Goal: Task Accomplishment & Management: Manage account settings

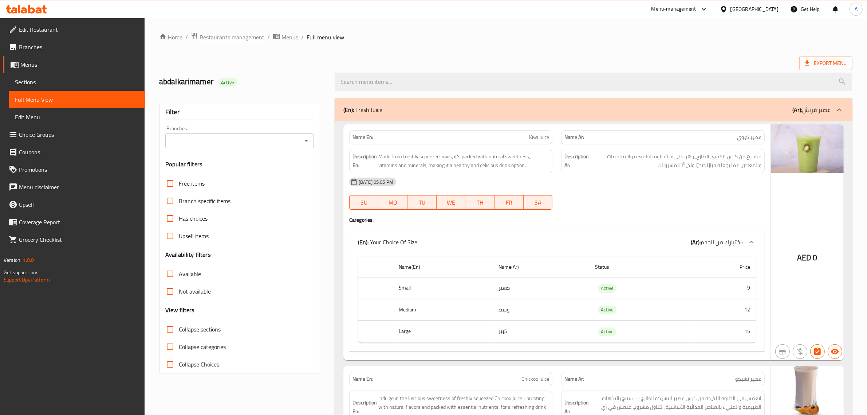
click at [249, 33] on span "Restaurants management" at bounding box center [232, 37] width 65 height 9
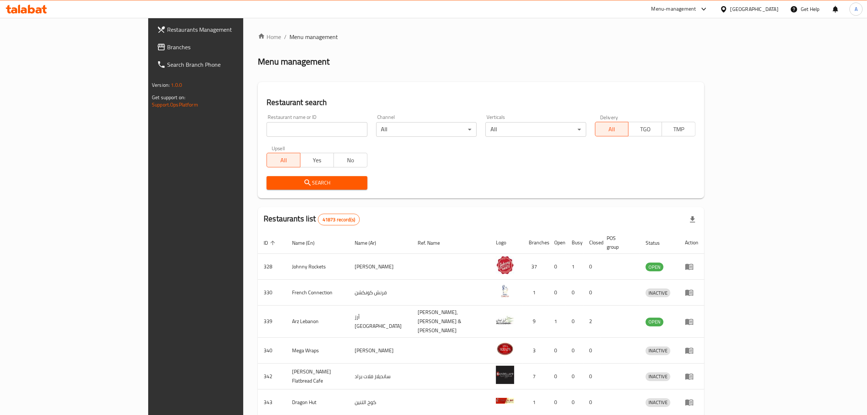
click at [267, 136] on input "search" at bounding box center [317, 129] width 101 height 15
paste input "It's Indi Restaurant"
type input "It's Indi Restaurant"
click at [272, 180] on span "Search" at bounding box center [316, 182] width 89 height 9
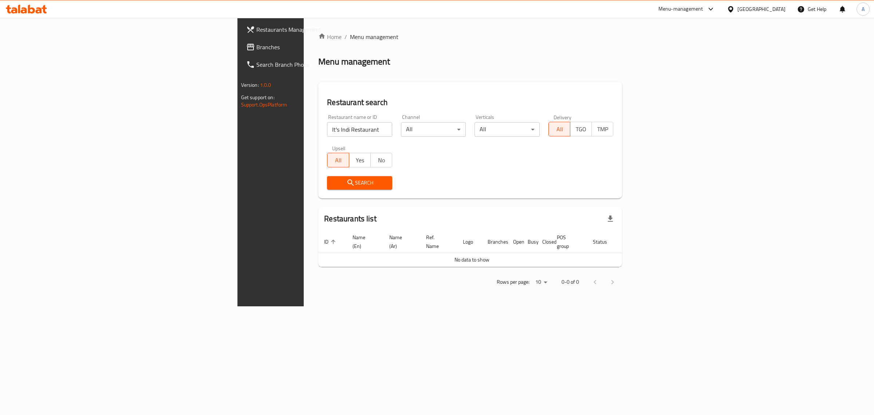
click at [240, 41] on link "Branches" at bounding box center [311, 46] width 143 height 17
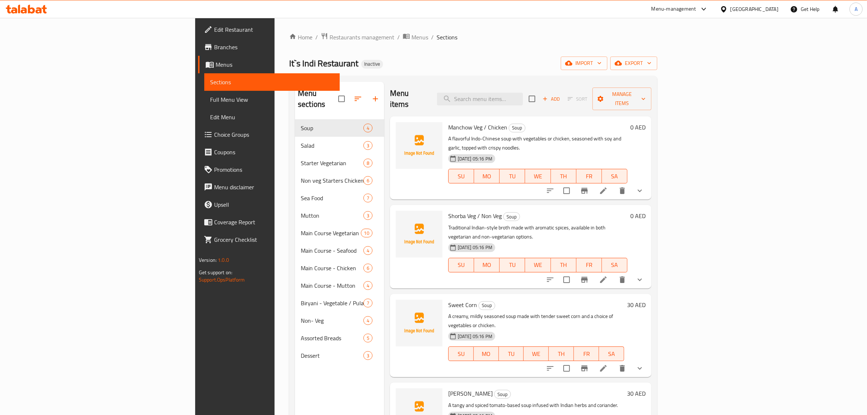
drag, startPoint x: 64, startPoint y: 99, endPoint x: 143, endPoint y: 129, distance: 83.8
click at [210, 99] on span "Full Menu View" at bounding box center [272, 99] width 124 height 9
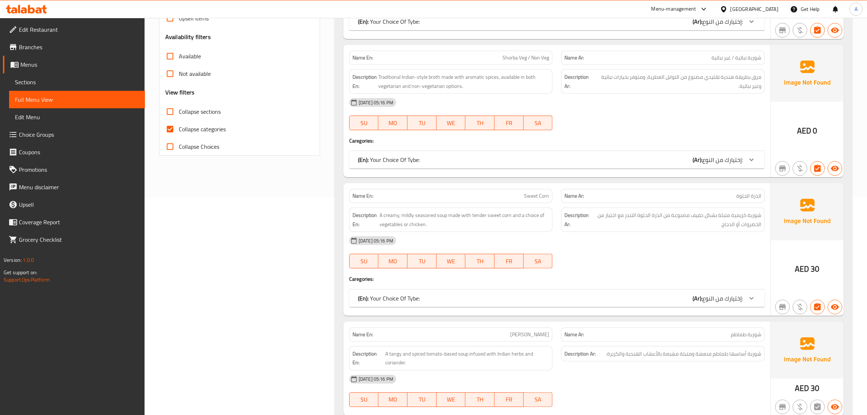
scroll to position [180, 0]
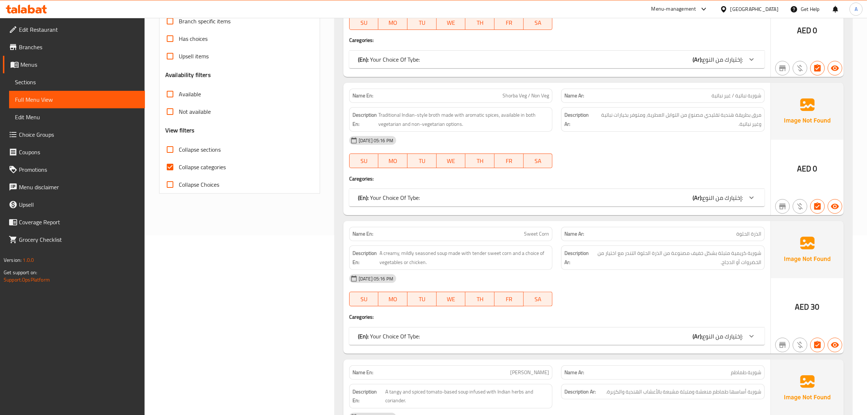
click at [205, 148] on span "Collapse sections" at bounding box center [200, 149] width 42 height 9
click at [179, 148] on input "Collapse sections" at bounding box center [169, 149] width 17 height 17
checkbox input "true"
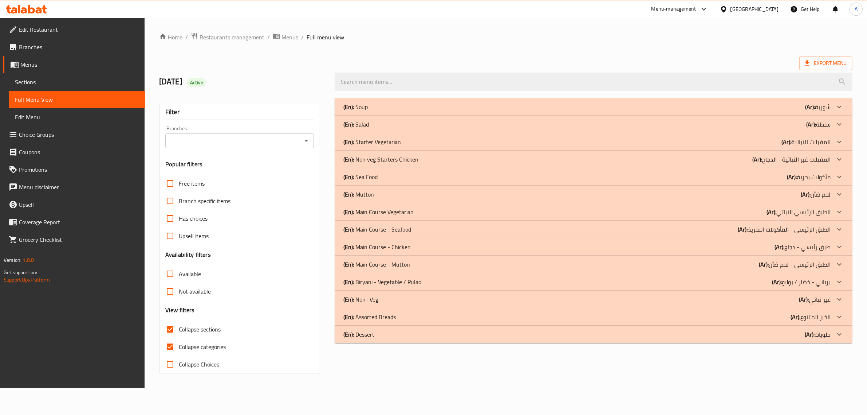
click at [198, 355] on label "Collapse Choices" at bounding box center [190, 363] width 58 height 17
click at [179, 355] on input "Collapse Choices" at bounding box center [169, 363] width 17 height 17
click at [192, 365] on span "Collapse Choices" at bounding box center [200, 364] width 40 height 9
click at [180, 365] on input "Collapse Choices" at bounding box center [170, 363] width 17 height 17
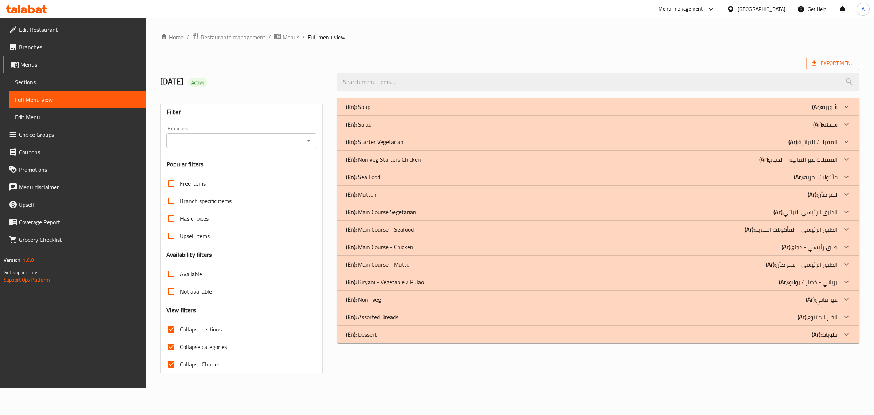
checkbox input "false"
click at [192, 349] on span "Collapse categories" at bounding box center [203, 346] width 47 height 9
click at [180, 349] on input "Collapse categories" at bounding box center [170, 346] width 17 height 17
checkbox input "false"
click at [196, 326] on span "Collapse sections" at bounding box center [201, 329] width 42 height 9
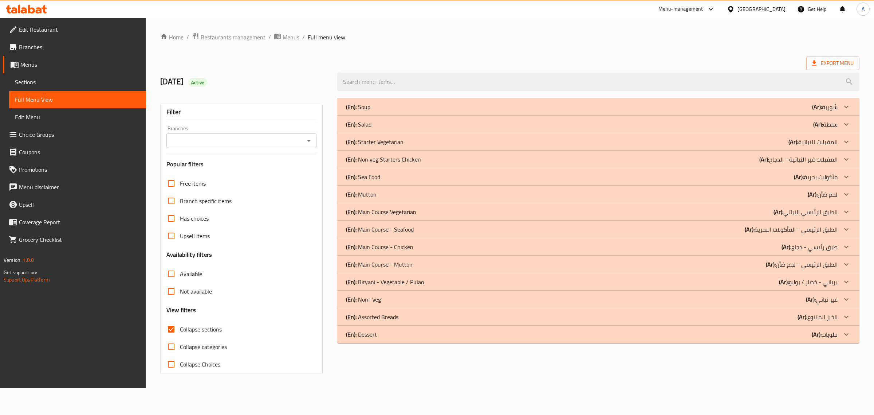
click at [180, 326] on input "Collapse sections" at bounding box center [170, 328] width 17 height 17
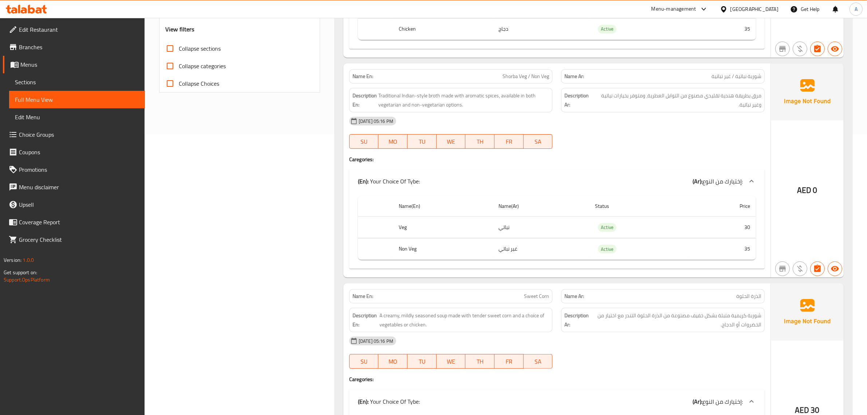
scroll to position [210, 0]
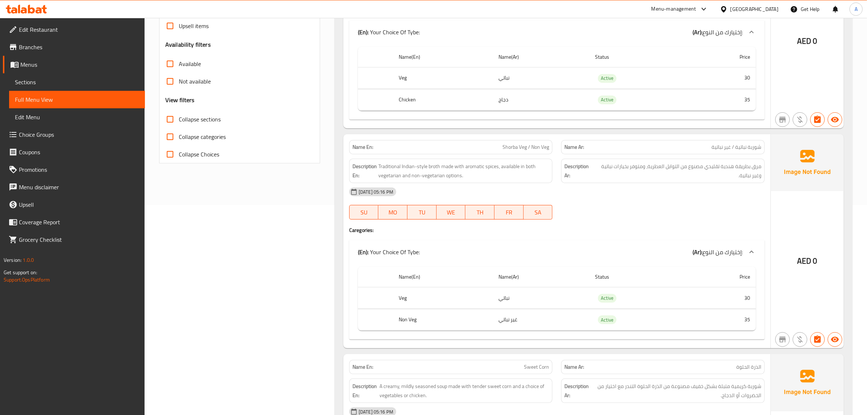
click at [212, 113] on label "Collapse sections" at bounding box center [190, 118] width 59 height 17
click at [179, 113] on input "Collapse sections" at bounding box center [169, 118] width 17 height 17
checkbox input "true"
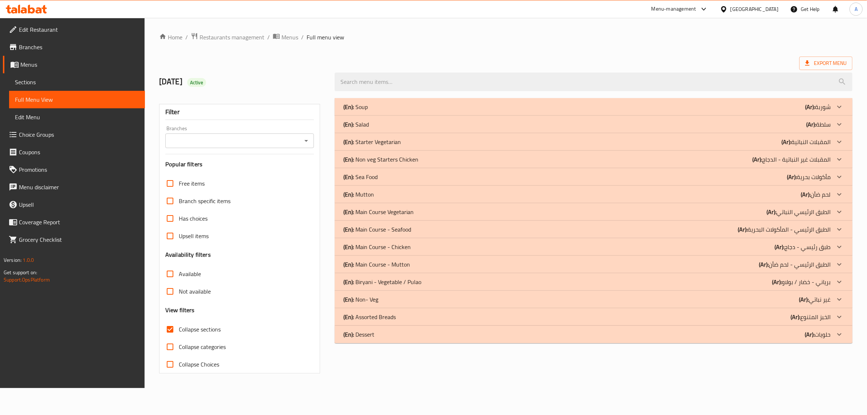
scroll to position [0, 0]
click at [407, 281] on p "(En): Biryani - Vegetable / Pulao" at bounding box center [385, 281] width 78 height 9
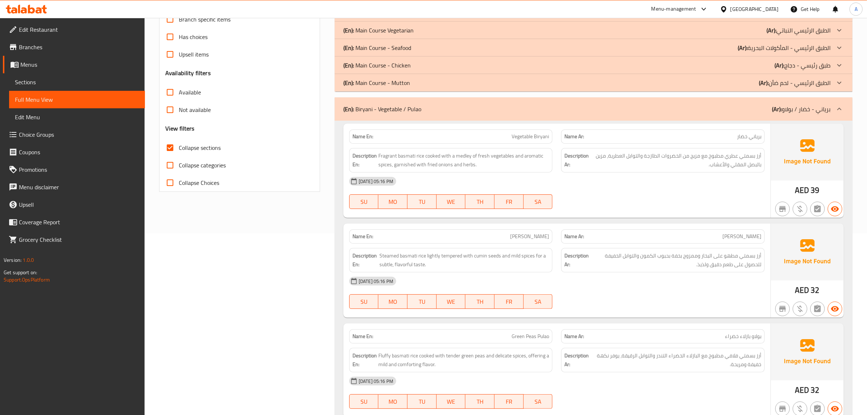
scroll to position [235, 0]
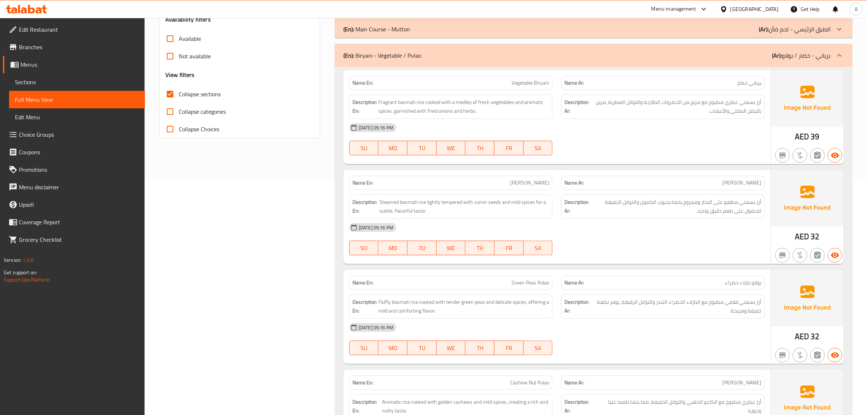
click at [708, 111] on span "أرز بسمتي عطري مطبوخ مع مزيج من الخضروات الطازجة والتوابل العطرية، مزين بالبصل …" at bounding box center [676, 107] width 171 height 18
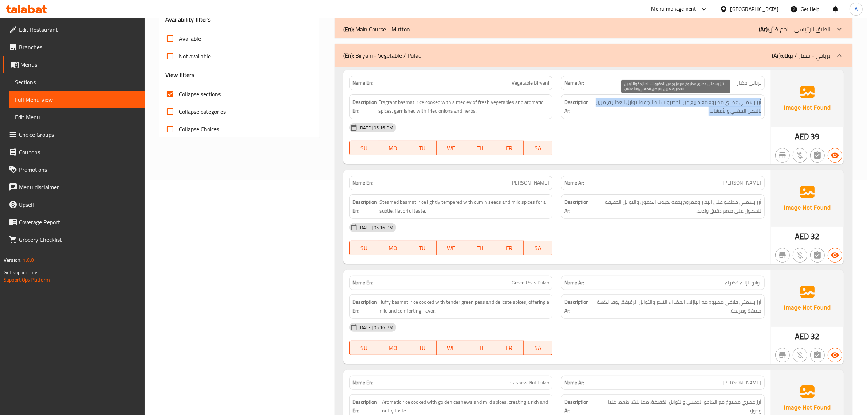
click at [708, 111] on span "أرز بسمتي عطري مطبوخ مع مزيج من الخضروات الطازجة والتوابل العطرية، مزين بالبصل …" at bounding box center [676, 107] width 171 height 18
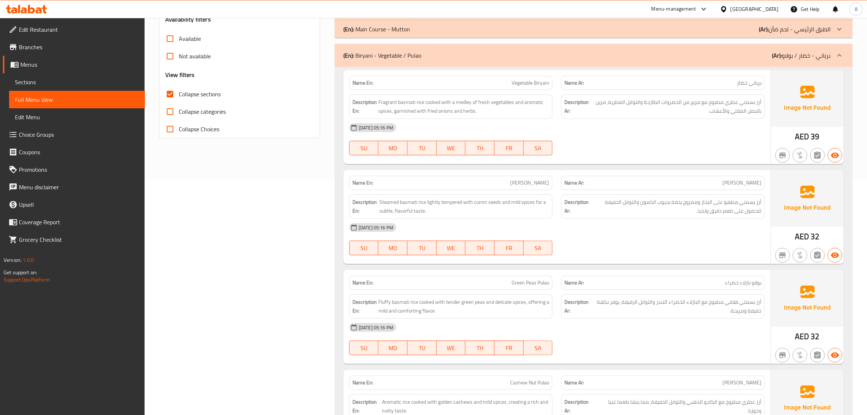
scroll to position [384, 0]
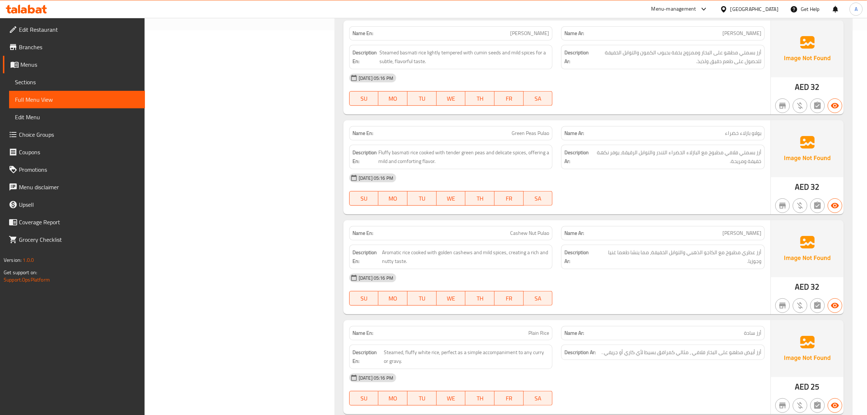
click at [735, 43] on div "Description Ar: أرز بسمتي مطهو على البخار وممزوج بخفة بحبوب الكمون والتوابل الخ…" at bounding box center [663, 56] width 212 height 33
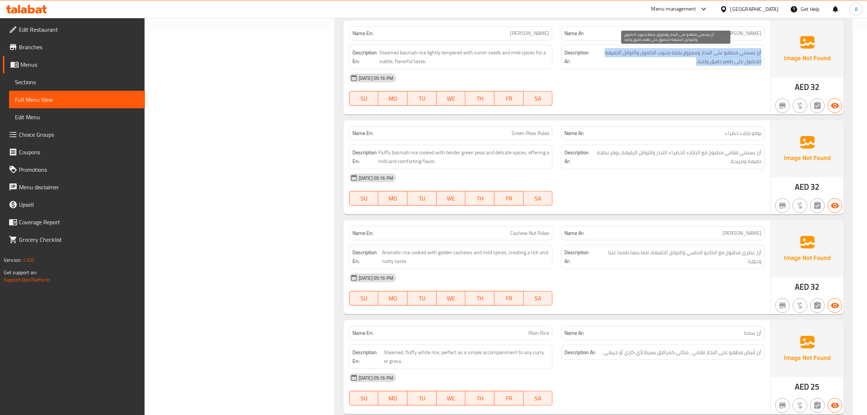
click at [691, 61] on span "أرز بسمتي مطهو على البخار وممزوج بخفة بحبوب الكمون والتوابل الخفيفة للحصول على …" at bounding box center [676, 57] width 171 height 18
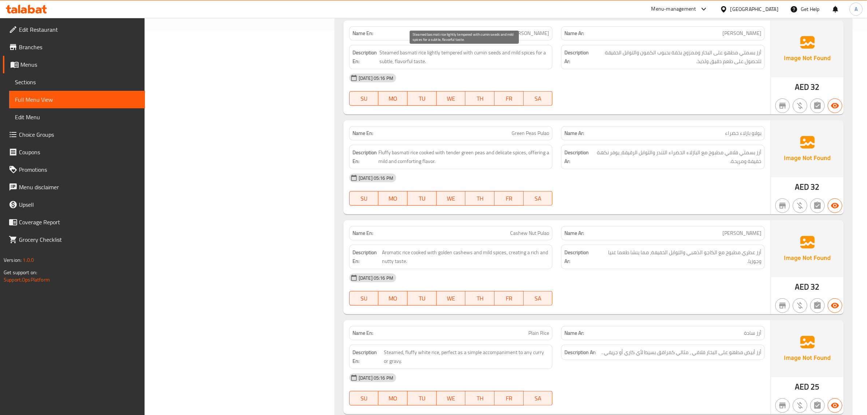
click at [516, 59] on span "Steamed basmati rice lightly tempered with cumin seeds and mild spices for a su…" at bounding box center [465, 57] width 170 height 18
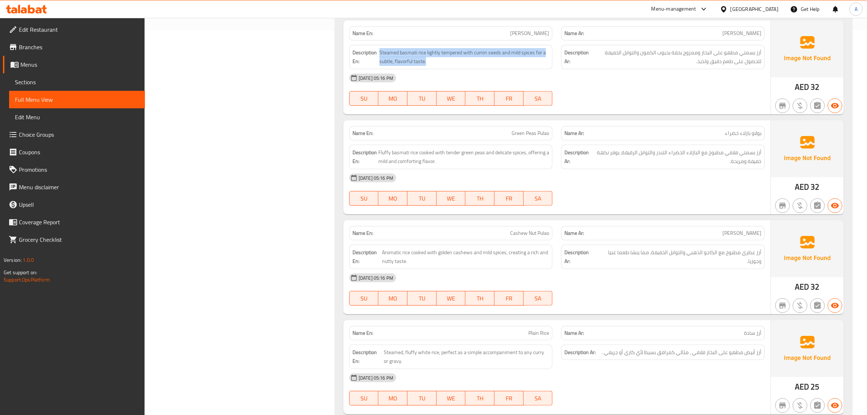
copy span "Steamed basmati rice lightly tempered with cumin seeds and mild spices for a su…"
click at [490, 35] on p "Name En: Jeera Pulao" at bounding box center [451, 34] width 197 height 8
copy span "[PERSON_NAME]"
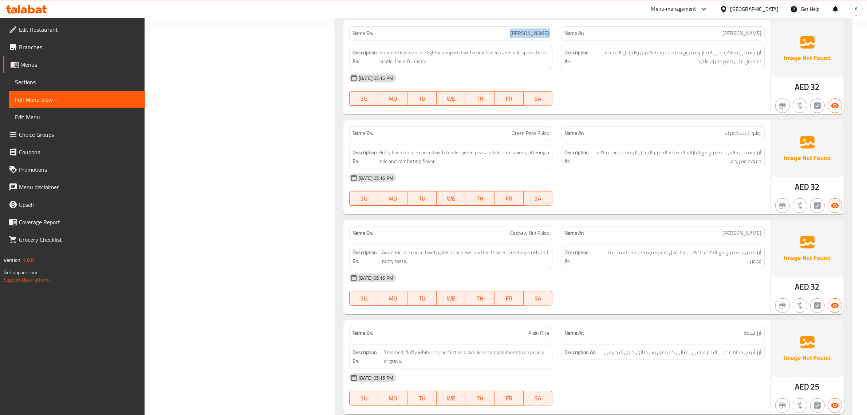
click at [516, 31] on p "Name En: Jeera Pulao" at bounding box center [451, 34] width 197 height 8
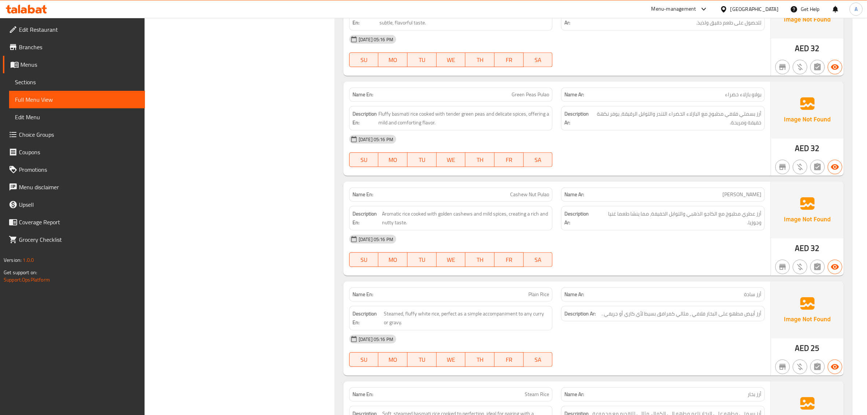
scroll to position [527, 0]
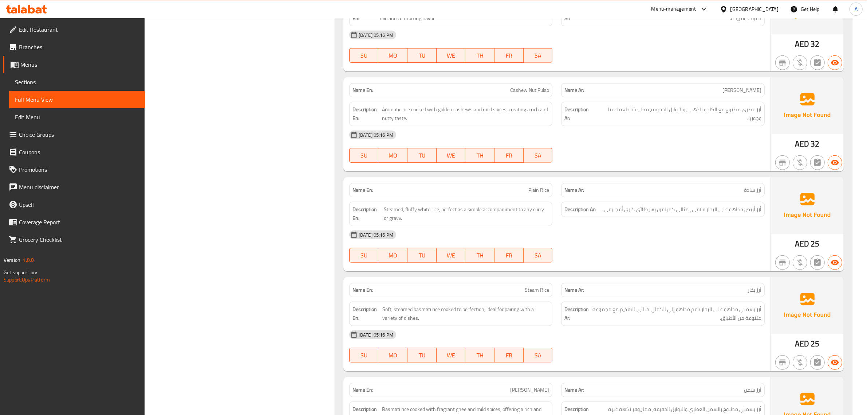
click at [512, 97] on div "Name En: Cashew Nut Pulao" at bounding box center [451, 90] width 204 height 14
copy span "Cashew Nut Pulao"
click at [516, 88] on span "Cashew Nut Pulao" at bounding box center [529, 90] width 39 height 8
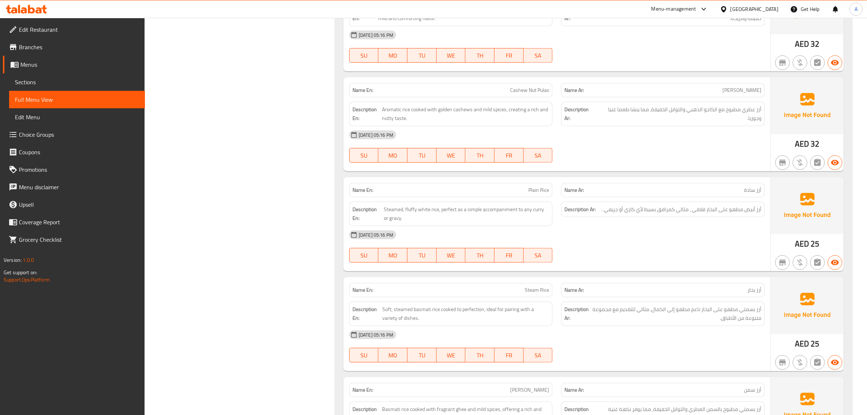
click at [516, 88] on span "Cashew Nut Pulao" at bounding box center [529, 90] width 39 height 8
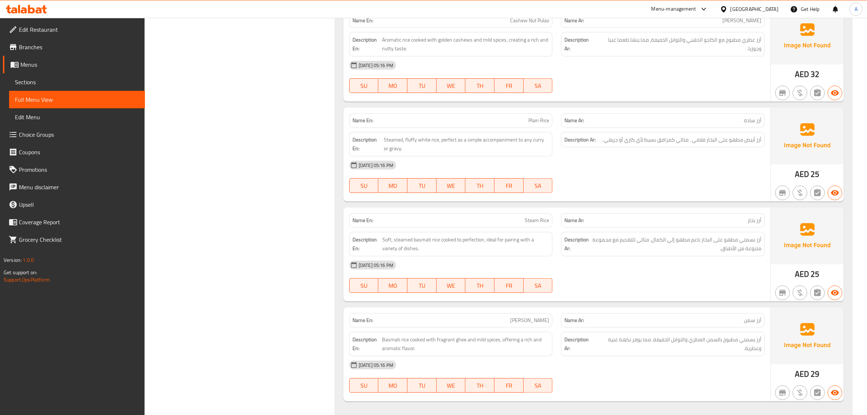
scroll to position [669, 0]
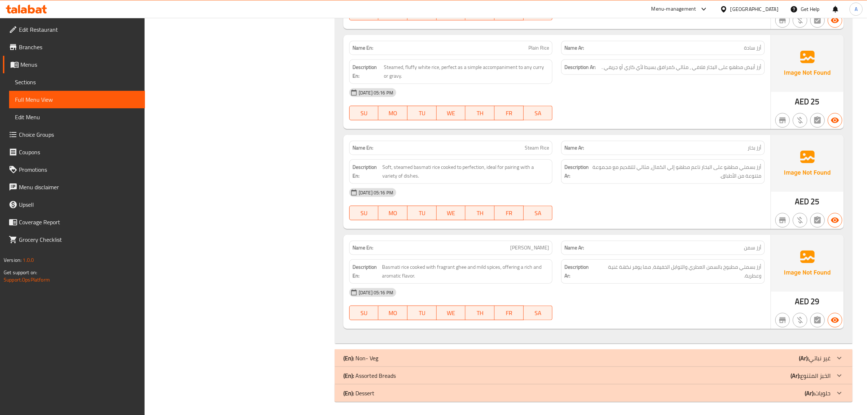
click at [729, 78] on div "Description Ar: أرز أبيض مطهو على البخار فلافي ، مثالي كمرافق بسيط لأي كاري أو …" at bounding box center [663, 71] width 212 height 33
click at [498, 39] on div "Name En: Plain Rice" at bounding box center [451, 47] width 212 height 23
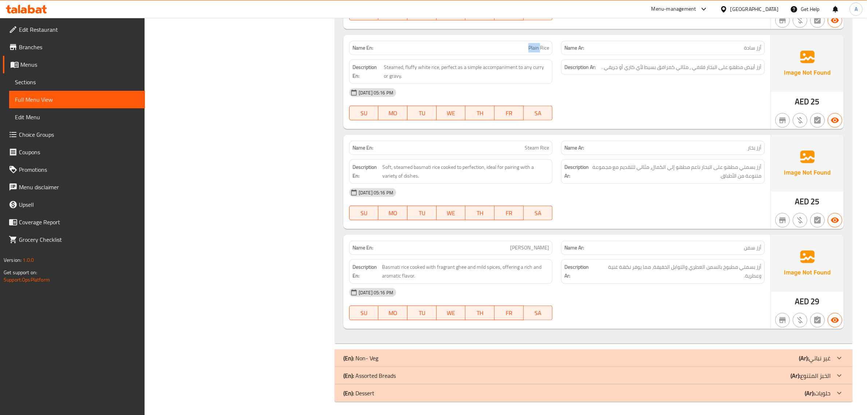
click at [498, 39] on div "Name En: Plain Rice" at bounding box center [451, 47] width 212 height 23
copy span "Plain Rice"
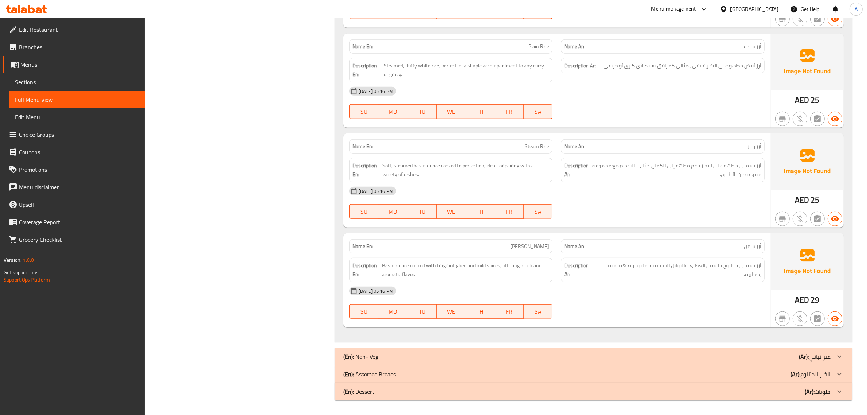
click at [518, 139] on div "Name En: Steam Rice" at bounding box center [451, 146] width 204 height 14
click at [768, 168] on div "Description Ar: أرز بسمتي مطهو على البخار ناعم مطهو إلي الكمال، مثالي للتقديم م…" at bounding box center [663, 169] width 212 height 33
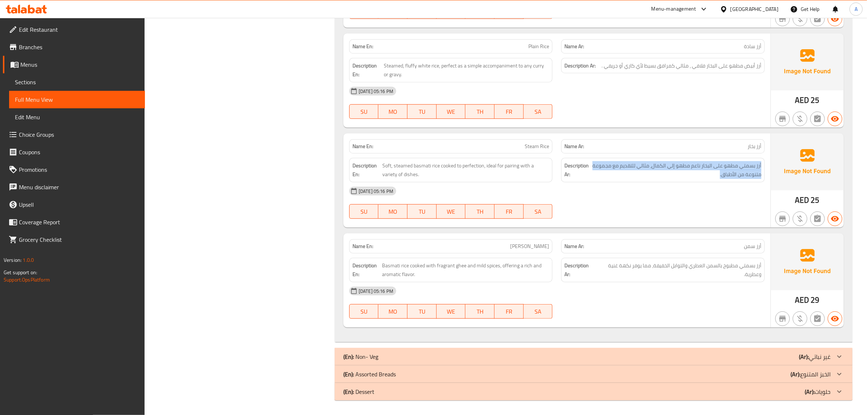
click at [768, 168] on div "Description Ar: أرز بسمتي مطهو على البخار ناعم مطهو إلي الكمال، مثالي للتقديم م…" at bounding box center [663, 169] width 212 height 33
click at [533, 136] on div "Name En: Steam Rice" at bounding box center [451, 146] width 212 height 23
copy span "Steam Rice"
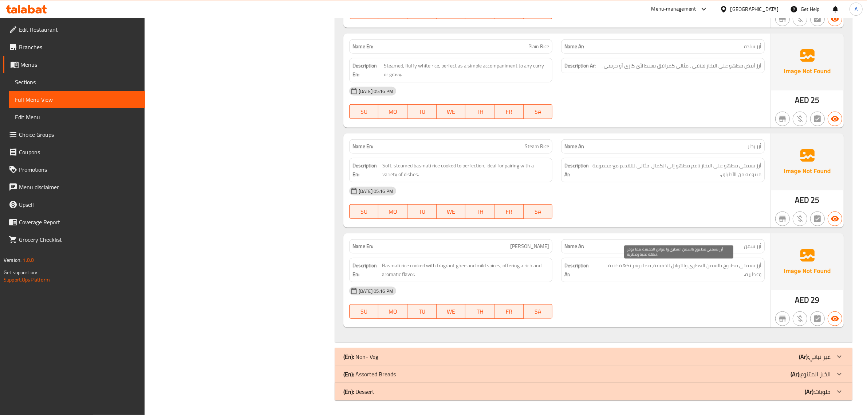
click at [700, 266] on span "أرز بسمتي مطبوخ بالسمن العطري والتوابل الخفيفة، مما يوفر نكهة غنية وعطرية." at bounding box center [678, 270] width 165 height 18
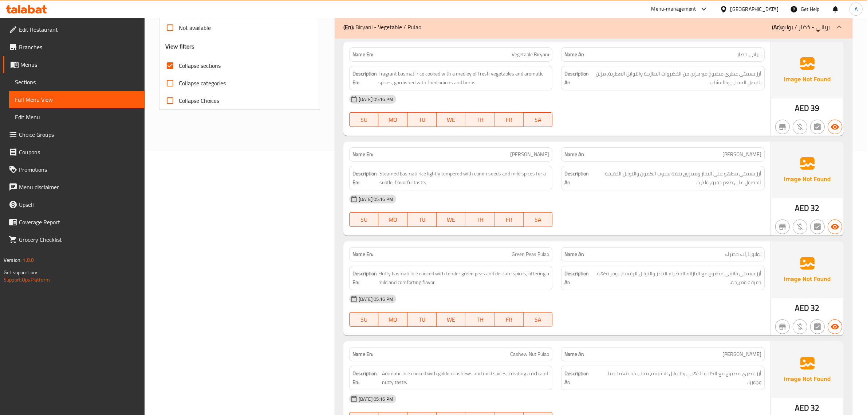
scroll to position [203, 0]
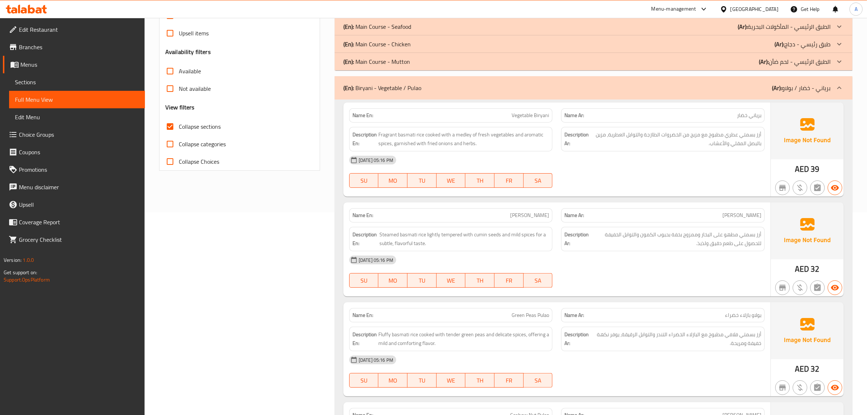
click at [802, 92] on p "(Ar): برياني - خضار / بولاو" at bounding box center [801, 87] width 59 height 9
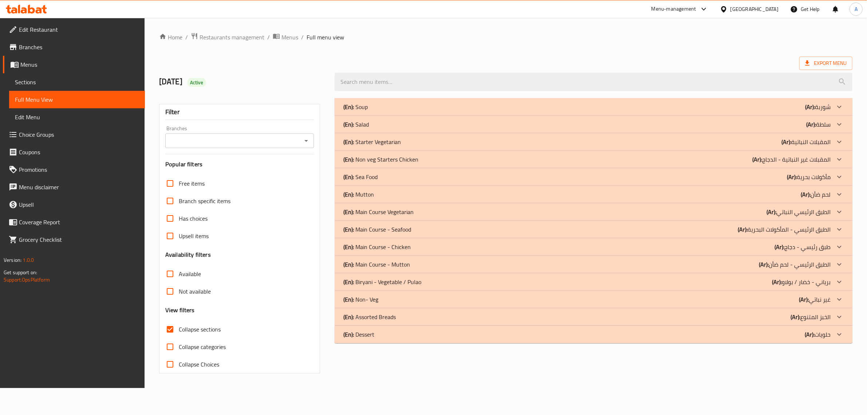
scroll to position [0, 0]
click at [388, 302] on div "(En): Non- Veg (Ar): غير نباتي" at bounding box center [592, 299] width 492 height 9
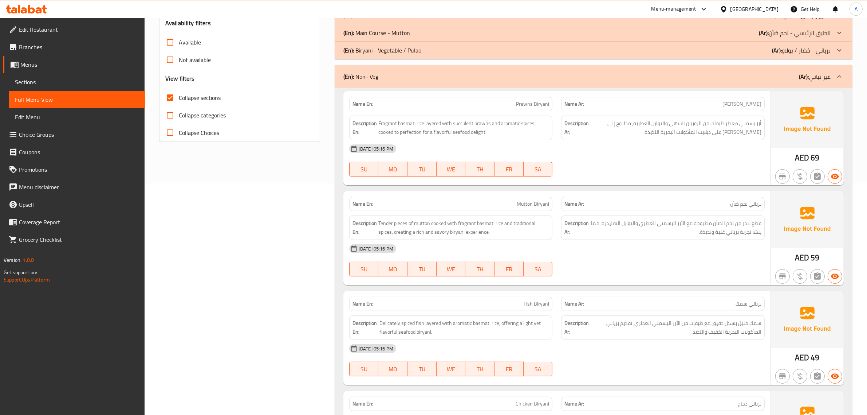
scroll to position [264, 0]
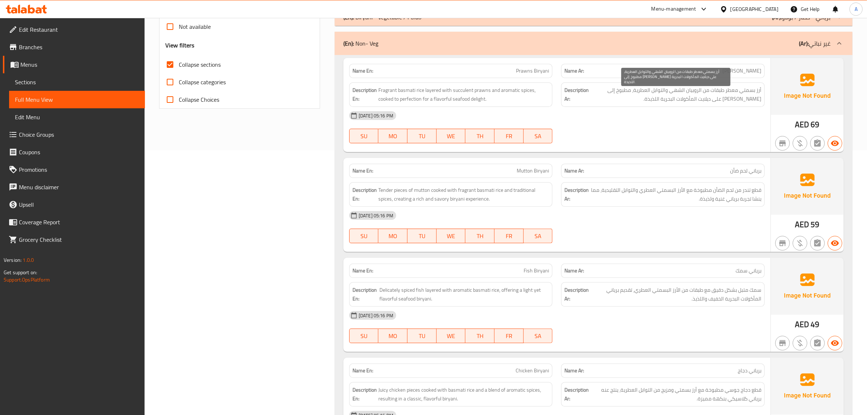
click at [742, 98] on span "أرز بسمتي معطر طبقات من الروبيان الشهي والتوابل العطرية، مطبوخ إلى [PERSON_NAME…" at bounding box center [676, 95] width 171 height 18
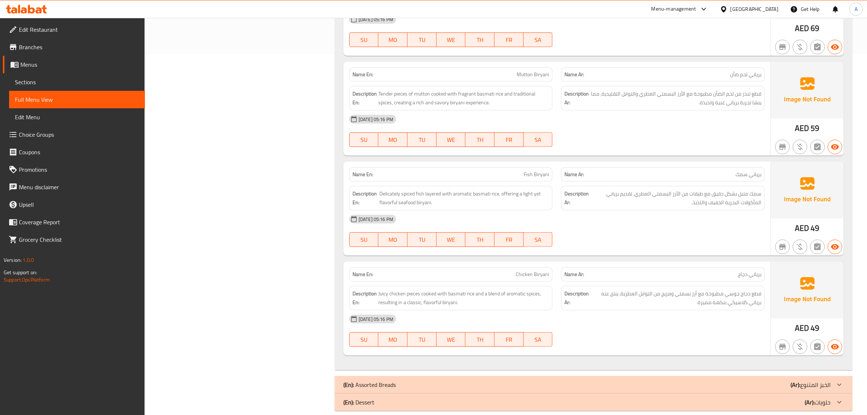
scroll to position [372, 0]
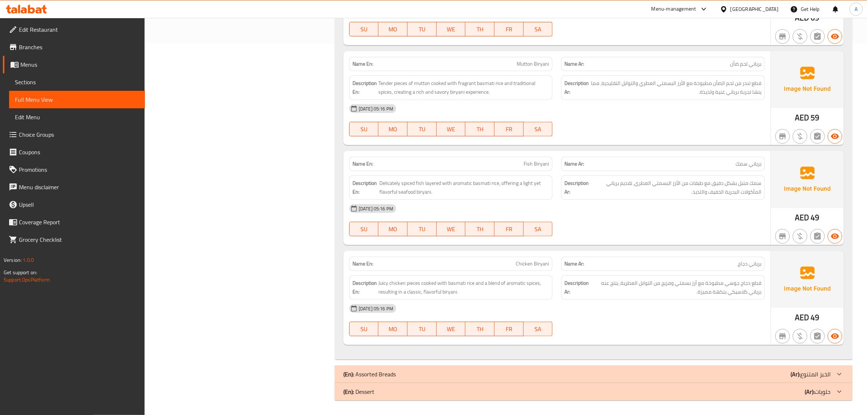
click at [739, 197] on div "Description Ar: سمك متبل بشكل دقيق مع طبقات من الأرز البسمتي العطري، تقديم بريا…" at bounding box center [663, 187] width 204 height 24
click at [704, 276] on div "Description Ar: قطع دجاج جوسي مطبوخة مع أرز بسمتي ومزيج من التوابل العطرية، ينت…" at bounding box center [663, 287] width 204 height 24
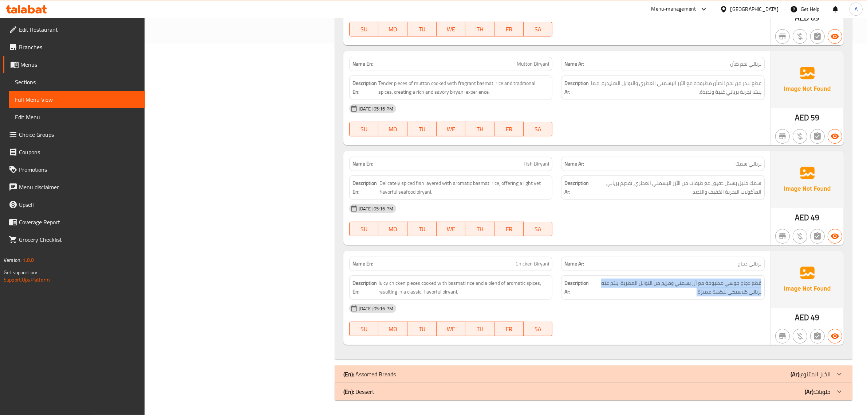
click at [704, 276] on div "Description Ar: قطع دجاج جوسي مطبوخة مع أرز بسمتي ومزيج من التوابل العطرية، ينت…" at bounding box center [663, 287] width 204 height 24
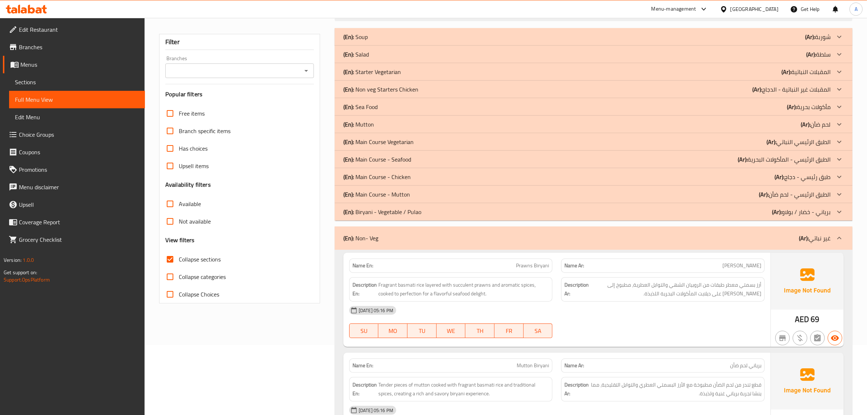
scroll to position [40, 0]
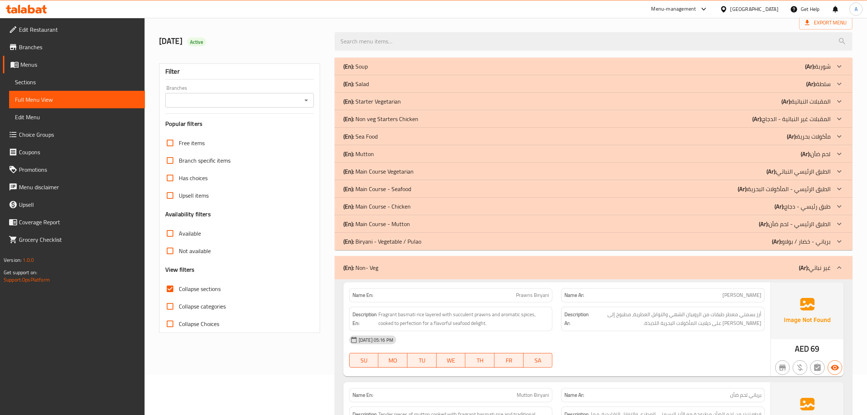
click at [821, 265] on p "(Ar): غير نباتي" at bounding box center [815, 267] width 32 height 9
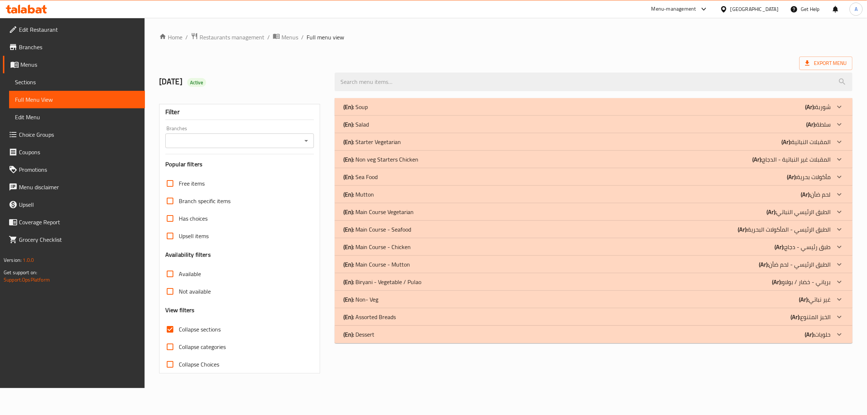
scroll to position [0, 0]
click at [399, 318] on div "(En): Assorted Breads (Ar): الخبز المتنوع" at bounding box center [592, 316] width 492 height 9
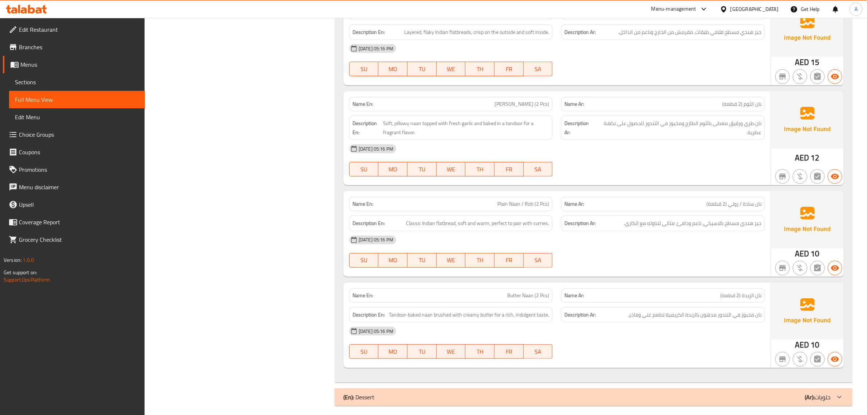
scroll to position [282, 0]
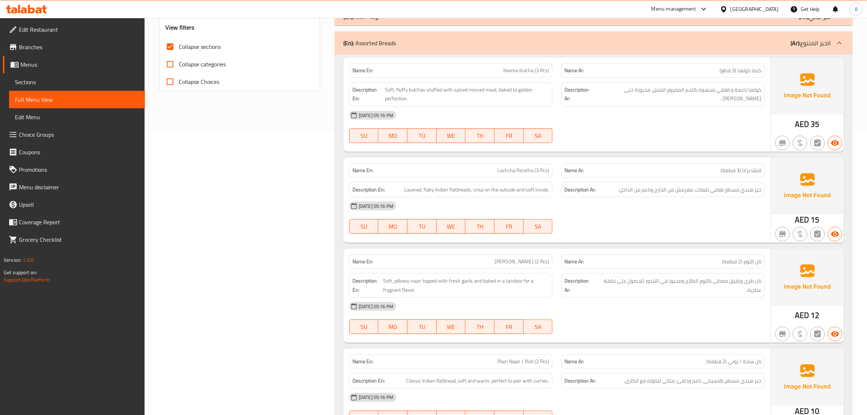
click at [737, 84] on div "Description Ar: كولشا ناعمة و فلافي محشوة باللحم المفروم المتبل، مخبوزة حتى الك…" at bounding box center [663, 94] width 204 height 24
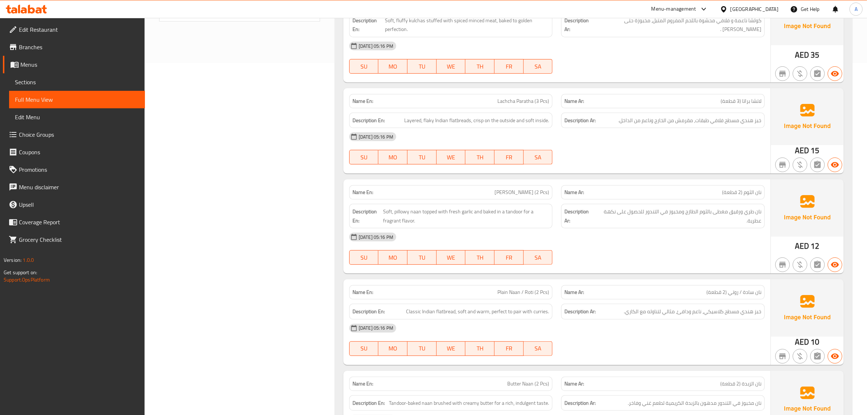
scroll to position [354, 0]
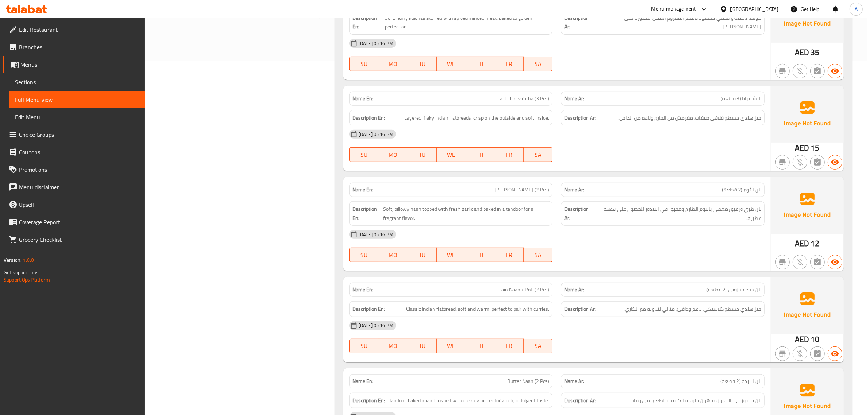
click at [715, 130] on div "[DATE] 05:16 PM" at bounding box center [557, 133] width 424 height 17
click at [714, 114] on span "خبز هندي مسطح فلافي طبقات، مقرمش من الخارج وناعم من الداخل." at bounding box center [690, 117] width 143 height 9
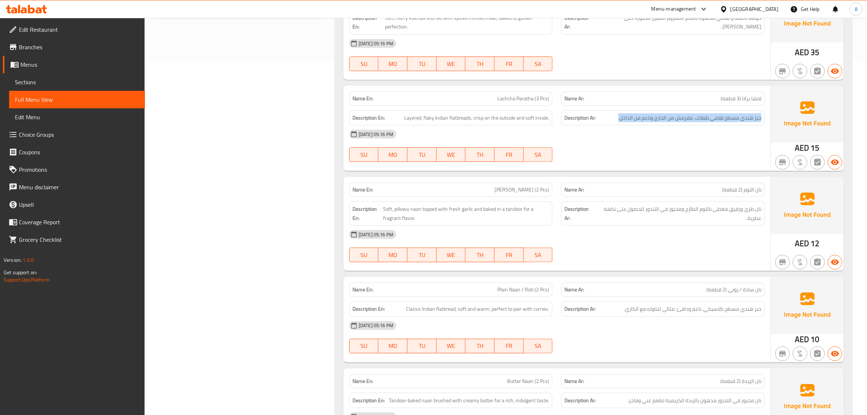
click at [739, 123] on div "Description Ar: خبز هندي مسطح فلافي طبقات، مقرمش من الخارج وناعم من الداخل." at bounding box center [663, 118] width 204 height 16
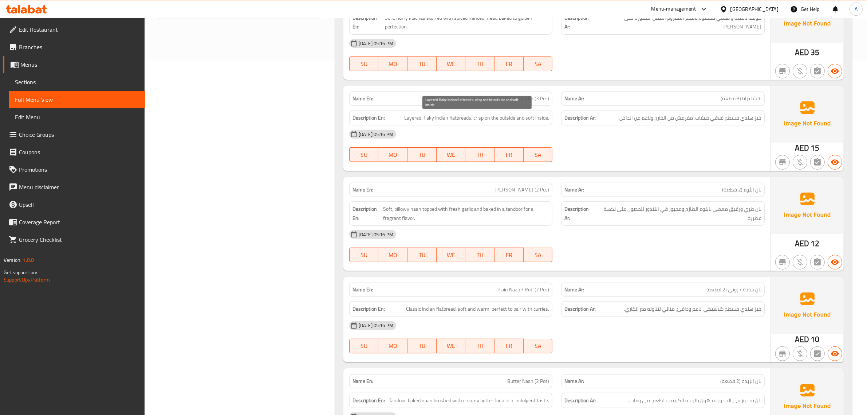
click at [427, 121] on span "Layered, flaky Indian flatbreads, crisp on the outside and soft inside." at bounding box center [476, 117] width 145 height 9
copy span "flaky"
click at [788, 123] on img at bounding box center [807, 114] width 73 height 57
click at [713, 115] on span "خبز هندي مسطح فلافي طبقات، مقرمش من الخارج وناعم من الداخل." at bounding box center [690, 117] width 143 height 9
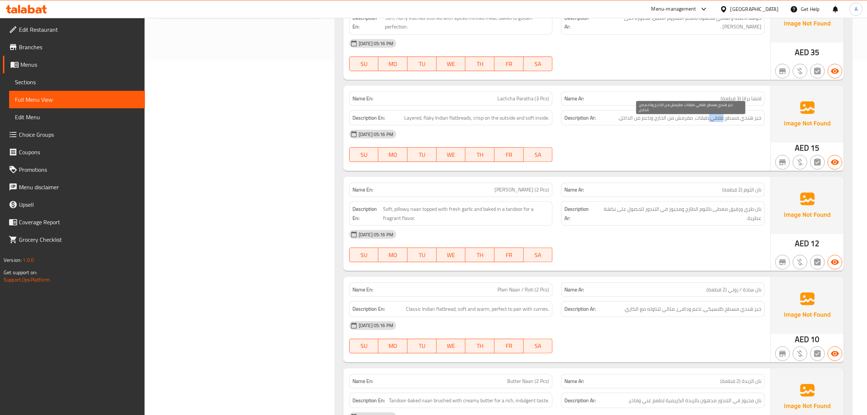
click at [713, 115] on span "خبز هندي مسطح فلافي طبقات، مقرمش من الخارج وناعم من الداخل." at bounding box center [690, 117] width 143 height 9
copy span "فلافي"
click at [490, 105] on div "Name En: Lachcha Paratha (3 Pcs)" at bounding box center [451, 98] width 204 height 14
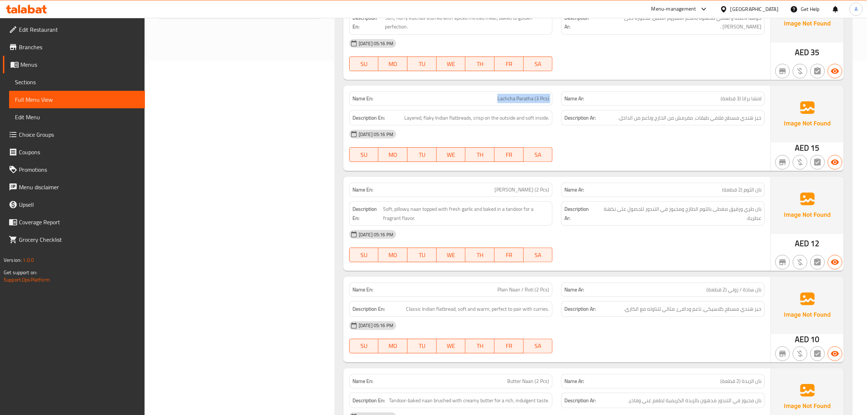
copy span "Lachcha Paratha (3 Pcs)"
click at [498, 96] on span "Lachcha Paratha (3 Pcs)" at bounding box center [524, 99] width 52 height 8
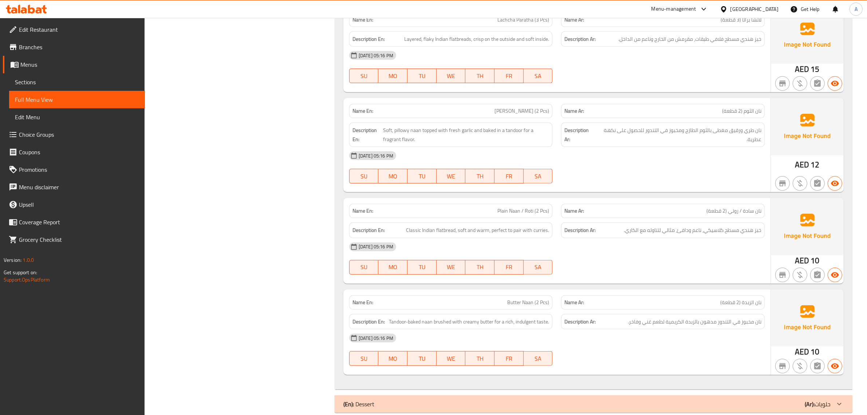
scroll to position [435, 0]
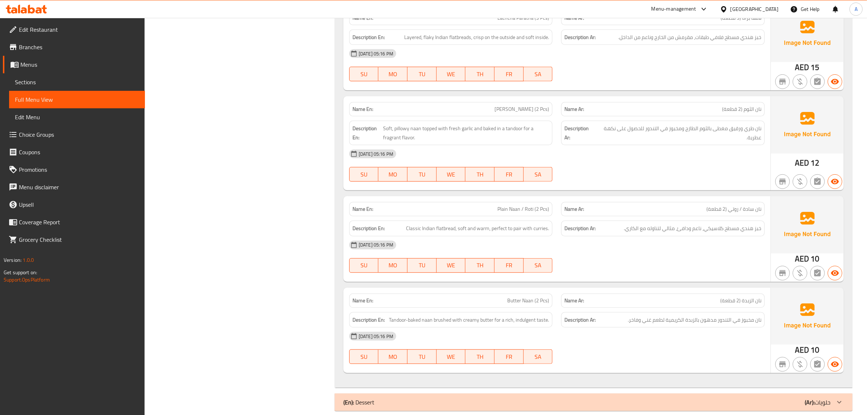
click at [516, 113] on span "[PERSON_NAME] (2 Pcs)" at bounding box center [522, 109] width 55 height 8
copy span "[PERSON_NAME] (2 Pcs)"
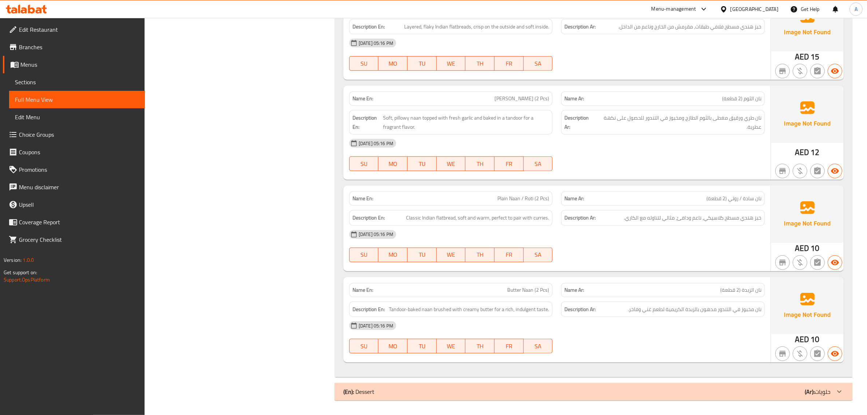
click at [714, 198] on span "نان سادة / روتي (2 قطعة)" at bounding box center [734, 199] width 55 height 8
click at [502, 190] on div "Name En: Plain Naan / Roti (2 Pcs)" at bounding box center [451, 198] width 212 height 23
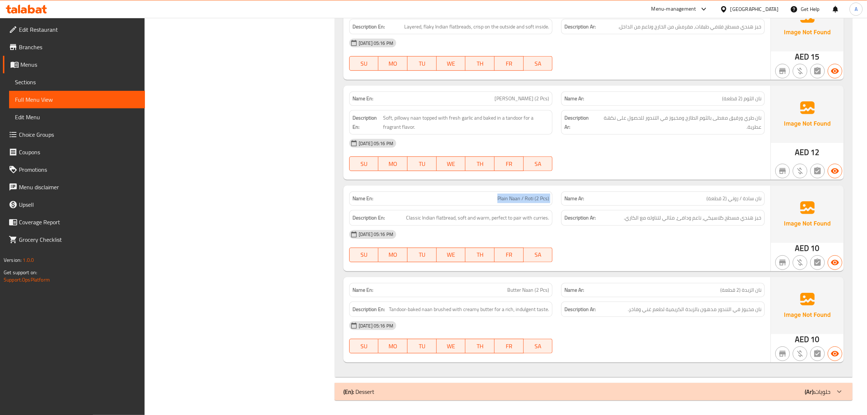
click at [502, 190] on div "Name En: Plain Naan / Roti (2 Pcs)" at bounding box center [451, 198] width 212 height 23
copy span "Plain Naan / Roti (2 Pcs)"
click at [729, 208] on div "Description Ar: خبز هندي مسطح كلاسيكي، ناعم ودافئ، مثالي لتناوله مع الكاري." at bounding box center [663, 217] width 212 height 24
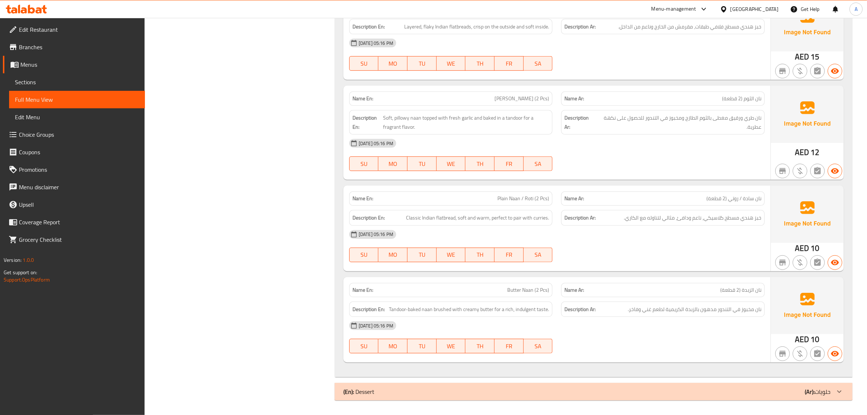
click at [542, 198] on span "Plain Naan / Roti (2 Pcs)" at bounding box center [524, 199] width 52 height 8
click at [662, 219] on span "خبز هندي مسطح كلاسيكي، ناعم ودافئ، مثالي لتناوله مع الكاري." at bounding box center [693, 217] width 138 height 9
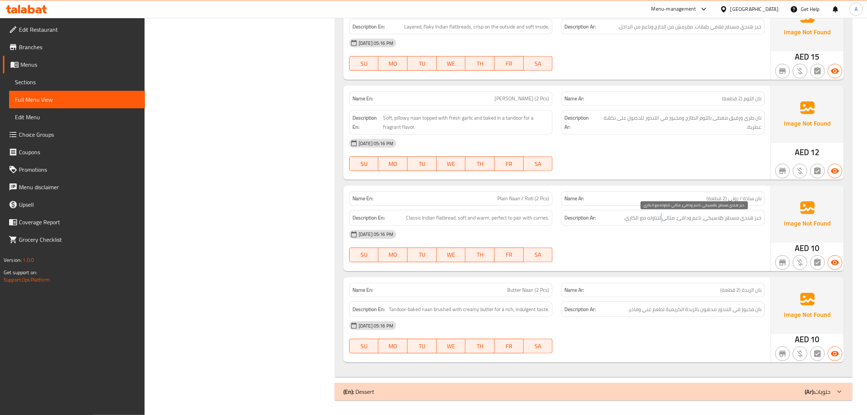
click at [662, 219] on span "خبز هندي مسطح كلاسيكي، ناعم ودافئ، مثالي لتناوله مع الكاري." at bounding box center [693, 217] width 138 height 9
click at [499, 226] on div "[DATE] 05:16 PM" at bounding box center [557, 233] width 424 height 17
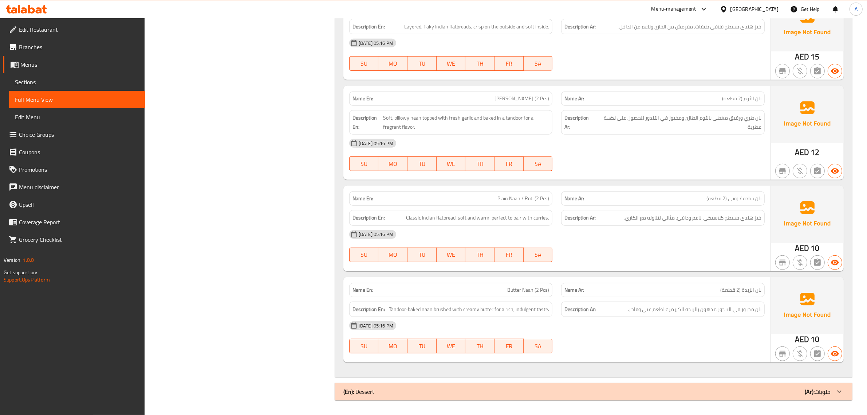
click at [513, 216] on span "Classic Indian flatbread, soft and warm, perfect to pair with curries." at bounding box center [477, 217] width 143 height 9
type button "0"
type button "1"
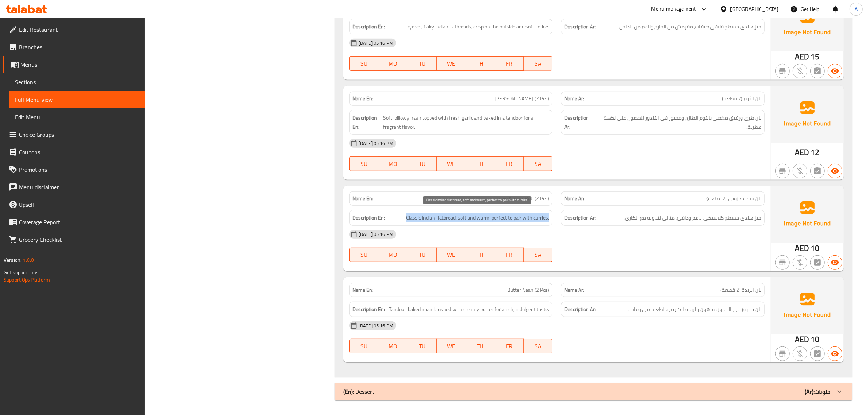
type button "2"
type button "3"
type button "4"
type button "5"
type button "6"
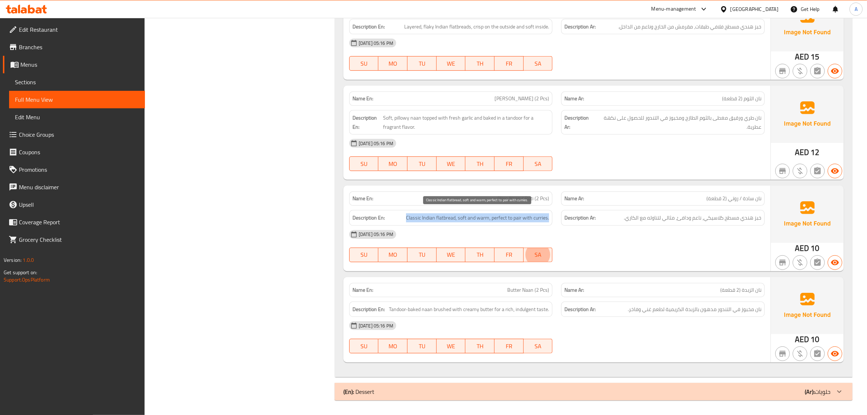
type button "0"
type button "1"
type button "2"
type button "3"
type button "4"
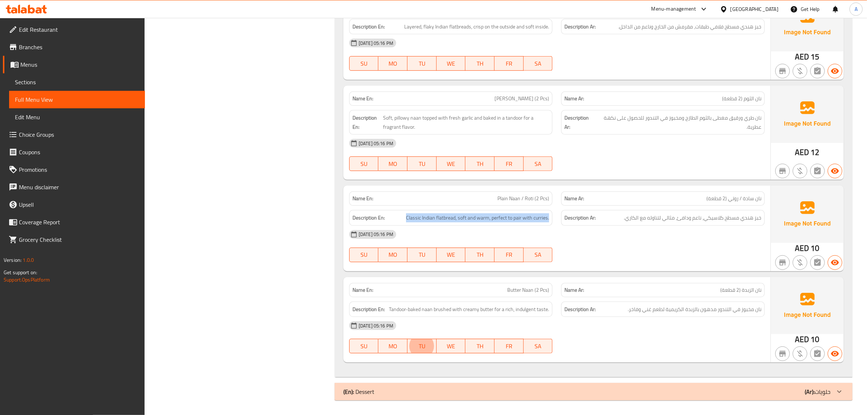
type button "5"
type button "6"
click at [591, 217] on strong "Description Ar:" at bounding box center [580, 217] width 31 height 9
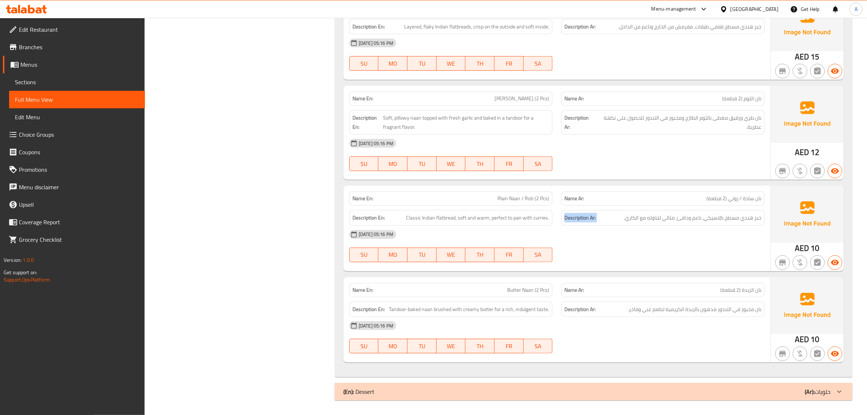
click at [591, 217] on strong "Description Ar:" at bounding box center [580, 217] width 31 height 9
click at [518, 217] on span "Classic Indian flatbread, soft and warm, perfect to pair with curries." at bounding box center [477, 217] width 143 height 9
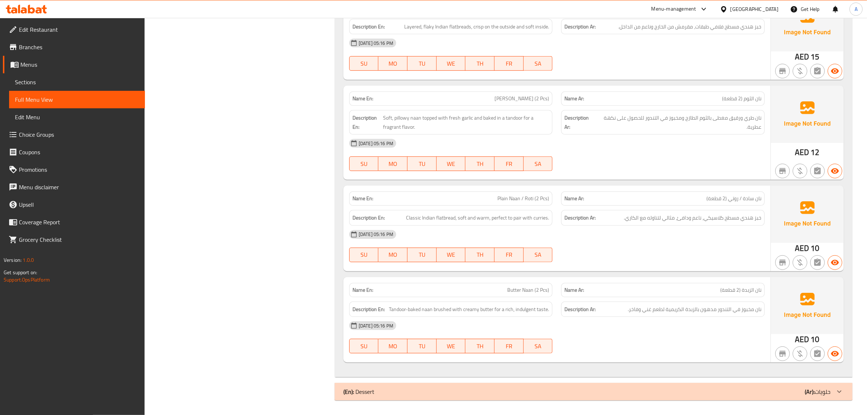
click at [685, 228] on div "[DATE] 05:16 PM" at bounding box center [557, 233] width 424 height 17
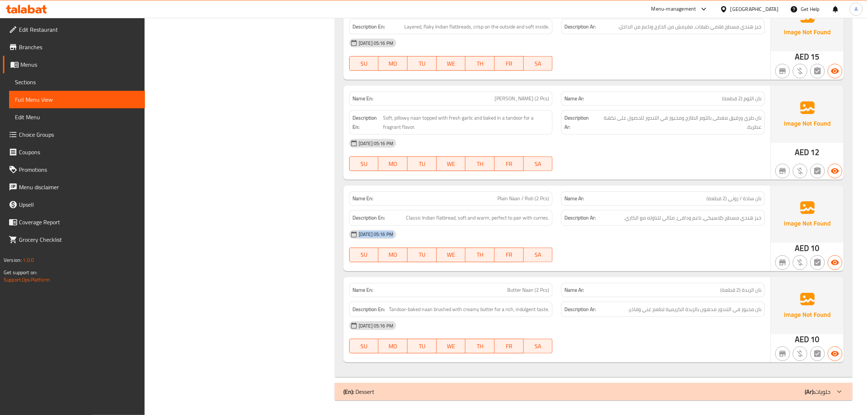
click at [685, 228] on div "[DATE] 05:16 PM" at bounding box center [557, 233] width 424 height 17
click at [687, 219] on span "خبز هندي مسطح كلاسيكي، ناعم ودافئ، مثالي لتناوله مع الكاري." at bounding box center [693, 217] width 138 height 9
click at [520, 200] on span "Plain Naan / Roti (2 Pcs)" at bounding box center [524, 199] width 52 height 8
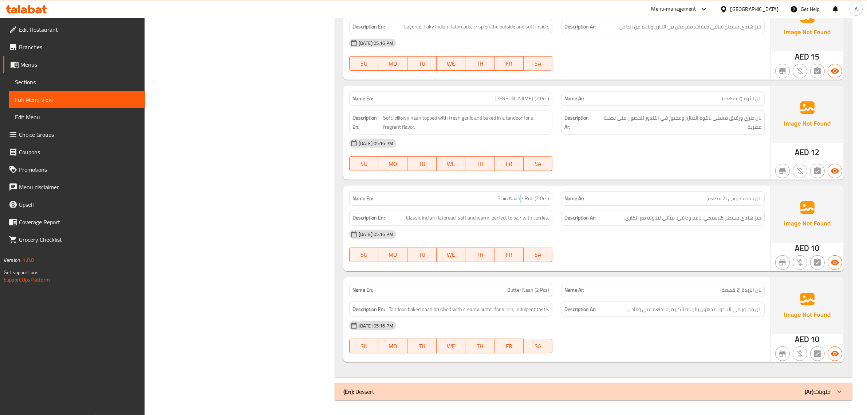
click at [520, 200] on span "Plain Naan / Roti (2 Pcs)" at bounding box center [524, 199] width 52 height 8
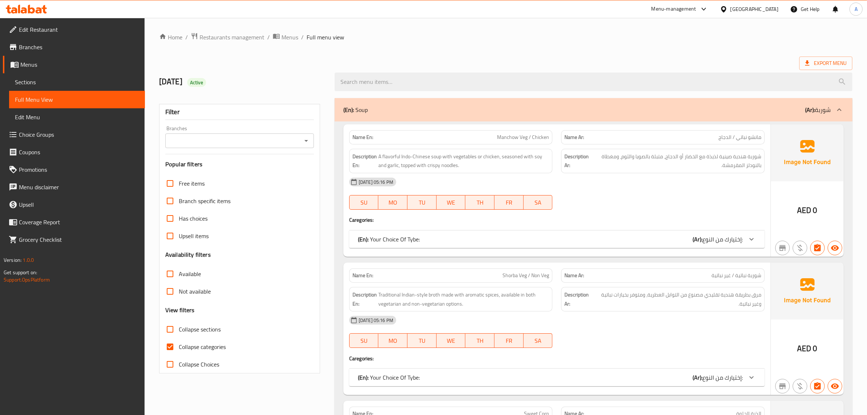
click at [74, 85] on span "Sections" at bounding box center [77, 82] width 124 height 9
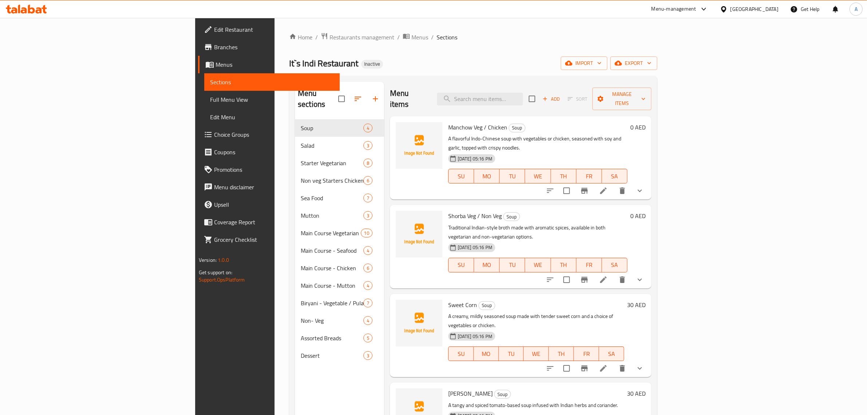
click at [521, 116] on div "Manchow Veg / Chicken Soup A flavorful Indo-Chinese soup with vegetables or chi…" at bounding box center [521, 157] width 262 height 83
click at [523, 98] on input "search" at bounding box center [480, 99] width 86 height 13
paste input "Jeera Pulao"
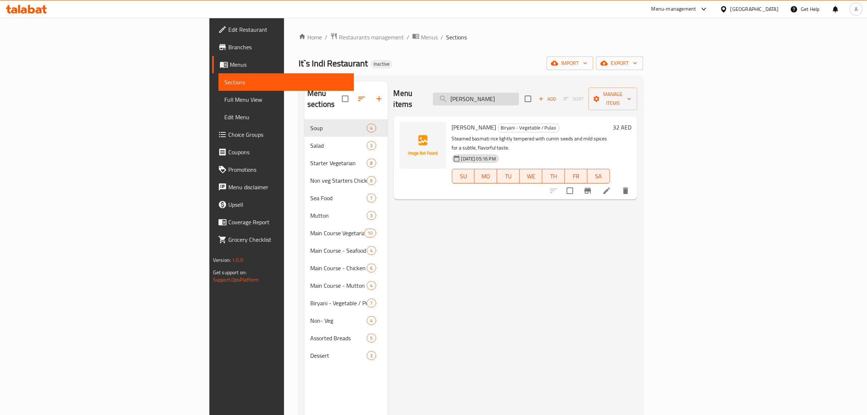
click at [519, 93] on input "Jeera Pulao" at bounding box center [476, 99] width 86 height 13
paste input "Cashew Nut"
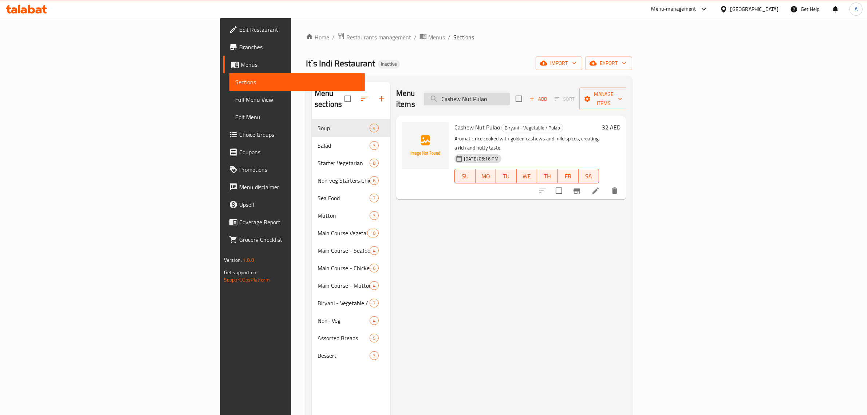
click at [510, 93] on input "Cashew Nut Pulao" at bounding box center [467, 99] width 86 height 13
paste input "Plain Rice"
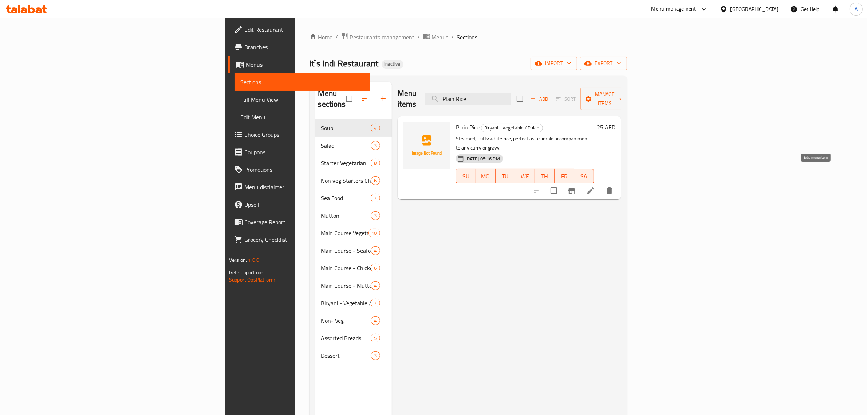
type input "Plain Rice"
click at [595, 186] on icon at bounding box center [590, 190] width 9 height 9
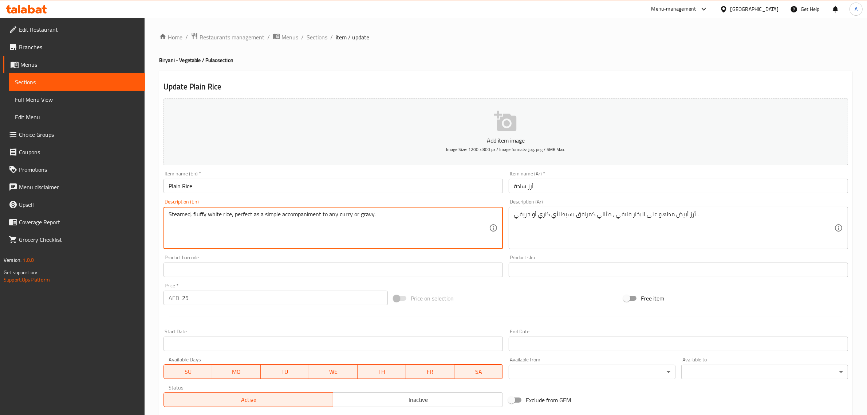
drag, startPoint x: 231, startPoint y: 213, endPoint x: 439, endPoint y: 211, distance: 207.6
click at [290, 226] on textarea "Steamed, fluffy white rice, perfect as a simple accompaniment to any curry or g…" at bounding box center [329, 228] width 321 height 35
click at [319, 213] on textarea "Steamed, fluffy white rice, perfect as a simple accompaniment to any curry or g…" at bounding box center [329, 228] width 321 height 35
drag, startPoint x: 319, startPoint y: 218, endPoint x: 397, endPoint y: 220, distance: 78.0
click at [397, 220] on textarea "Steamed, fluffy white rice, perfect as a simple accompaniment to any curry or g…" at bounding box center [329, 228] width 321 height 35
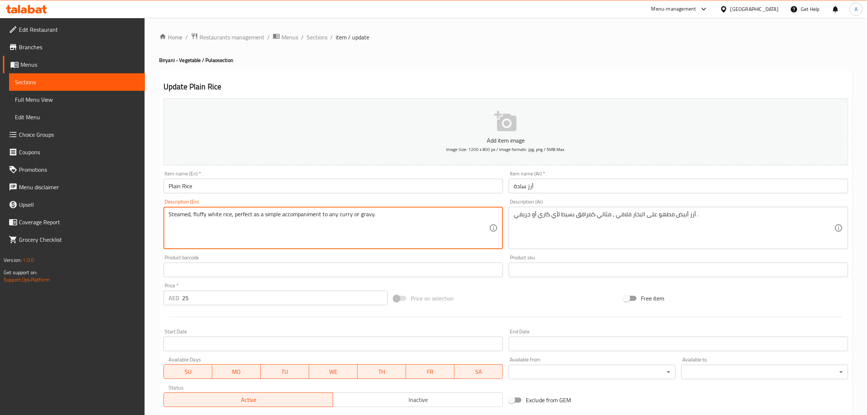
click at [398, 221] on textarea "Steamed, fluffy white rice, perfect as a simple accompaniment to any curry or g…" at bounding box center [329, 228] width 321 height 35
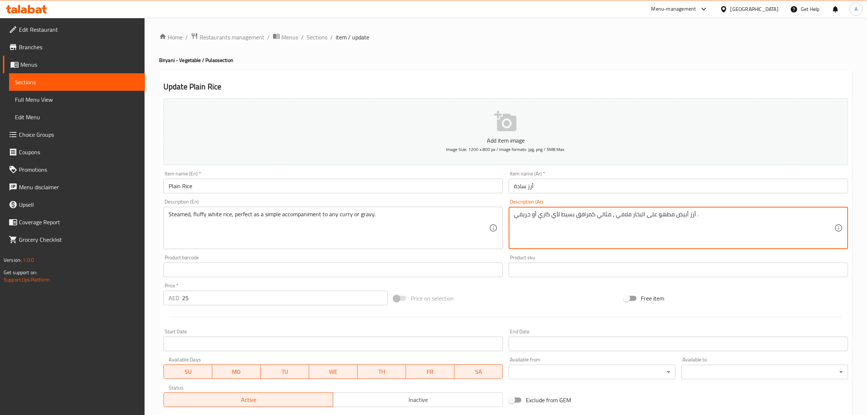
click at [594, 234] on textarea "أرز أبيض مطهو على البخار فلافي ، مثالي كمرافق بسيط لأي كاري أو جريفي ." at bounding box center [674, 228] width 321 height 35
drag, startPoint x: 311, startPoint y: 38, endPoint x: 322, endPoint y: 46, distance: 14.4
click at [311, 38] on span "Sections" at bounding box center [317, 37] width 21 height 9
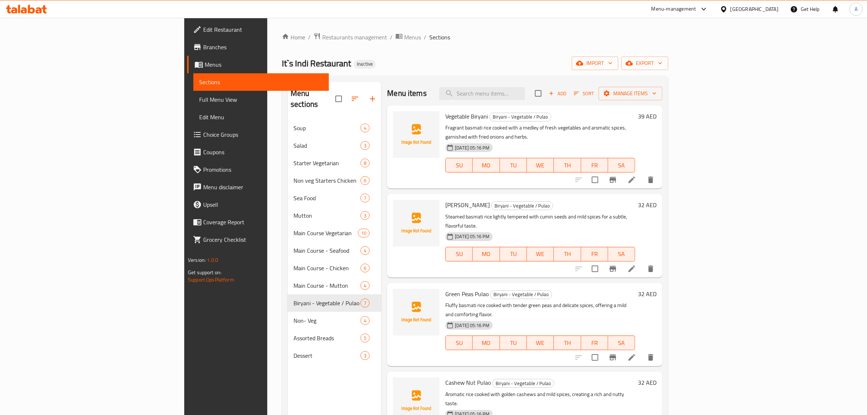
click at [576, 101] on div "Menu items Add Sort Manage items" at bounding box center [524, 94] width 275 height 24
click at [525, 92] on input "search" at bounding box center [482, 93] width 86 height 13
paste input "Steam Rice"
drag, startPoint x: 553, startPoint y: 92, endPoint x: 548, endPoint y: 90, distance: 4.6
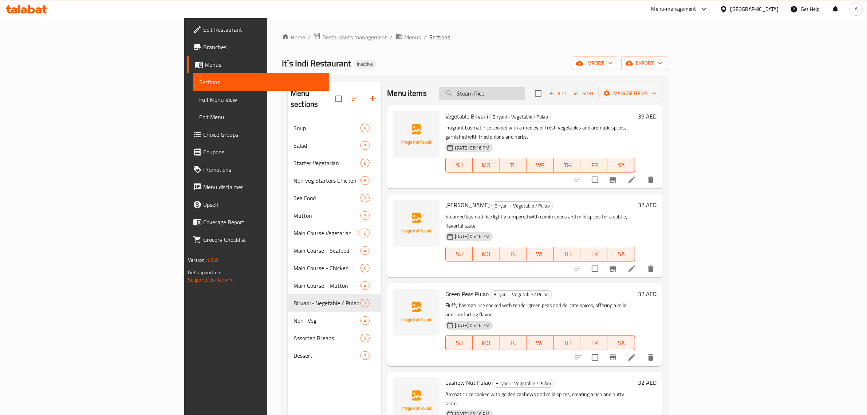
click at [525, 90] on input "Steam Rice" at bounding box center [482, 93] width 86 height 13
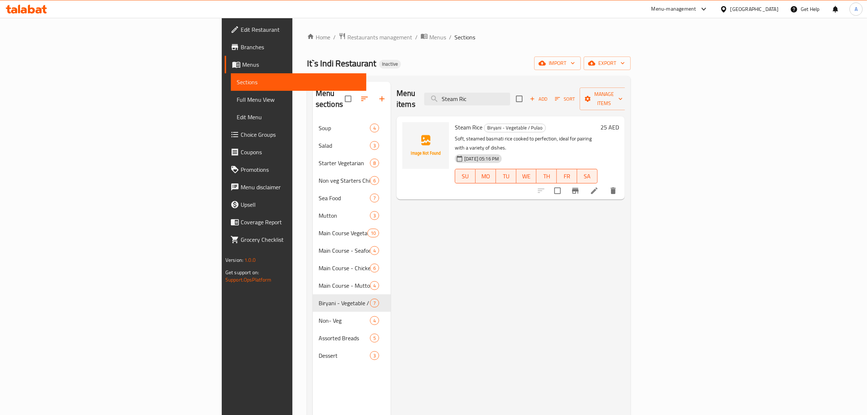
type input "Steam Ric"
click at [605, 184] on li at bounding box center [594, 190] width 20 height 13
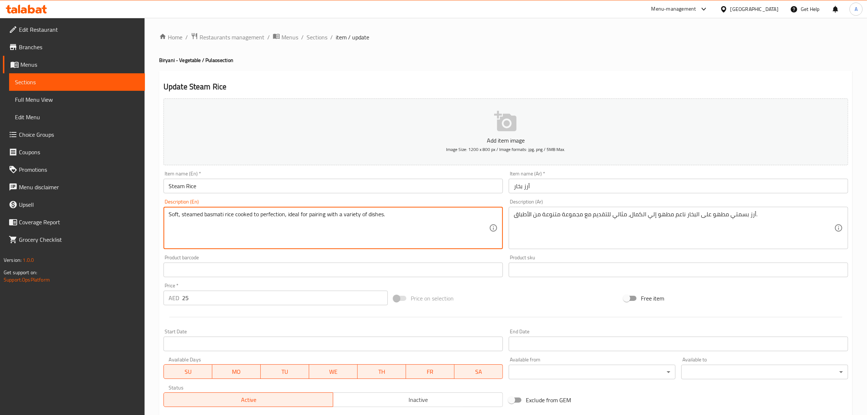
drag, startPoint x: 283, startPoint y: 210, endPoint x: 629, endPoint y: 234, distance: 346.1
type textarea "Soft, steamed basmati rice cooked to perfection"
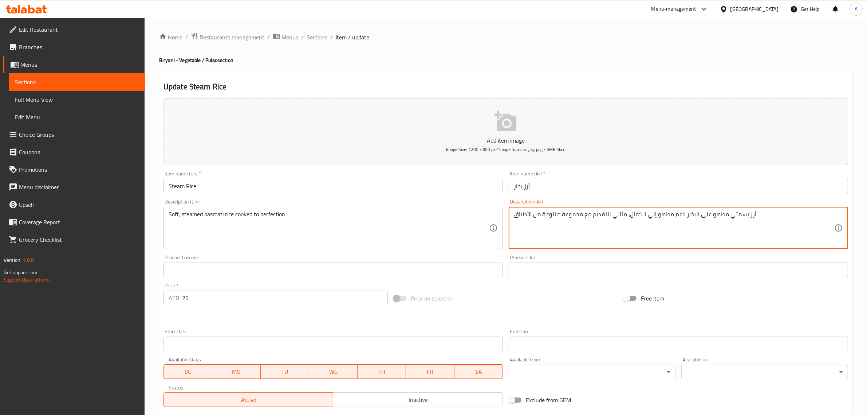
drag, startPoint x: 629, startPoint y: 212, endPoint x: 470, endPoint y: 214, distance: 158.8
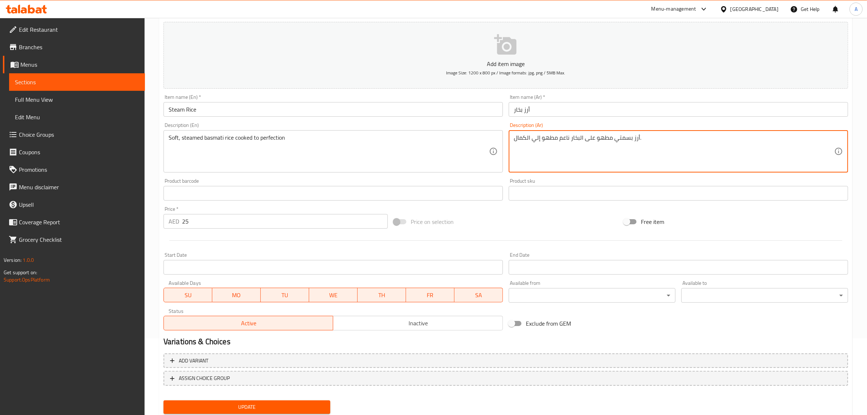
scroll to position [99, 0]
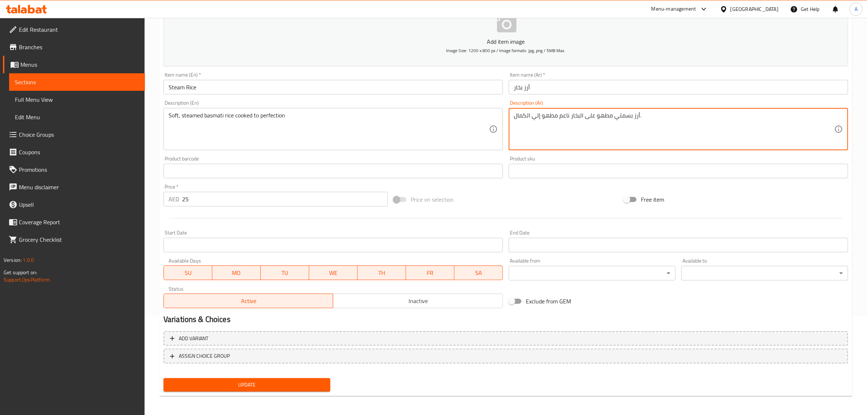
type textarea "أرز بسمتي مطهو على البخار ناعم مطهو إلي الكمال."
click at [276, 381] on span "Update" at bounding box center [246, 384] width 155 height 9
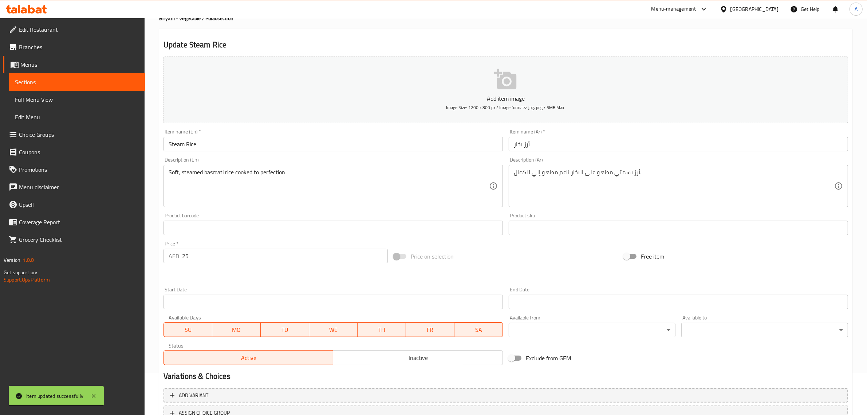
scroll to position [0, 0]
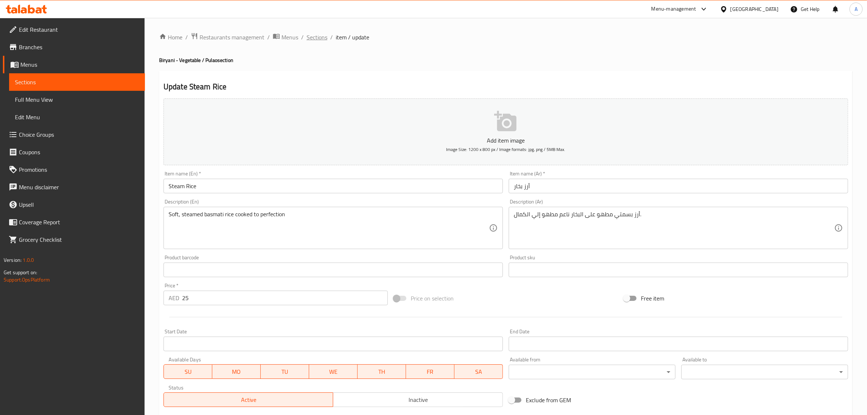
click at [317, 38] on span "Sections" at bounding box center [317, 37] width 21 height 9
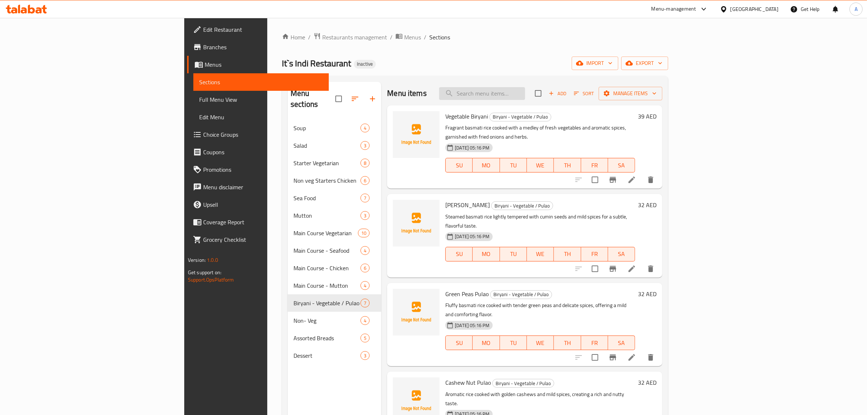
click at [525, 95] on input "search" at bounding box center [482, 93] width 86 height 13
paste input "Lachcha Paratha (3 Pcs)"
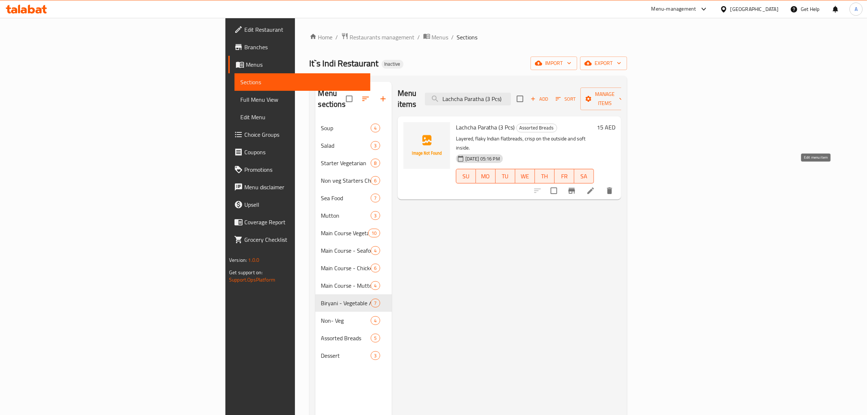
type input "Lachcha Paratha (3 Pcs)"
click at [595, 186] on icon at bounding box center [590, 190] width 9 height 9
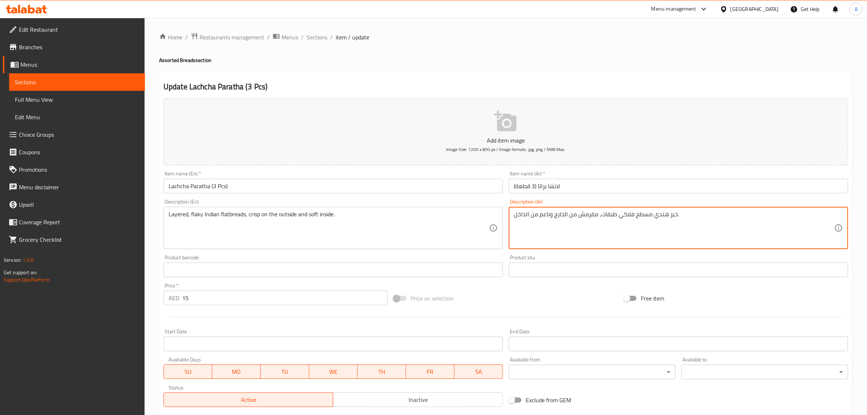
click at [648, 220] on textarea "خبز هندي مسطح فلاكي طبقات، مقرمش من الخارج وناعم من الداخل." at bounding box center [674, 228] width 321 height 35
click at [647, 215] on textarea "خبز هندي فلاكي طبقات، مقرمش من الخارج وناعم من الداخل." at bounding box center [674, 228] width 321 height 35
paste textarea "سطح"
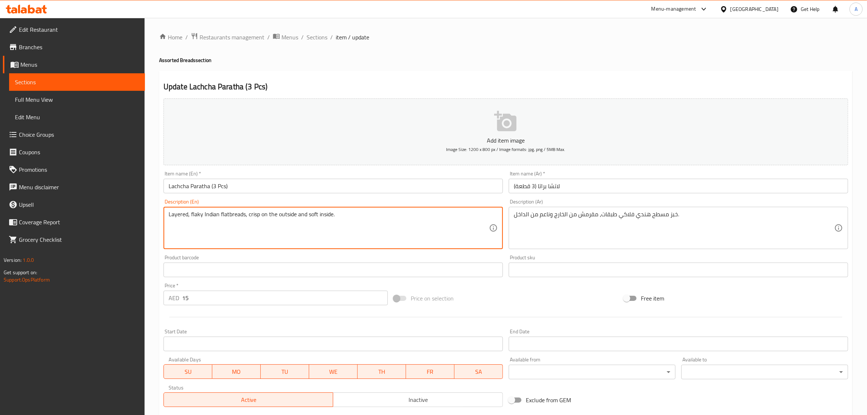
click at [275, 245] on textarea "Layered, flaky Indian flatbreads, crisp on the outside and soft inside." at bounding box center [329, 228] width 321 height 35
click at [614, 209] on div "خبز مسطح هندي فلاكي طبقات، مقرمش من الخارج وناعم من الداخل. Description (Ar)" at bounding box center [679, 228] width 340 height 42
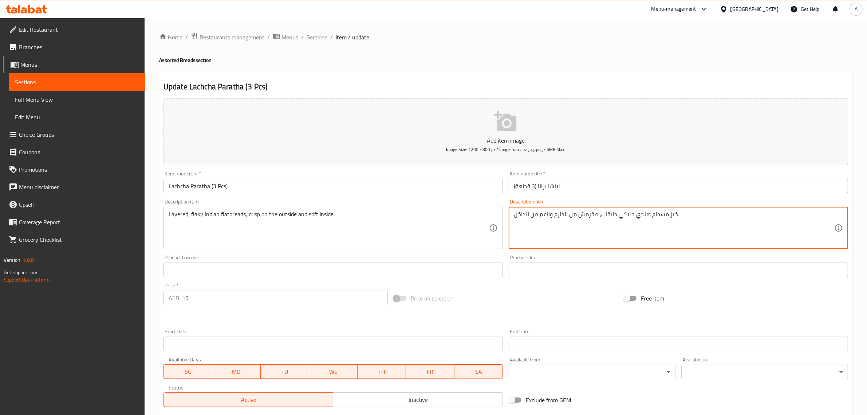
click at [614, 213] on textarea "خبز مسطح هندي فلاكي طبقات، مقرمش من الخارج وناعم من الداخل." at bounding box center [674, 228] width 321 height 35
click at [616, 220] on textarea "خبز مسطح هندي فلاكي طبقات، مقرمش من الخارج وناعم من الداخل." at bounding box center [674, 228] width 321 height 35
paste textarea "متعدد"
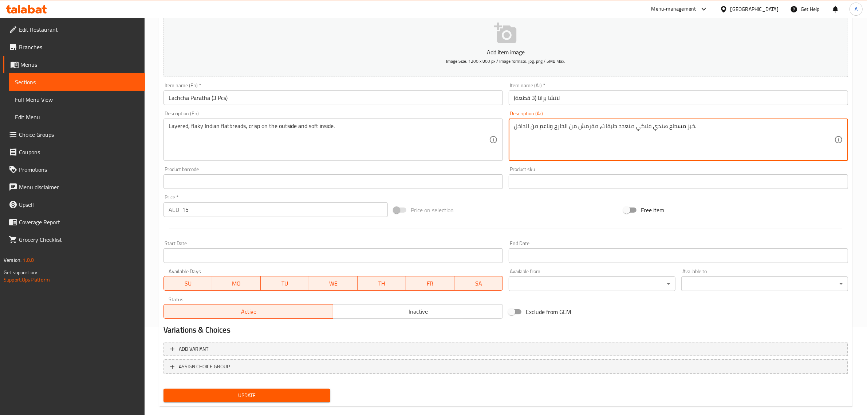
scroll to position [99, 0]
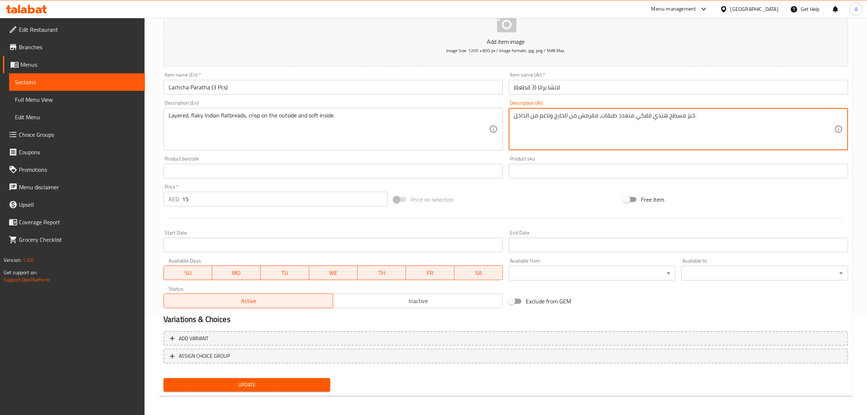
type textarea "خبز مسطح هندي فلاكي متعدد طبقات، مقرمش من الخارج وناعم من الداخل."
click at [287, 385] on span "Update" at bounding box center [246, 384] width 155 height 9
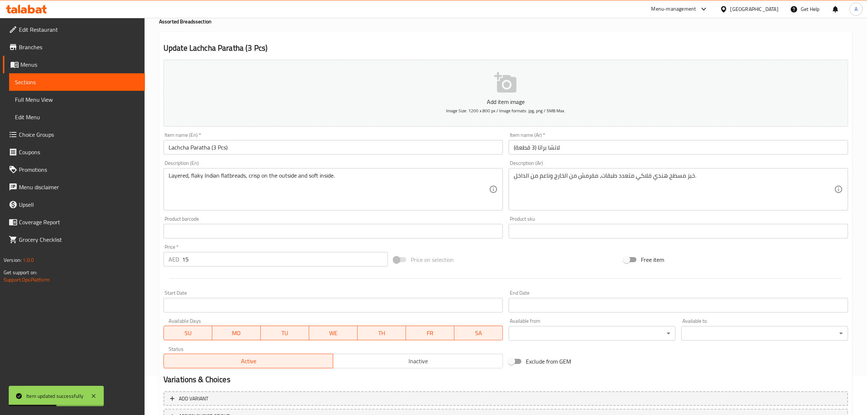
scroll to position [0, 0]
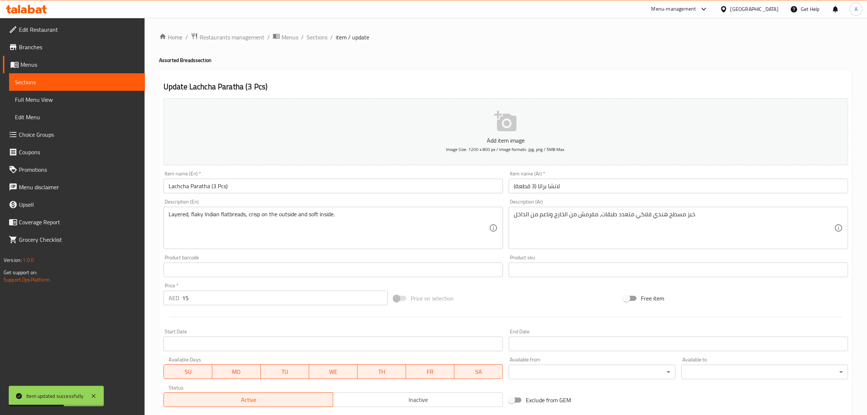
click at [317, 31] on div "Home / Restaurants management / Menus / Sections / item / update Assorted Bread…" at bounding box center [506, 266] width 723 height 497
click at [317, 33] on span "Sections" at bounding box center [317, 37] width 21 height 9
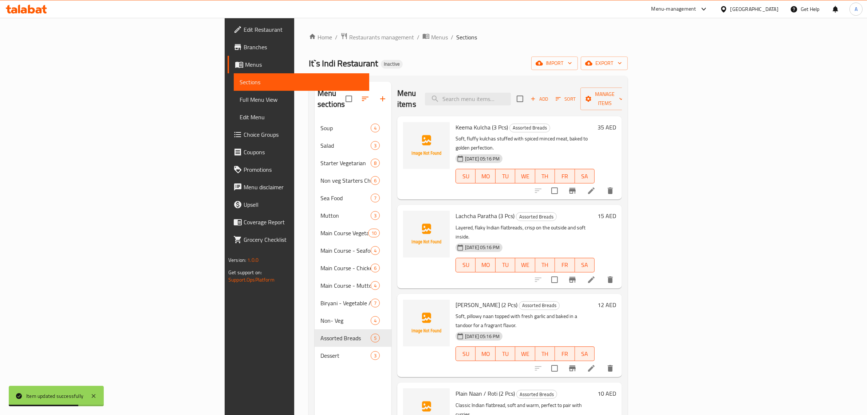
click at [565, 85] on div "Menu items Add Sort Manage items" at bounding box center [509, 99] width 225 height 35
click at [511, 95] on input "search" at bounding box center [468, 99] width 86 height 13
paste input "Garlic Naan (2 Pcs)"
drag, startPoint x: 578, startPoint y: 95, endPoint x: 564, endPoint y: 88, distance: 15.8
click at [511, 93] on input "Garlic Naan (2 Pcs)" at bounding box center [468, 99] width 86 height 13
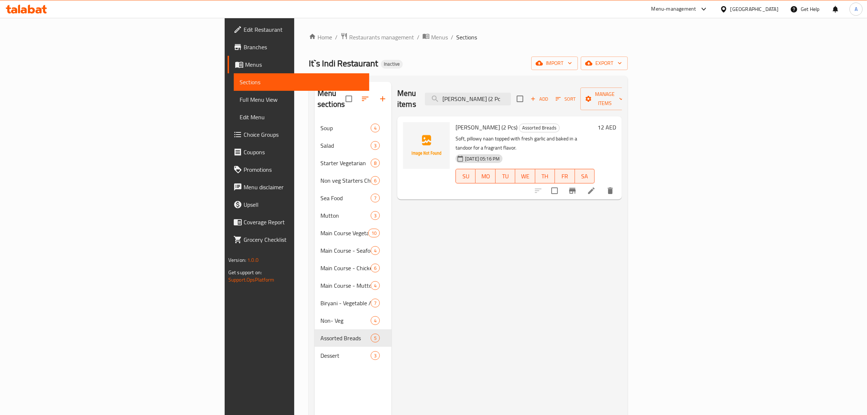
type input "Garlic Naan (2 Pc"
click at [596, 186] on icon at bounding box center [591, 190] width 9 height 9
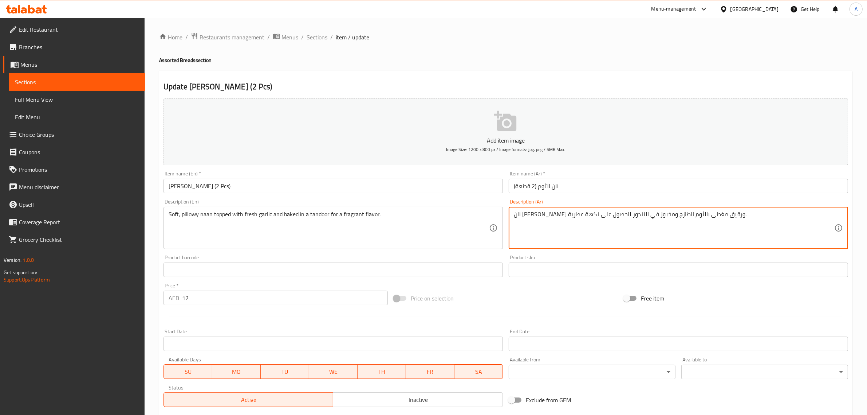
click at [713, 215] on textarea "نان بيلوي طري ورقيق مغطى بالثوم الطازج ومخبوز في التندور للحصول على نكهة عطرية." at bounding box center [674, 228] width 321 height 35
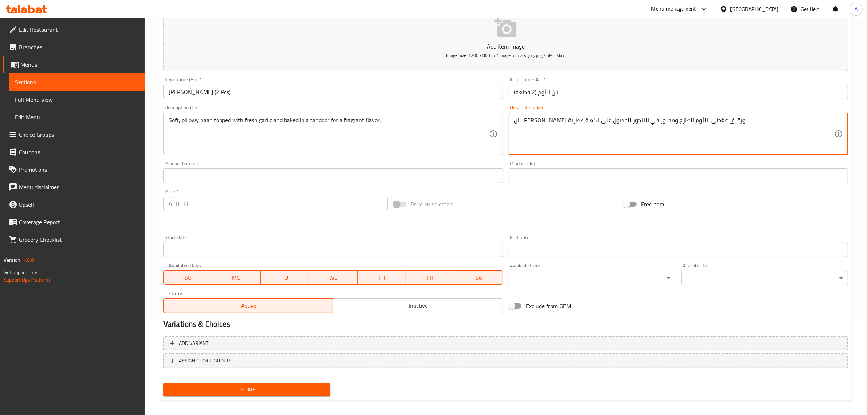
scroll to position [96, 0]
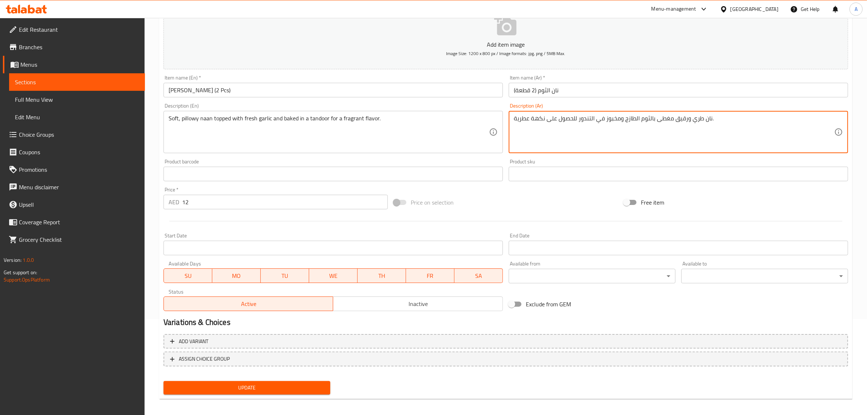
type textarea "نان طري ورقيق مغطى بالثوم الطازج ومخبوز في التندور للحصول على نكهة عطرية."
click at [313, 398] on div "Home / Restaurants management / Menus / Sections / item / update Assorted Bread…" at bounding box center [506, 171] width 694 height 468
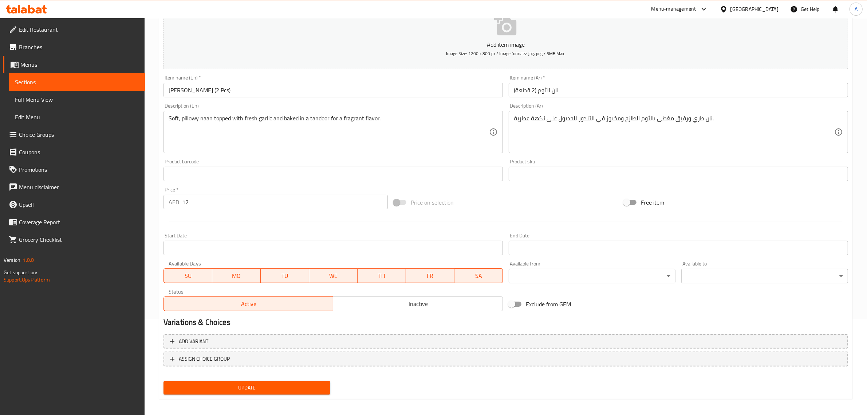
click at [285, 387] on span "Update" at bounding box center [246, 387] width 155 height 9
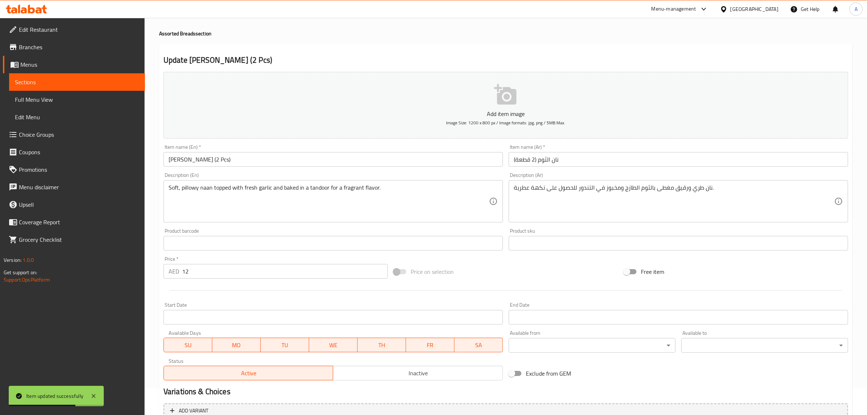
scroll to position [0, 0]
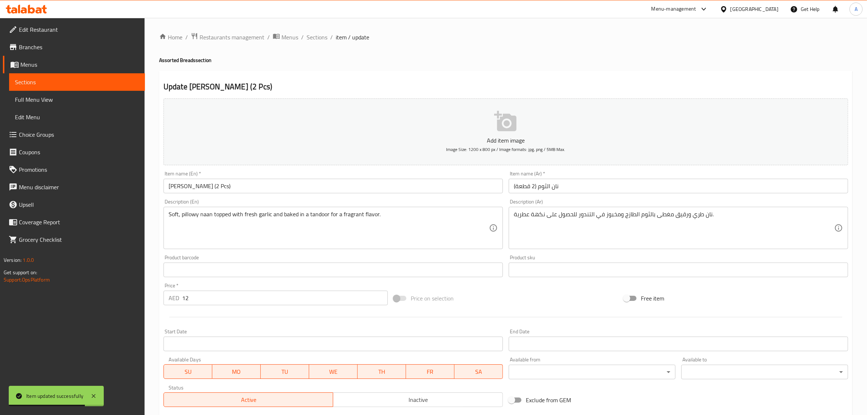
click at [317, 46] on div "Home / Restaurants management / Menus / Sections / item / update Assorted Bread…" at bounding box center [506, 266] width 694 height 468
click at [310, 35] on span "Sections" at bounding box center [317, 37] width 21 height 9
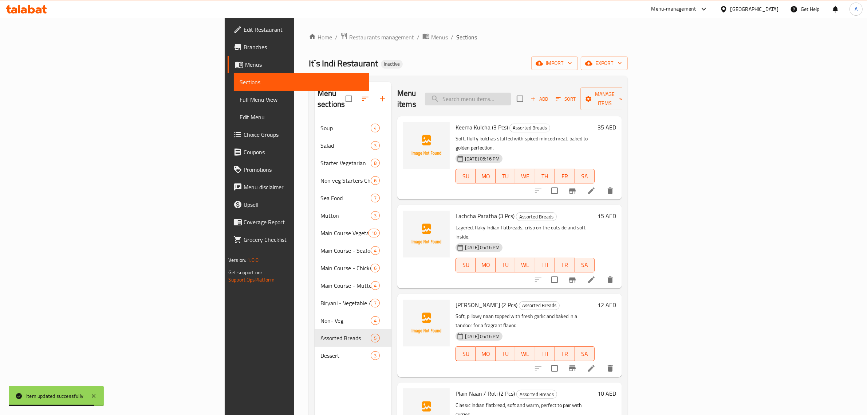
click at [511, 94] on input "search" at bounding box center [468, 99] width 86 height 13
paste input "Plain Naan / Roti (2 Pcs)"
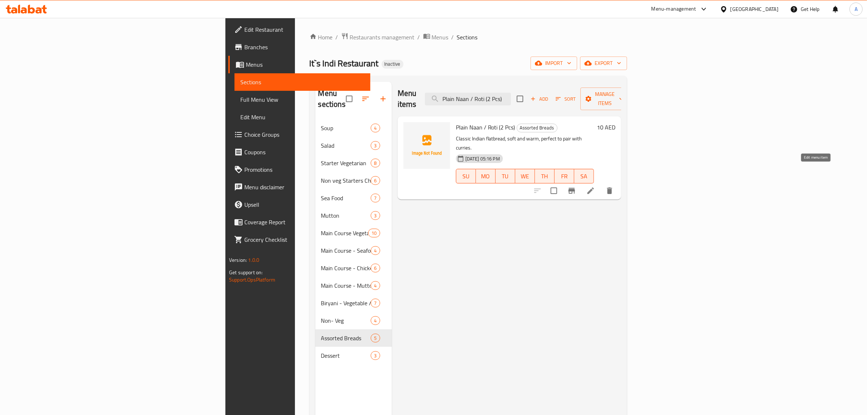
type input "Plain Naan / Roti (2 Pcs)"
click at [594, 187] on icon at bounding box center [591, 190] width 7 height 7
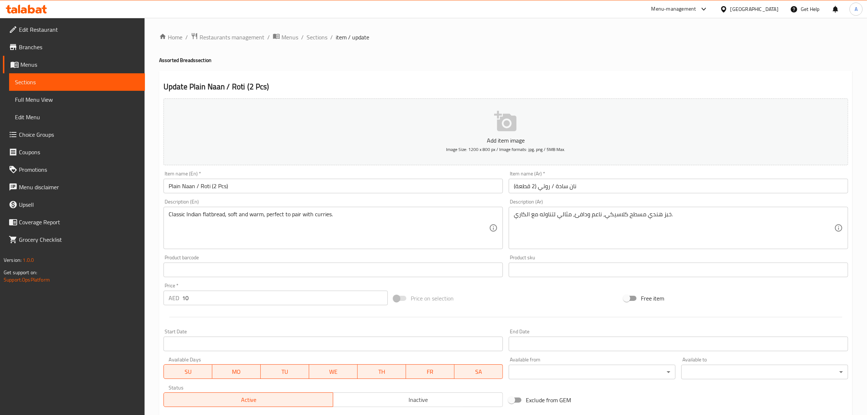
scroll to position [99, 0]
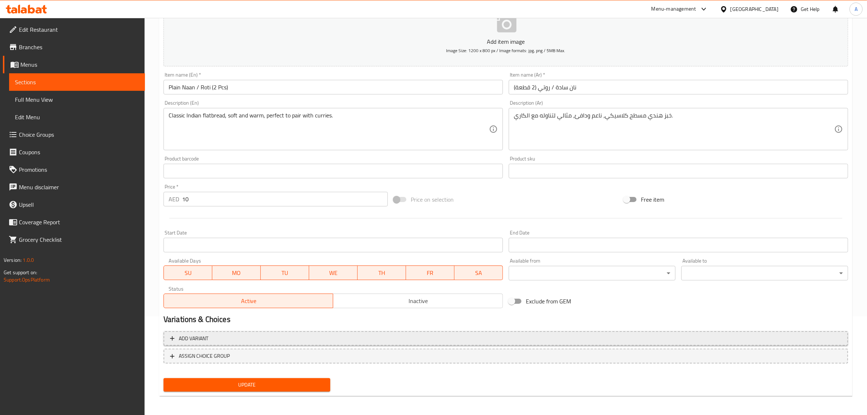
click at [206, 340] on span "Add variant" at bounding box center [194, 338] width 30 height 9
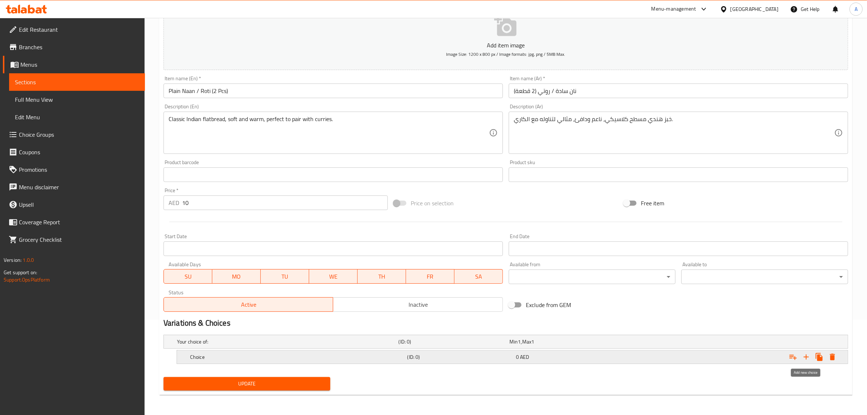
click at [809, 358] on icon "Expand" at bounding box center [806, 356] width 9 height 9
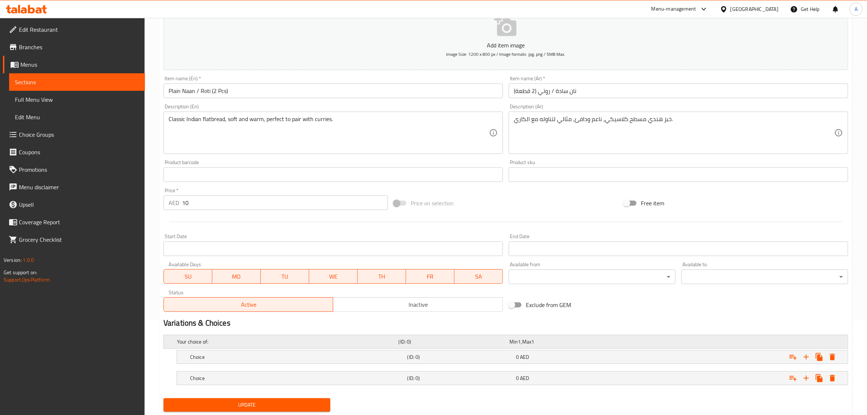
click at [718, 334] on div "Your choice of: (ID: 0) Min 1 , Max 1" at bounding box center [508, 341] width 665 height 16
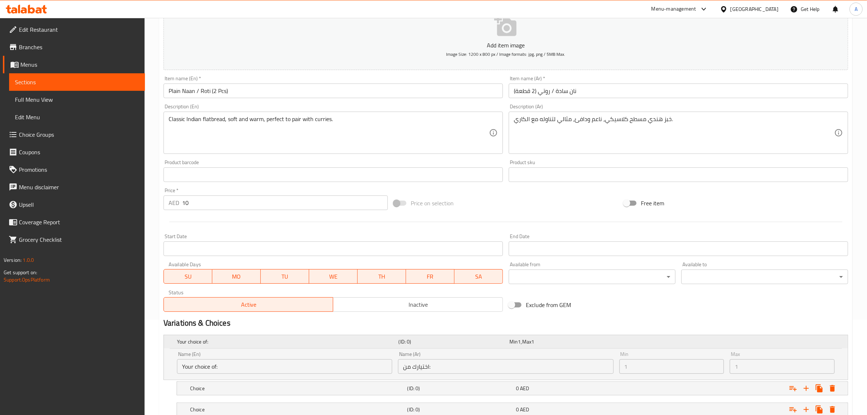
click at [668, 341] on div "Expand" at bounding box center [730, 341] width 222 height 3
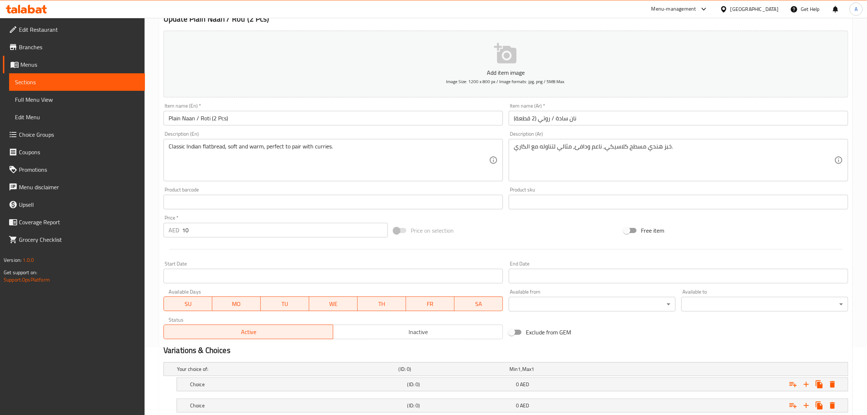
scroll to position [98, 0]
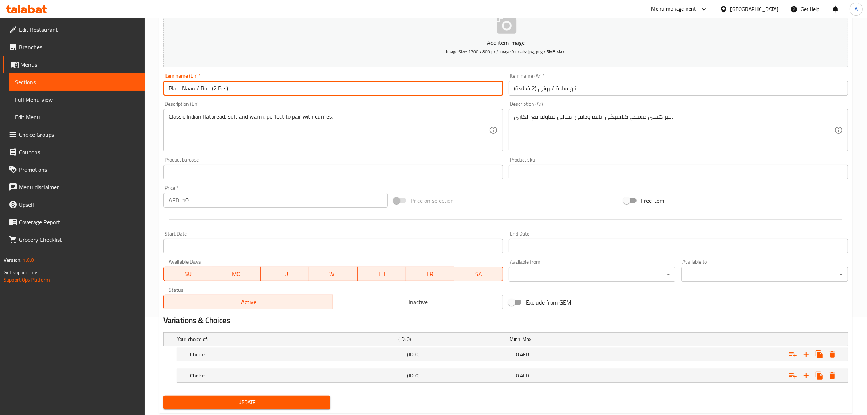
drag, startPoint x: 194, startPoint y: 87, endPoint x: 139, endPoint y: 86, distance: 55.4
click at [139, 86] on div "Edit Restaurant Branches Menus Sections Full Menu View Edit Menu Choice Groups …" at bounding box center [433, 176] width 867 height 513
drag, startPoint x: 268, startPoint y: 362, endPoint x: 266, endPoint y: 359, distance: 4.2
click at [268, 362] on nav at bounding box center [506, 365] width 685 height 6
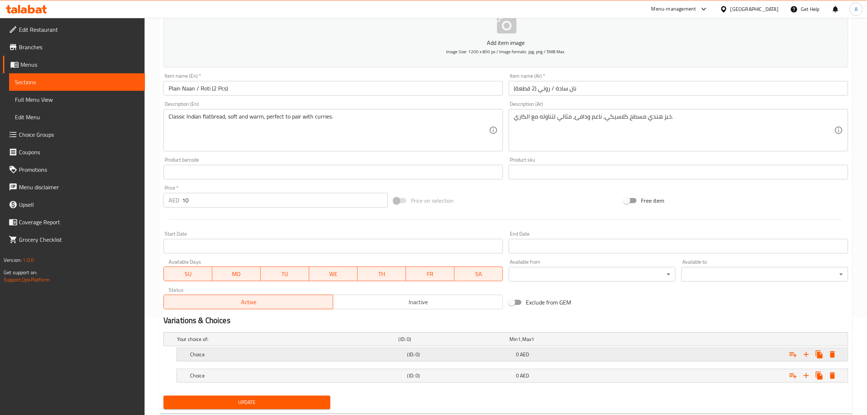
click at [266, 359] on div "Choice" at bounding box center [297, 354] width 217 height 10
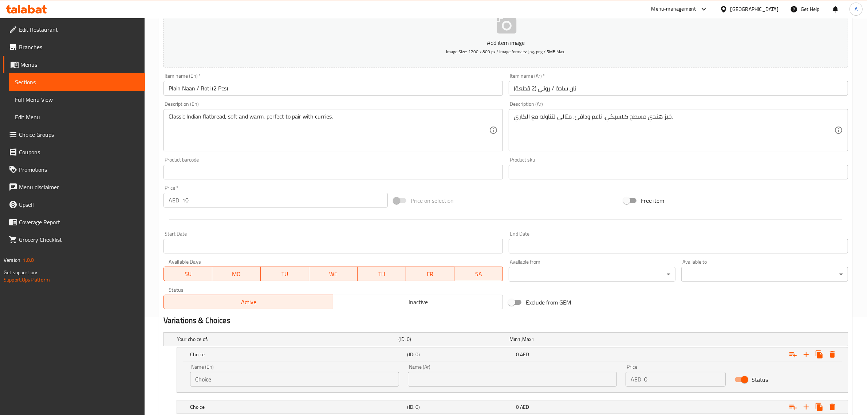
scroll to position [148, 0]
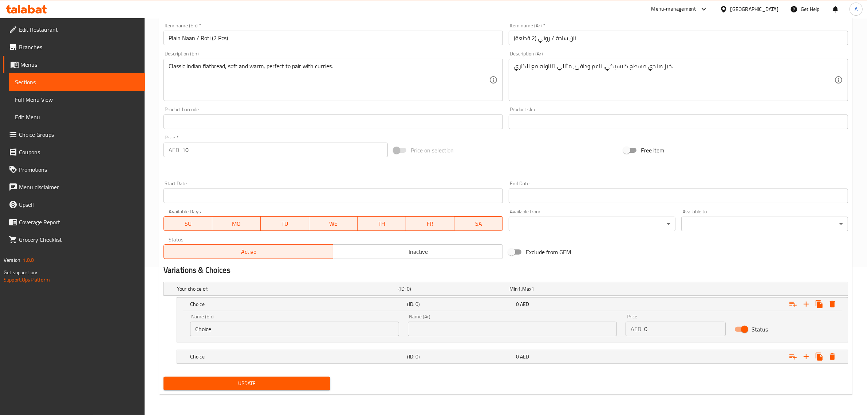
click at [201, 324] on input "Choice" at bounding box center [294, 328] width 209 height 15
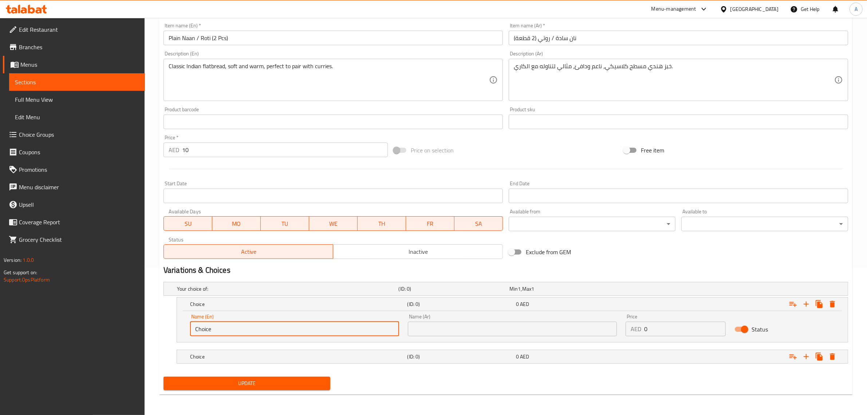
click at [201, 324] on input "Choice" at bounding box center [294, 328] width 209 height 15
paste input "Plain Naan"
type input "Plain Naan"
click at [205, 39] on input "Plain Naan / Roti (2 Pcs)" at bounding box center [334, 38] width 340 height 15
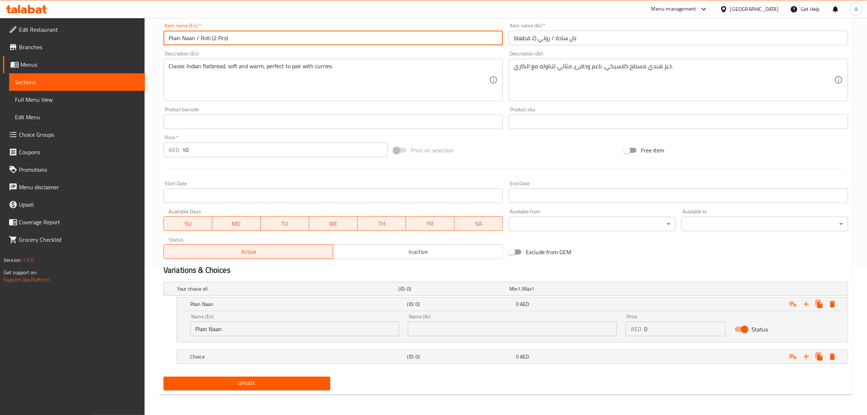
click at [205, 39] on input "Plain Naan / Roti (2 Pcs)" at bounding box center [334, 38] width 340 height 15
click at [211, 360] on h5 "Choice" at bounding box center [297, 356] width 215 height 7
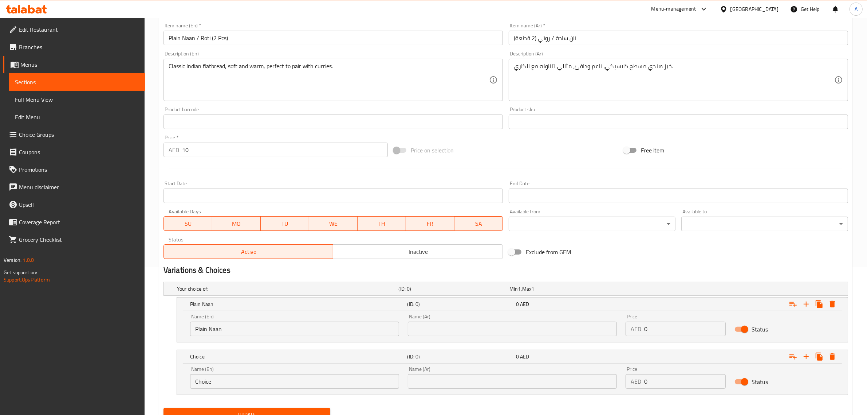
click at [221, 381] on input "Choice" at bounding box center [294, 381] width 209 height 15
paste input "Roti"
type input "Roti"
click at [544, 34] on input "نان سادة / روتي (2 قطعة)" at bounding box center [679, 38] width 340 height 15
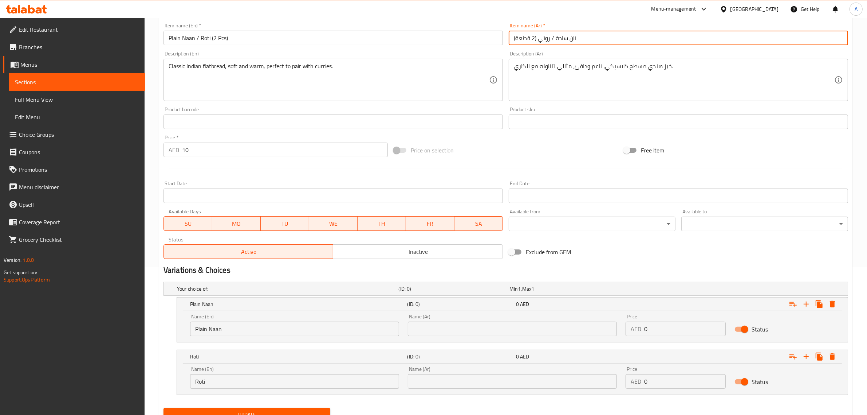
click at [544, 34] on input "نان سادة / روتي (2 قطعة)" at bounding box center [679, 38] width 340 height 15
drag, startPoint x: 484, startPoint y: 371, endPoint x: 481, endPoint y: 374, distance: 4.4
click at [483, 372] on div "Name (Ar) Name (Ar)" at bounding box center [512, 377] width 209 height 22
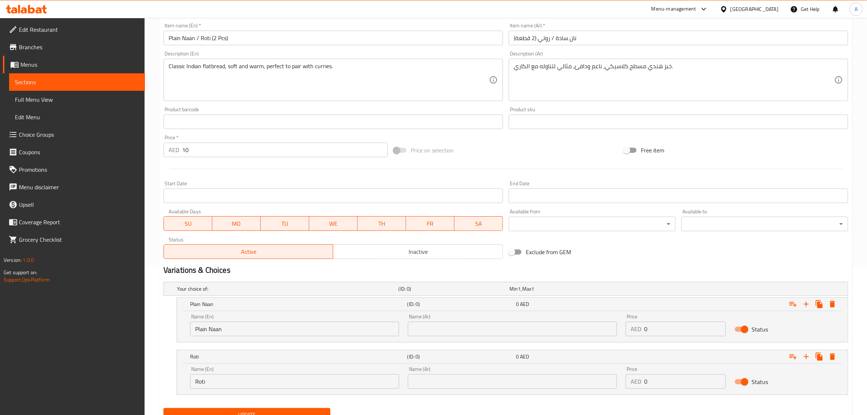
click at [478, 378] on input "text" at bounding box center [512, 381] width 209 height 15
paste input "روتي"
type input "روتي"
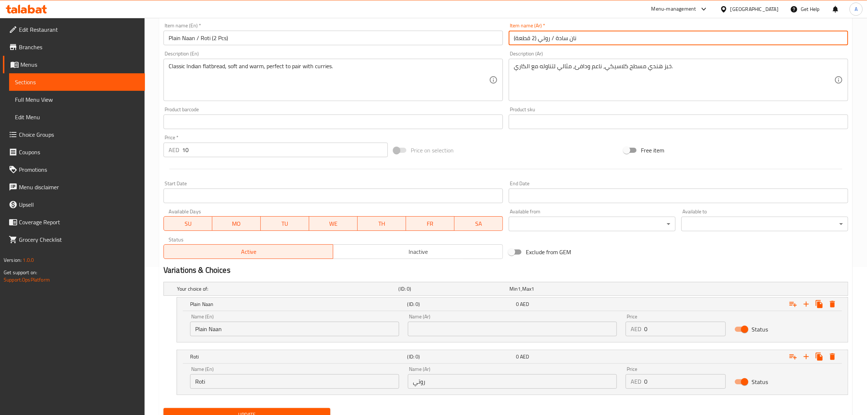
drag, startPoint x: 555, startPoint y: 35, endPoint x: 619, endPoint y: 34, distance: 63.8
click at [619, 34] on input "نان سادة / روتي (2 قطعة)" at bounding box center [679, 38] width 340 height 15
click at [472, 328] on input "text" at bounding box center [512, 328] width 209 height 15
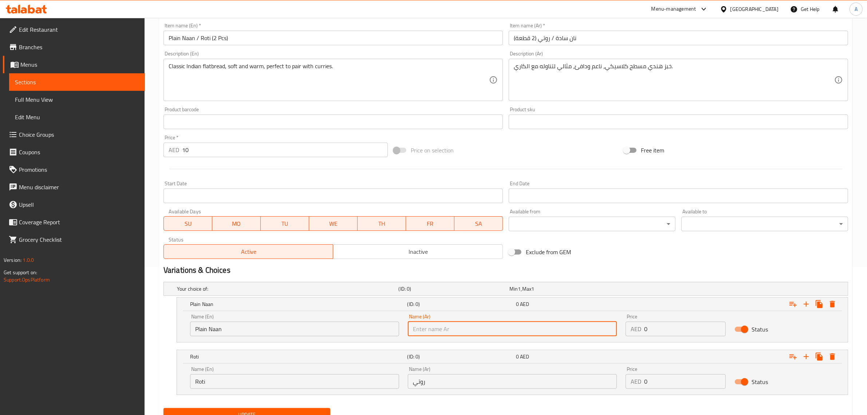
paste input "نان سادة"
type input "نان سادة"
click at [197, 151] on input "10" at bounding box center [285, 149] width 206 height 15
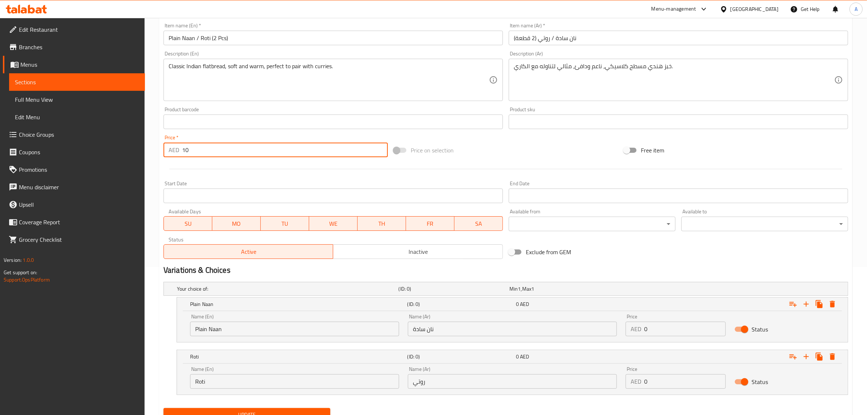
click at [197, 151] on input "10" at bounding box center [285, 149] width 206 height 15
click at [651, 326] on div "Price AED 0 Price" at bounding box center [676, 325] width 100 height 22
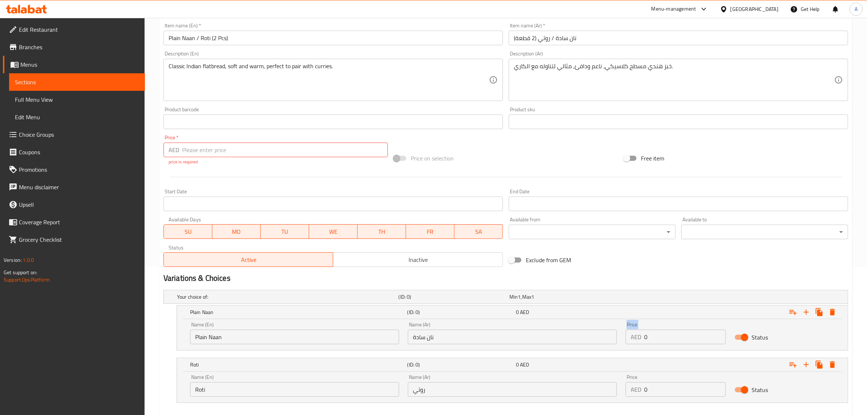
click at [651, 326] on div "Price AED 0 Price" at bounding box center [676, 333] width 100 height 22
click at [650, 339] on input "0" at bounding box center [685, 336] width 82 height 15
paste input "10"
click at [652, 341] on input "010" at bounding box center [685, 336] width 82 height 15
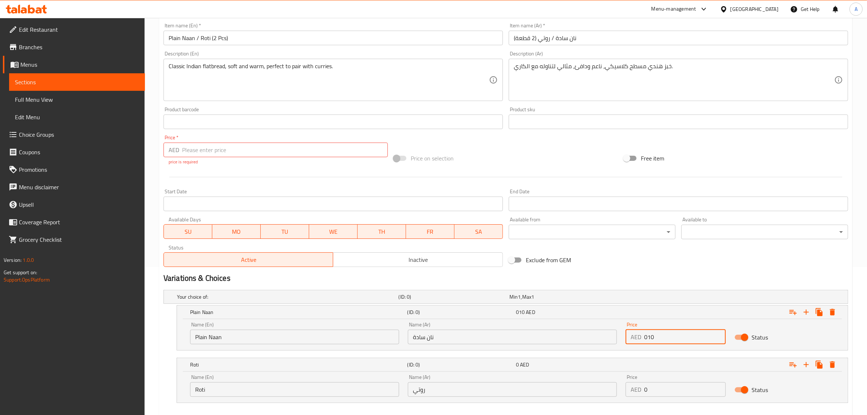
click at [652, 341] on input "010" at bounding box center [685, 336] width 82 height 15
paste input "number"
type input "10"
click at [655, 388] on input "0" at bounding box center [685, 389] width 82 height 15
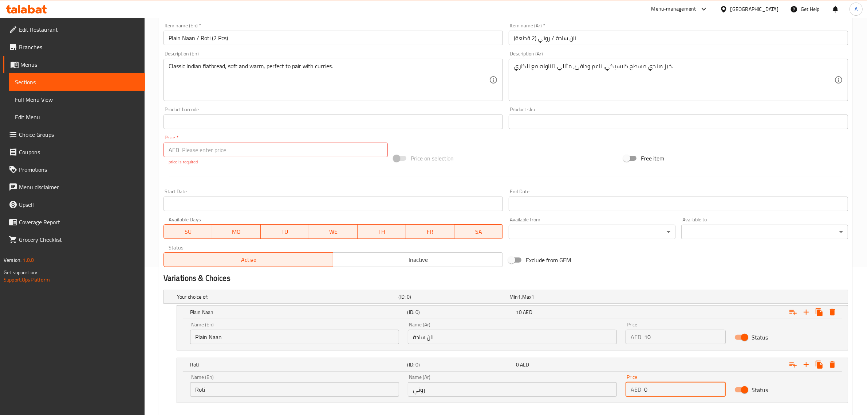
click at [655, 388] on input "0" at bounding box center [685, 389] width 82 height 15
paste input "1"
drag, startPoint x: 647, startPoint y: 387, endPoint x: 655, endPoint y: 387, distance: 7.6
click at [655, 387] on input "10" at bounding box center [685, 389] width 82 height 15
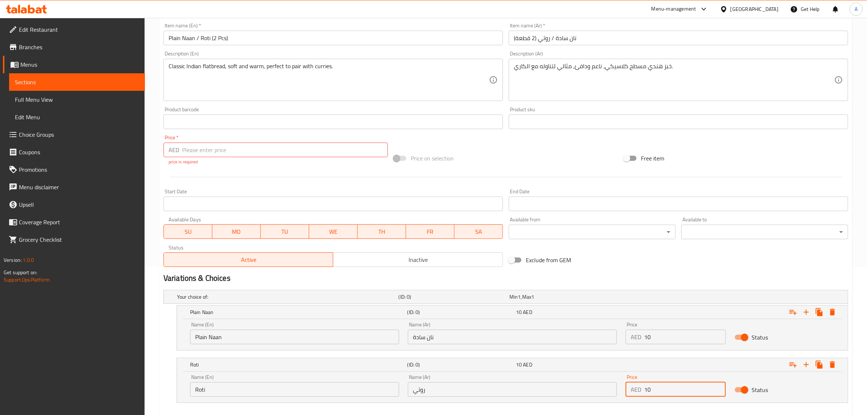
type input "10"
click at [207, 148] on input "number" at bounding box center [285, 149] width 206 height 15
paste input "0"
type input "0"
click at [210, 172] on div at bounding box center [506, 177] width 691 height 18
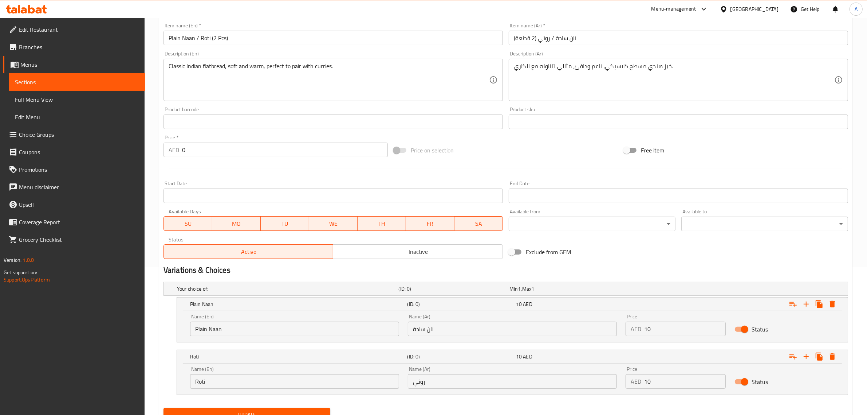
click at [280, 411] on span "Update" at bounding box center [246, 414] width 155 height 9
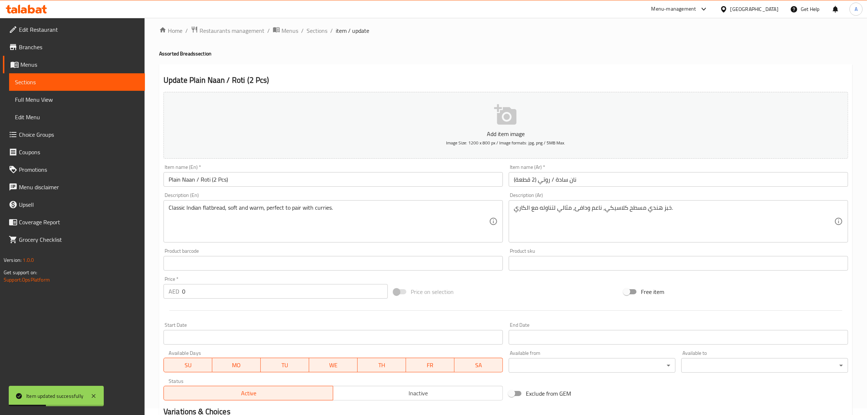
scroll to position [0, 0]
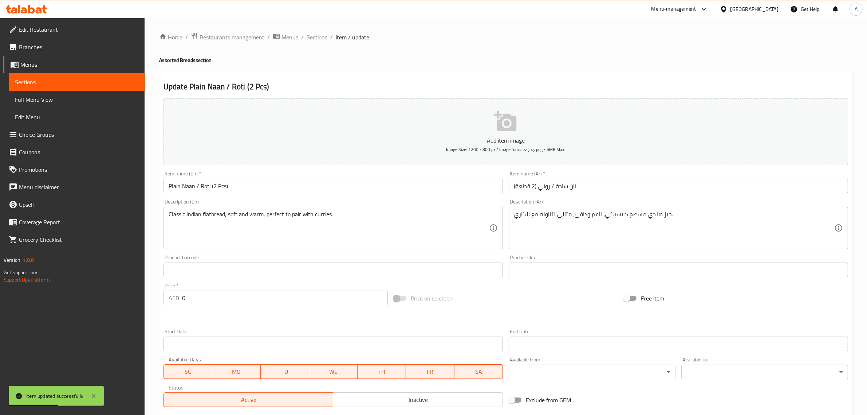
click at [317, 29] on div "Home / Restaurants management / Menus / Sections / item / update Assorted Bread…" at bounding box center [506, 306] width 723 height 576
click at [318, 33] on span "Sections" at bounding box center [317, 37] width 21 height 9
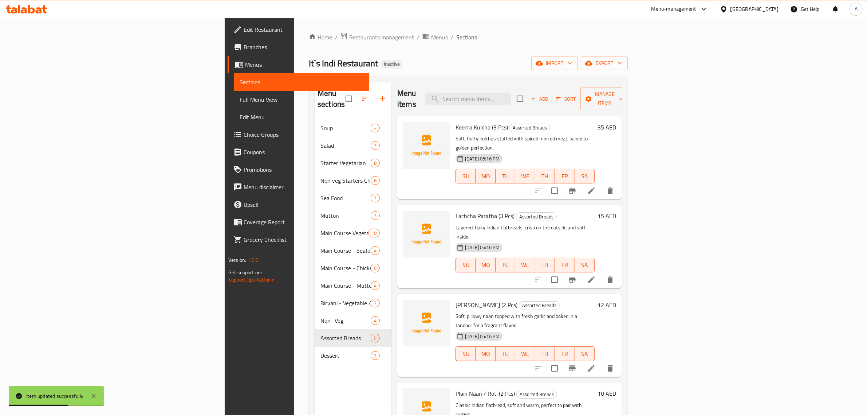
click at [596, 99] on div "Menu items Add Sort Manage items" at bounding box center [509, 99] width 225 height 35
click at [511, 95] on input "search" at bounding box center [468, 99] width 86 height 13
paste input "Plain Ric"
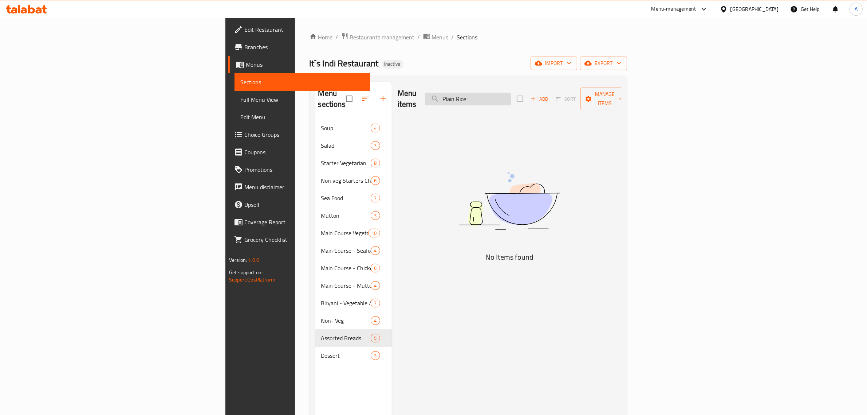
drag, startPoint x: 547, startPoint y: 91, endPoint x: 558, endPoint y: 91, distance: 11.3
click at [511, 93] on input "Plain Rice" at bounding box center [468, 99] width 86 height 13
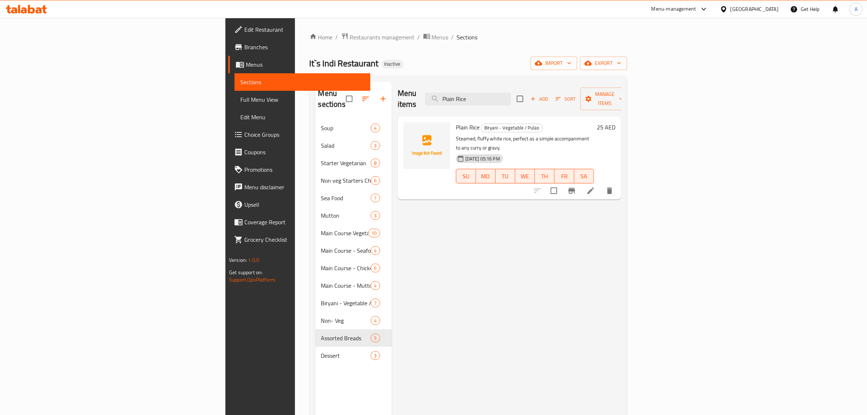
type input "Plain Rice"
click at [594, 187] on icon at bounding box center [591, 190] width 7 height 7
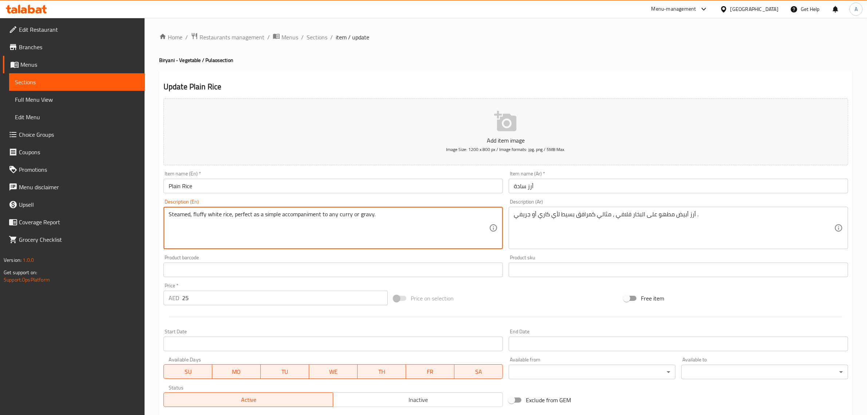
drag, startPoint x: 418, startPoint y: 221, endPoint x: 230, endPoint y: 249, distance: 189.6
type textarea "Steamed, fluffy white rice"
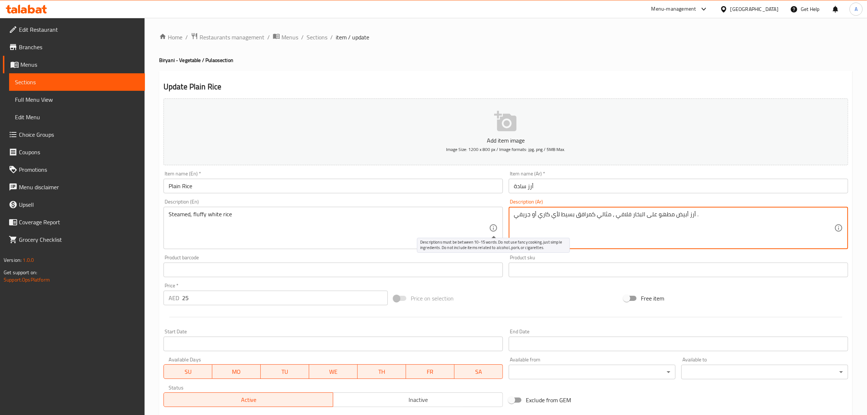
drag, startPoint x: 614, startPoint y: 220, endPoint x: 412, endPoint y: 230, distance: 202.8
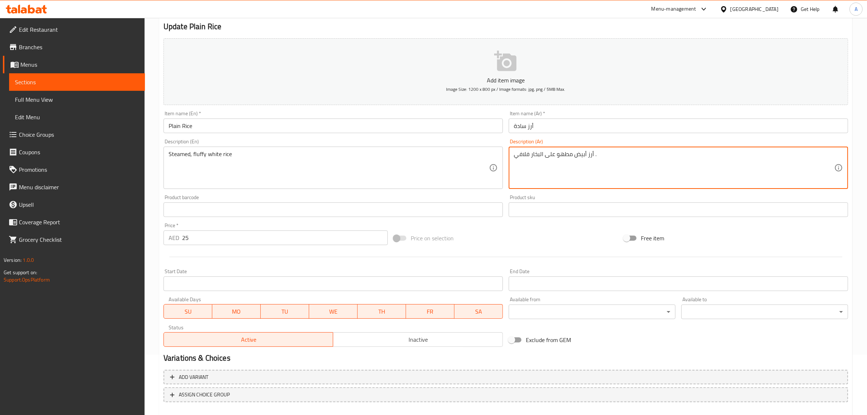
scroll to position [99, 0]
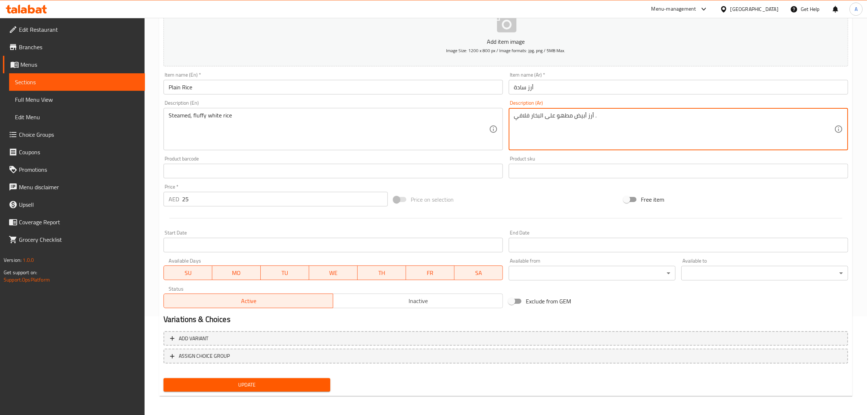
type textarea "أرز أبيض مطهو على البخار فلافي ."
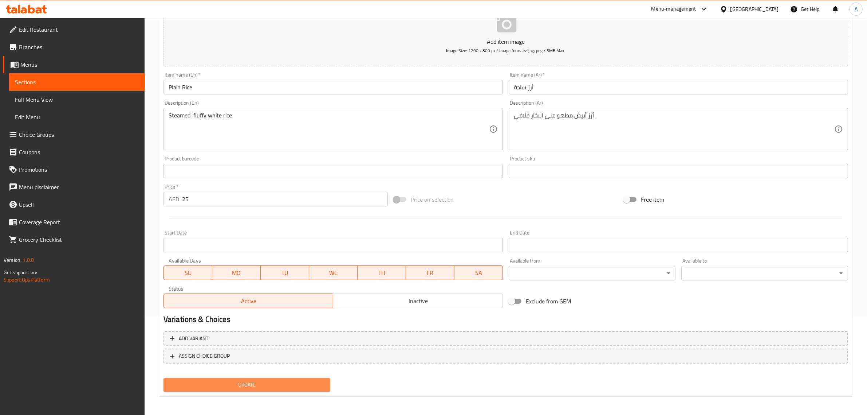
click at [301, 385] on span "Update" at bounding box center [246, 384] width 155 height 9
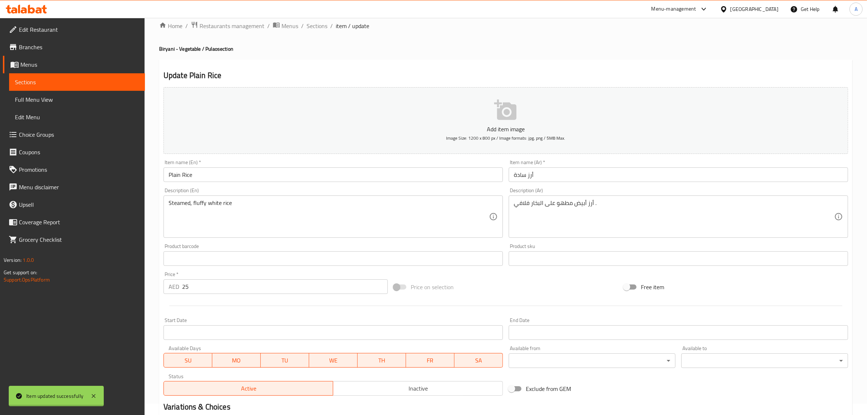
scroll to position [0, 0]
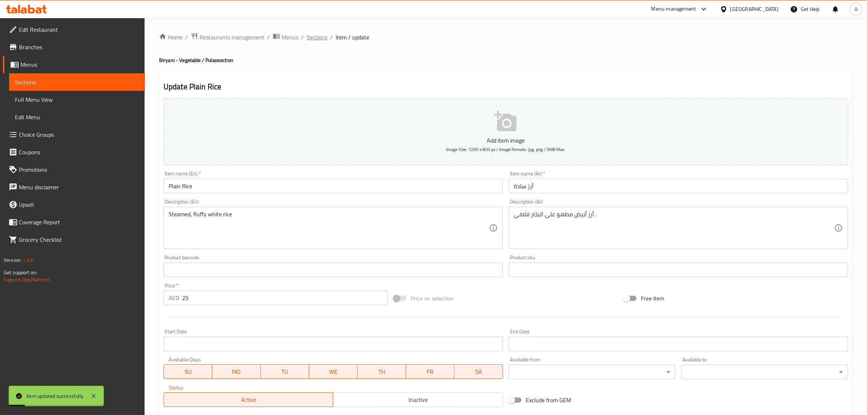
click at [319, 35] on span "Sections" at bounding box center [317, 37] width 21 height 9
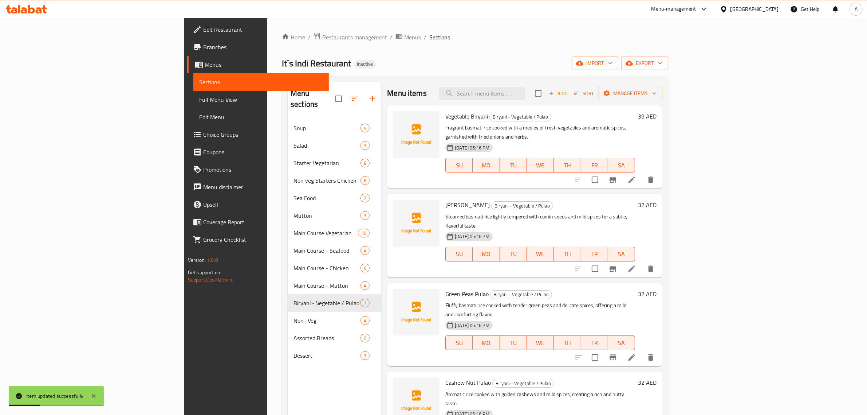
click at [559, 100] on div "Menu items Add Sort Manage items" at bounding box center [524, 94] width 275 height 24
click at [525, 90] on input "search" at bounding box center [482, 93] width 86 height 13
paste input "Steam Ri"
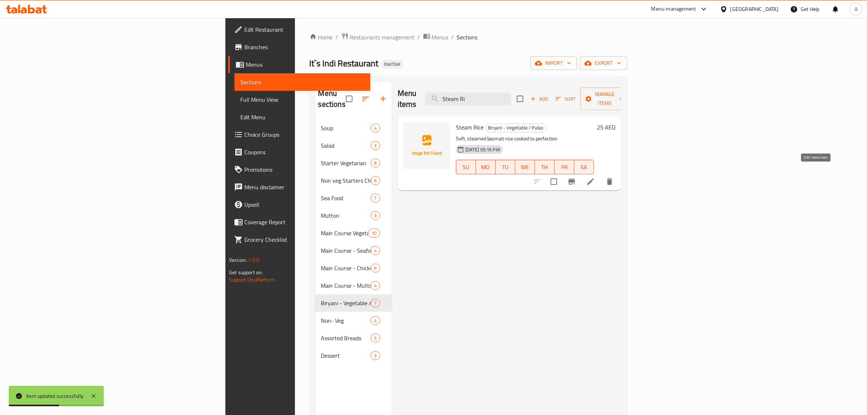
type input "Steam Ri"
click at [595, 177] on icon at bounding box center [590, 181] width 9 height 9
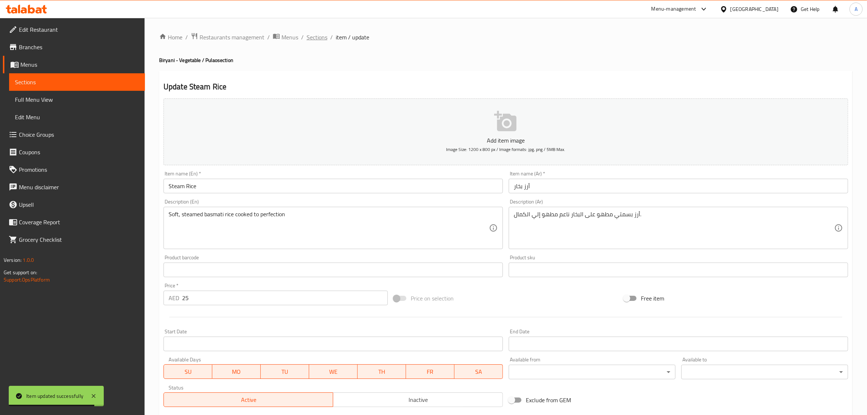
click at [319, 39] on span "Sections" at bounding box center [317, 37] width 21 height 9
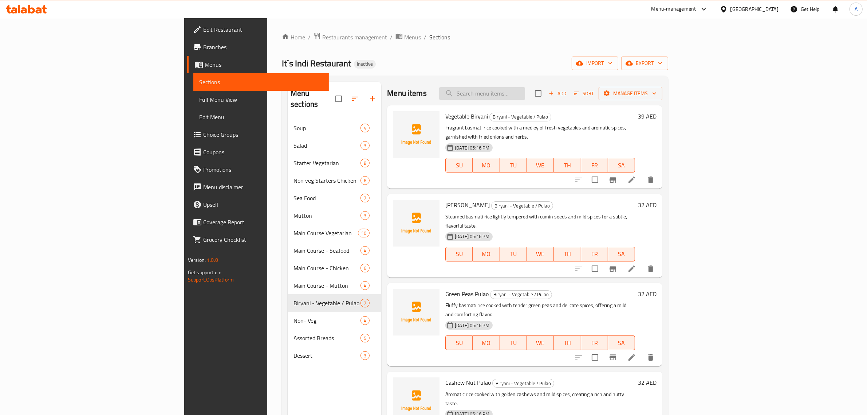
click at [525, 93] on input "search" at bounding box center [482, 93] width 86 height 13
paste input "Plain Naan / Rot"
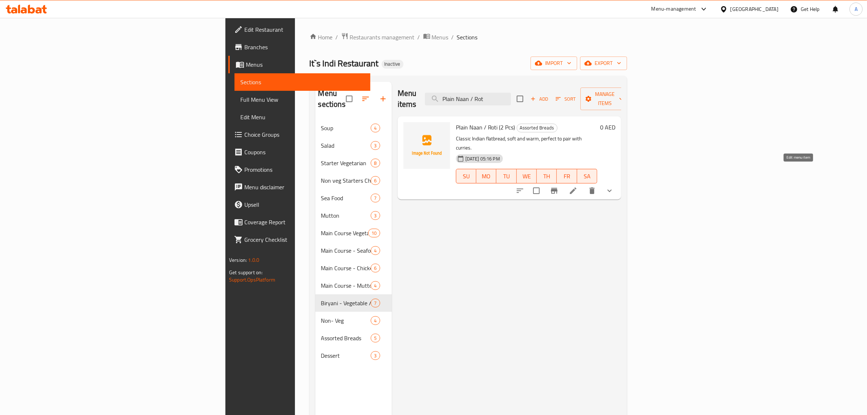
type input "Plain Naan / Rot"
click at [577, 187] on icon at bounding box center [573, 190] width 7 height 7
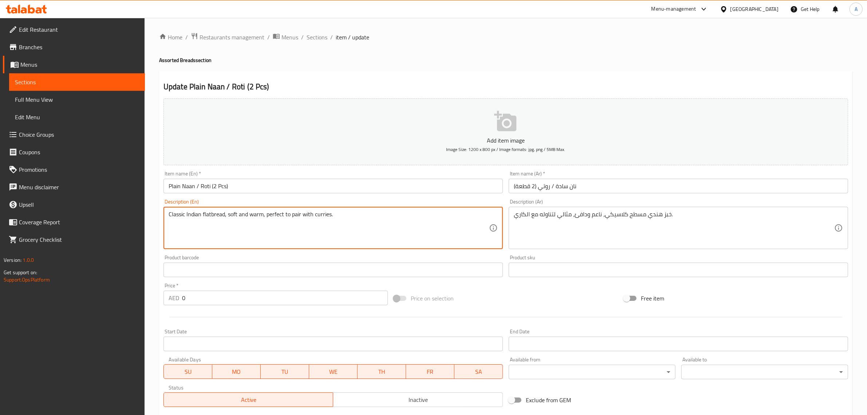
drag, startPoint x: 263, startPoint y: 216, endPoint x: 463, endPoint y: 221, distance: 200.1
type textarea "Classic Indian flatbread, soft and warm"
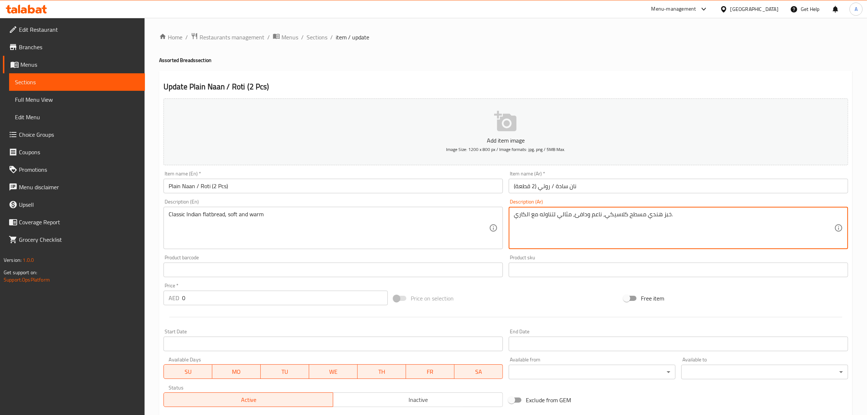
drag, startPoint x: 574, startPoint y: 217, endPoint x: 363, endPoint y: 204, distance: 211.0
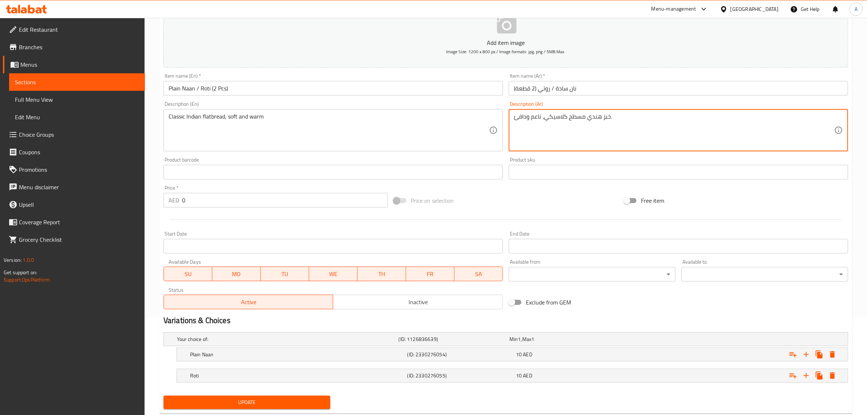
scroll to position [117, 0]
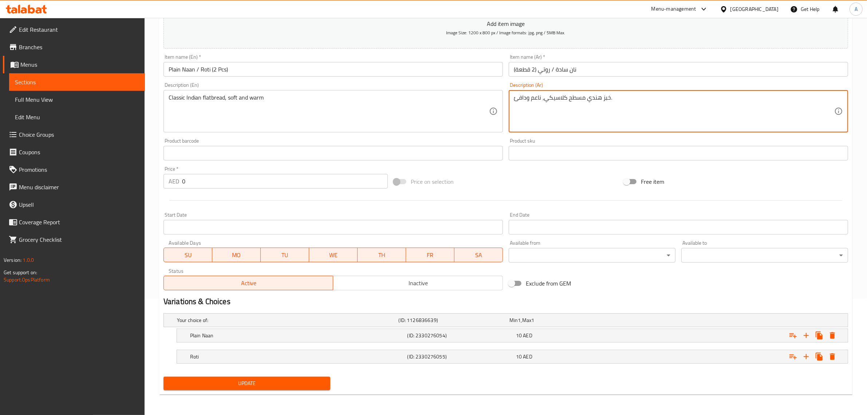
type textarea "خبز هندي مسطح كلاسيكي، ناعم ودافئ."
click at [258, 378] on button "Update" at bounding box center [247, 382] width 167 height 13
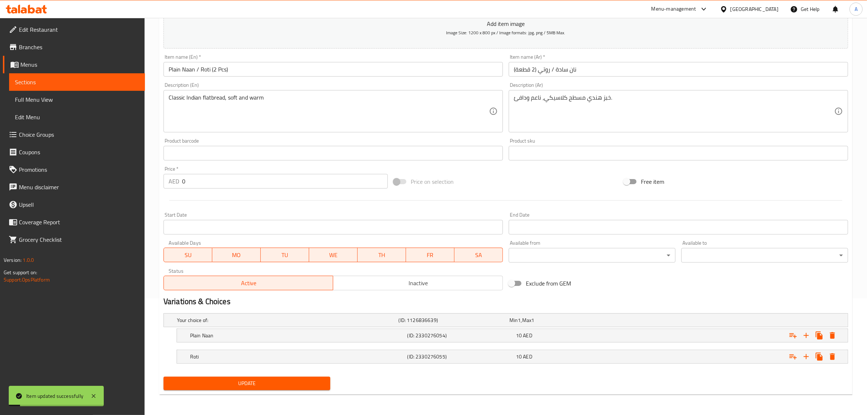
scroll to position [33, 0]
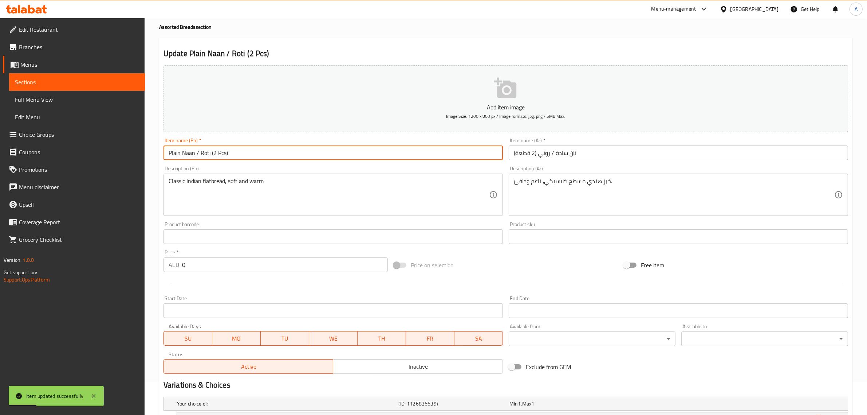
click at [192, 155] on input "Plain Naan / Roti (2 Pcs)" at bounding box center [334, 152] width 340 height 15
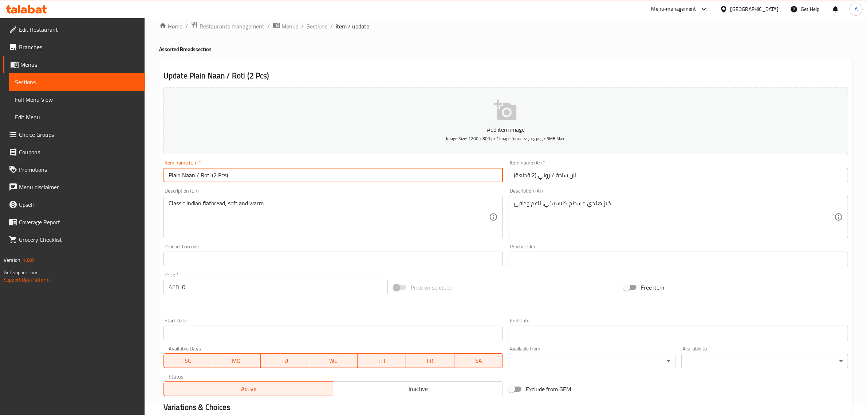
scroll to position [0, 0]
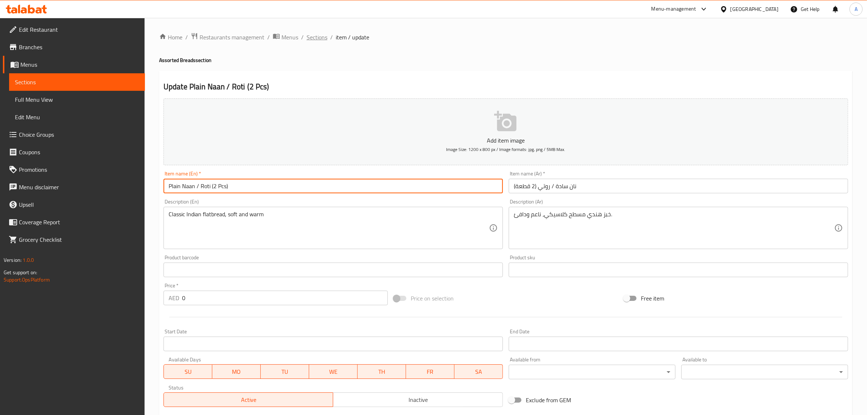
click at [310, 38] on span "Sections" at bounding box center [317, 37] width 21 height 9
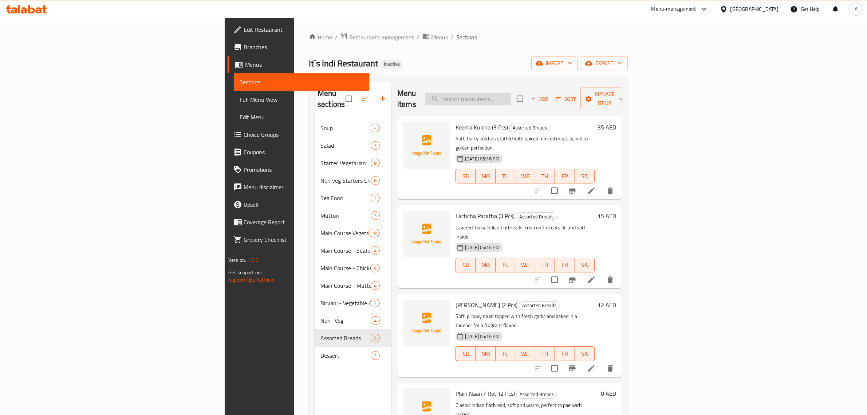
click at [511, 94] on input "search" at bounding box center [468, 99] width 86 height 13
paste input "Gulab Jamun (5 Pcs)"
drag, startPoint x: 821, startPoint y: 169, endPoint x: 567, endPoint y: 103, distance: 262.0
click at [575, 122] on h6 "Keema Kulcha (3 Pcs) Assorted Breads" at bounding box center [525, 127] width 139 height 10
drag, startPoint x: 562, startPoint y: 92, endPoint x: 591, endPoint y: 88, distance: 29.5
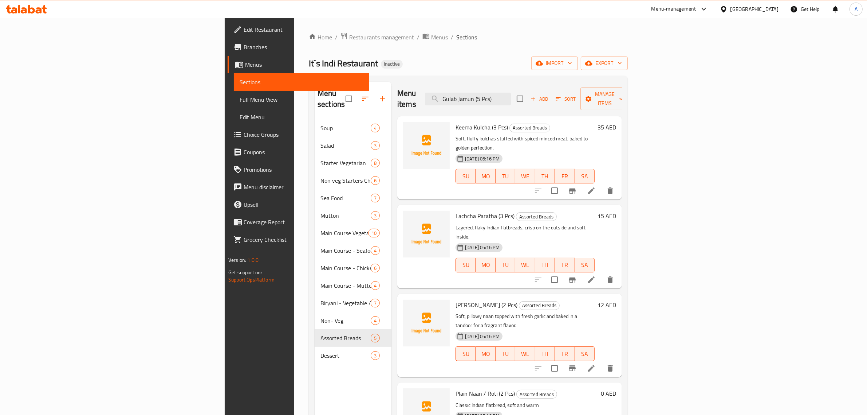
click at [591, 88] on div "Menu items Gulab Jamun (5 Pcs) Add Sort Manage items" at bounding box center [509, 99] width 225 height 35
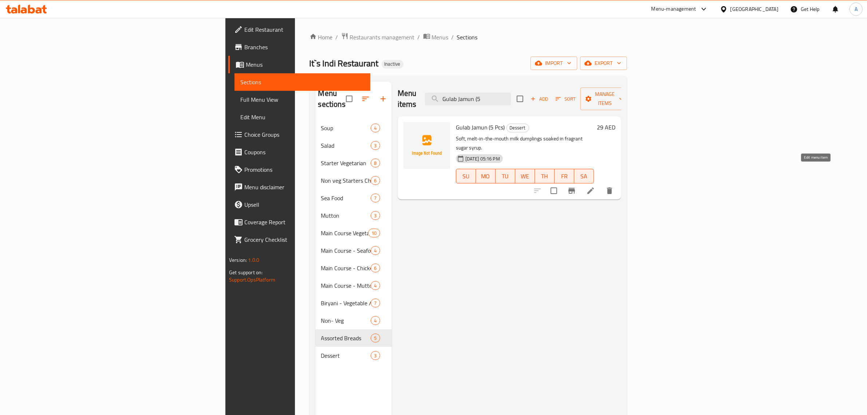
type input "Gulab Jamun (5"
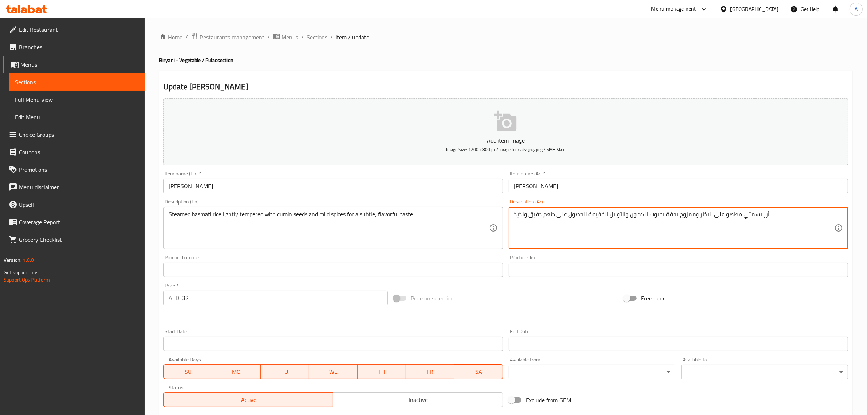
click at [535, 216] on textarea "أرز بسمتي مطهو على البخار وممزوج بخفة بحبوب الكمون والتوابل الخفيفة للحصول على …" at bounding box center [674, 228] width 321 height 35
paste textarea "لطيف"
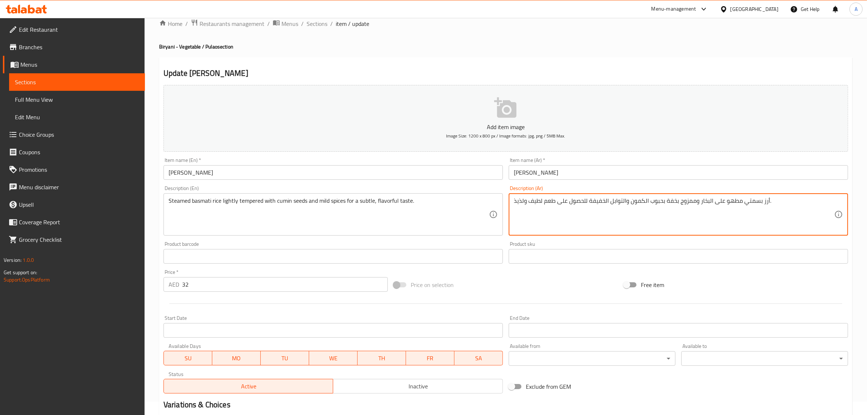
scroll to position [99, 0]
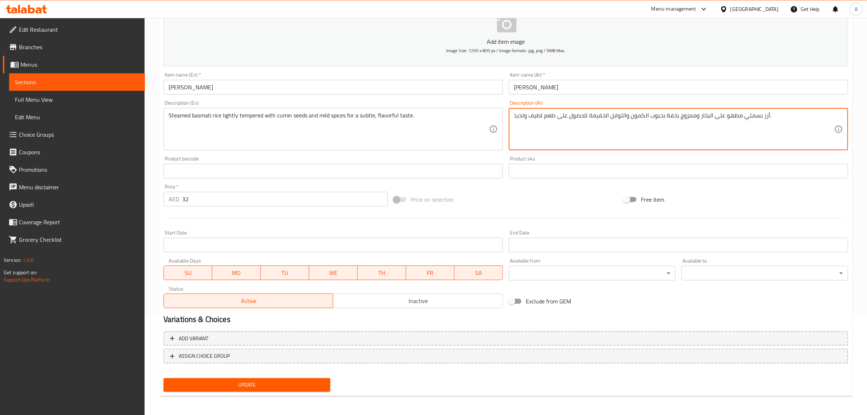
type textarea "أرز بسمتي مطهو على البخار وممزوج بخفة بحبوب الكمون والتوابل الخفيفة للحصول على …"
click at [261, 380] on span "Update" at bounding box center [246, 384] width 155 height 9
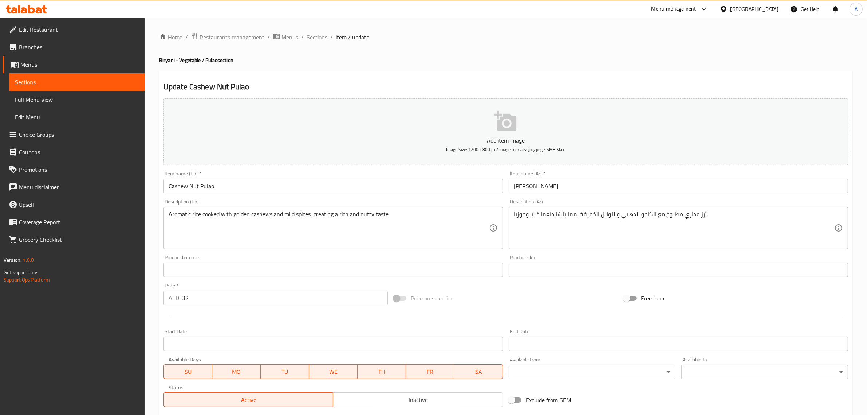
click at [525, 183] on input "[PERSON_NAME]" at bounding box center [679, 185] width 340 height 15
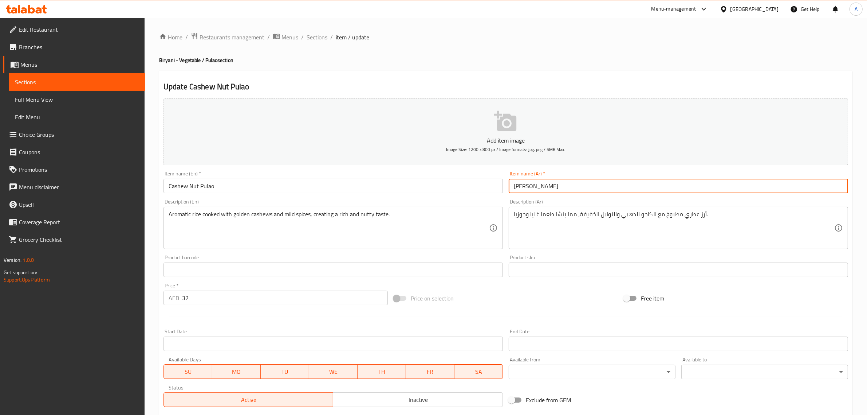
paste input "جوز"
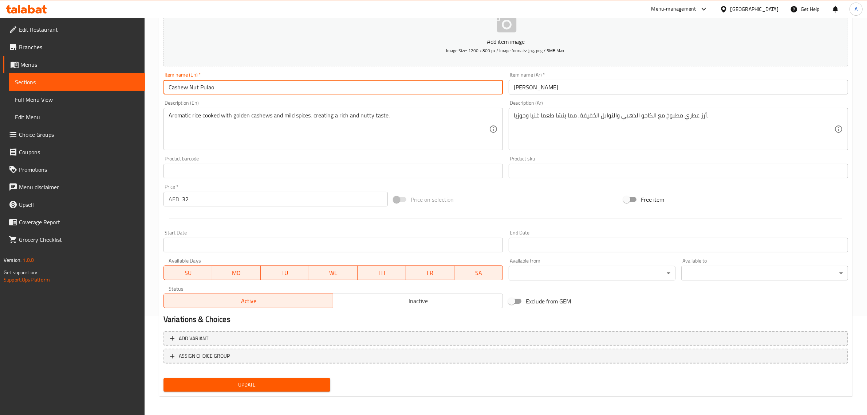
click at [274, 86] on input "Cashew Nut Pulao" at bounding box center [334, 87] width 340 height 15
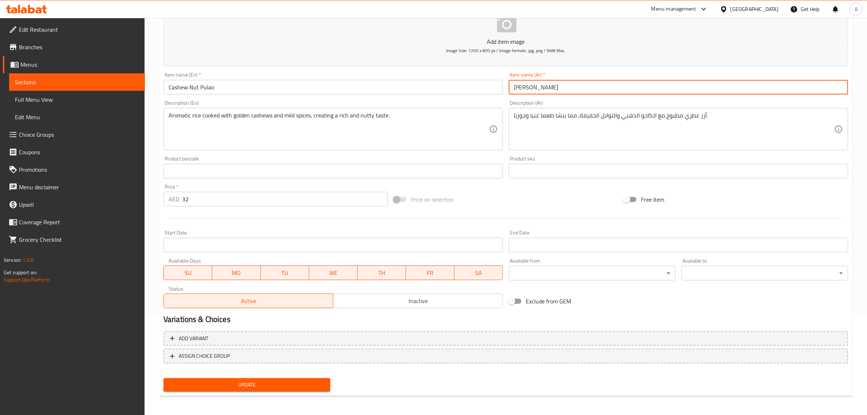
click at [533, 92] on input "[PERSON_NAME]" at bounding box center [679, 87] width 340 height 15
type input "بولاو مكسرات الكاجو"
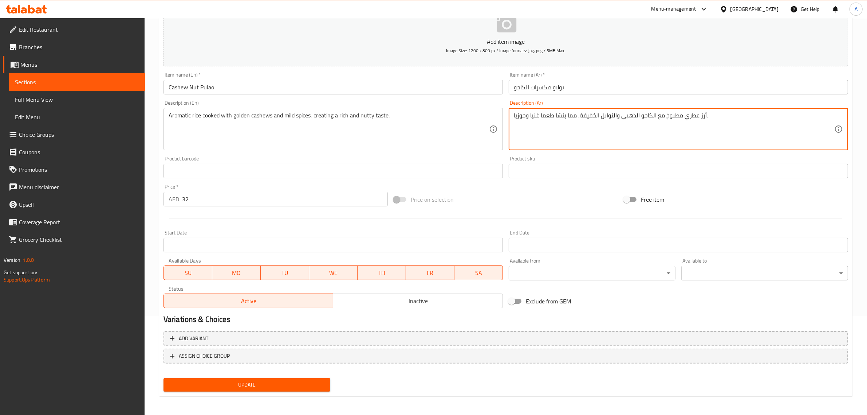
click at [611, 140] on textarea "أرز عطري مطبوخ مع الكاجو الذهبي والتوابل الخفيفة، مما ينشا طعما غنيا وجوزيا." at bounding box center [674, 129] width 321 height 35
click at [289, 382] on span "Update" at bounding box center [246, 384] width 155 height 9
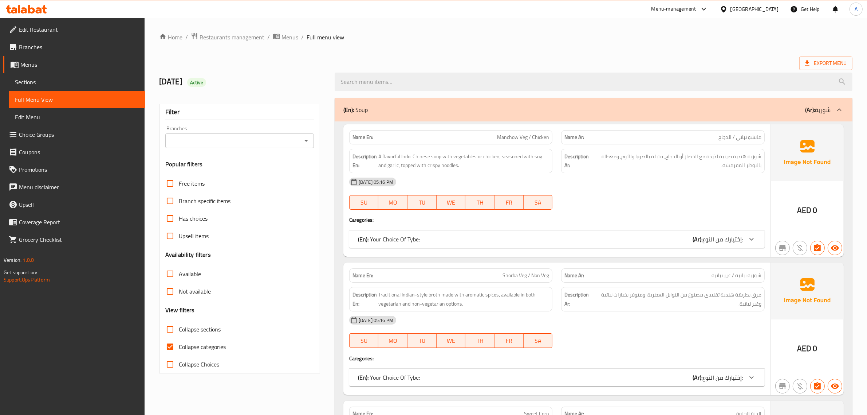
click at [197, 347] on span "Collapse categories" at bounding box center [202, 346] width 47 height 9
click at [179, 347] on input "Collapse categories" at bounding box center [169, 346] width 17 height 17
checkbox input "false"
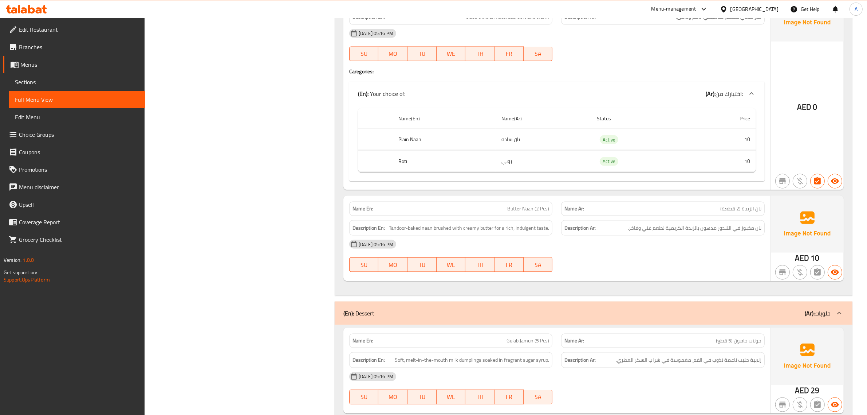
scroll to position [8241, 0]
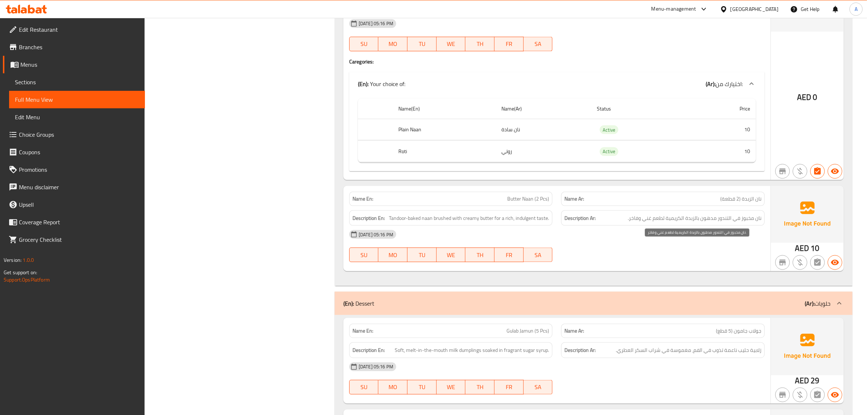
click at [760, 223] on span "نان مخبوز في التندور مدهون بالزبدة الكريمية لطعم غني وفاخر." at bounding box center [695, 217] width 134 height 9
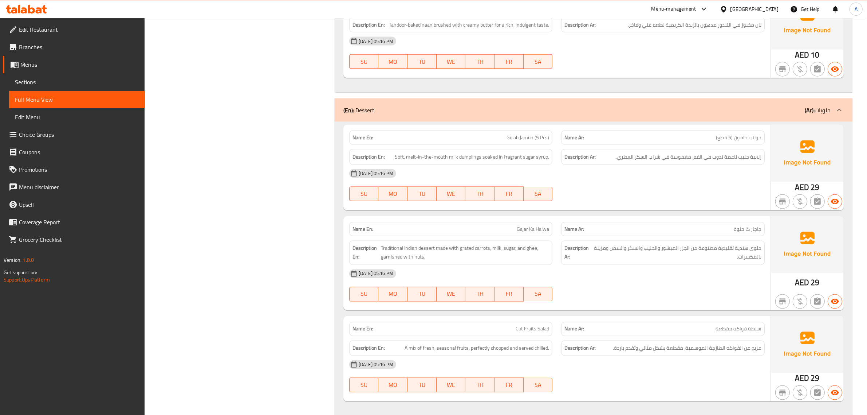
scroll to position [8477, 0]
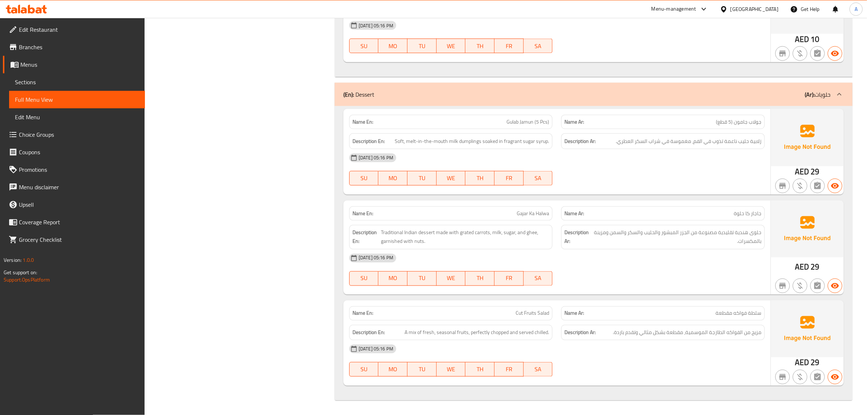
click at [724, 132] on div "Description Ar: زلابية حليب ناعمة تذوب في الفم، مغموسة في شراب السكر العطري." at bounding box center [663, 141] width 212 height 24
click at [491, 125] on p "Name En: Gulab Jamun (5 Pcs)" at bounding box center [451, 122] width 197 height 8
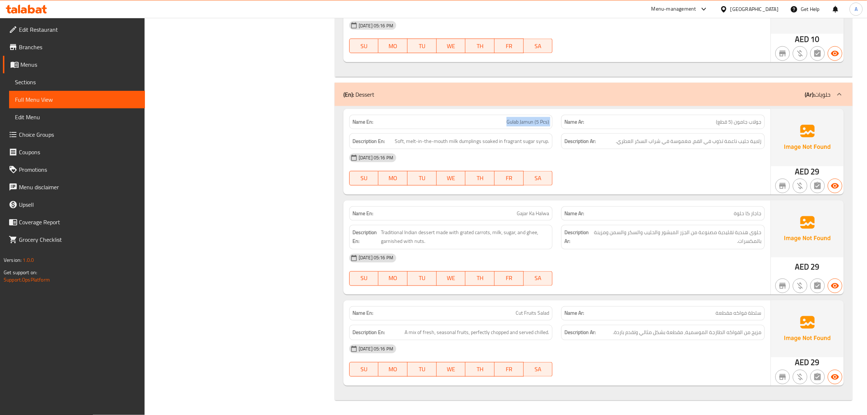
click at [491, 125] on p "Name En: Gulab Jamun (5 Pcs)" at bounding box center [451, 122] width 197 height 8
copy span "Gulab Jamun (5 Pcs)"
click at [717, 214] on p "Name Ar: جاجار كا حلوة" at bounding box center [663, 213] width 197 height 8
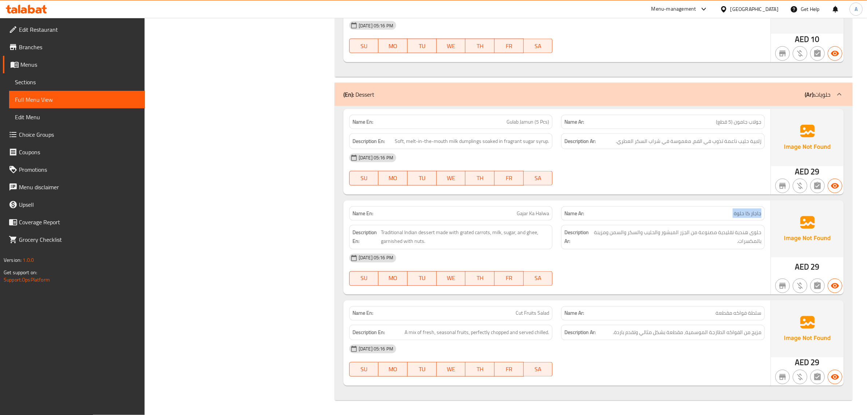
click at [717, 214] on p "Name Ar: جاجار كا حلوة" at bounding box center [663, 213] width 197 height 8
click at [522, 224] on div "Description En: Traditional Indian dessert made with grated carrots, milk, suga…" at bounding box center [451, 236] width 212 height 33
click at [522, 223] on div "Description En: Traditional Indian dessert made with grated carrots, milk, suga…" at bounding box center [451, 236] width 212 height 33
click at [538, 215] on span "Gajar Ka Halwa" at bounding box center [533, 213] width 32 height 8
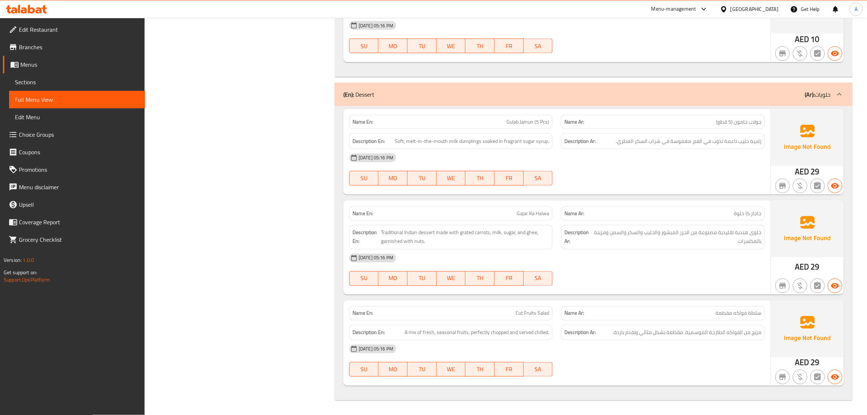
click at [538, 215] on span "Gajar Ka Halwa" at bounding box center [533, 213] width 32 height 8
click at [716, 215] on p "Name Ar: جاجار كا حلوة" at bounding box center [663, 213] width 197 height 8
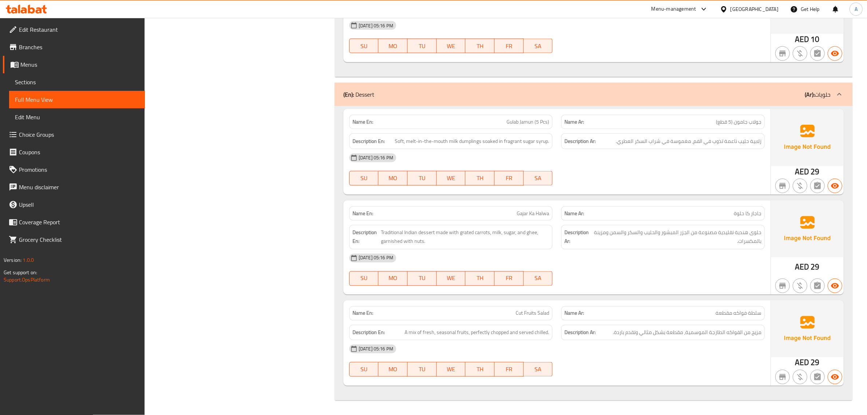
click at [725, 247] on div "Description Ar: حلوى هندية تقليدية مصنوعة من الجزر المبشور والحليب والسكر والسم…" at bounding box center [663, 237] width 204 height 24
click at [717, 314] on span "سلطة فواكه مقطعة" at bounding box center [739, 313] width 46 height 8
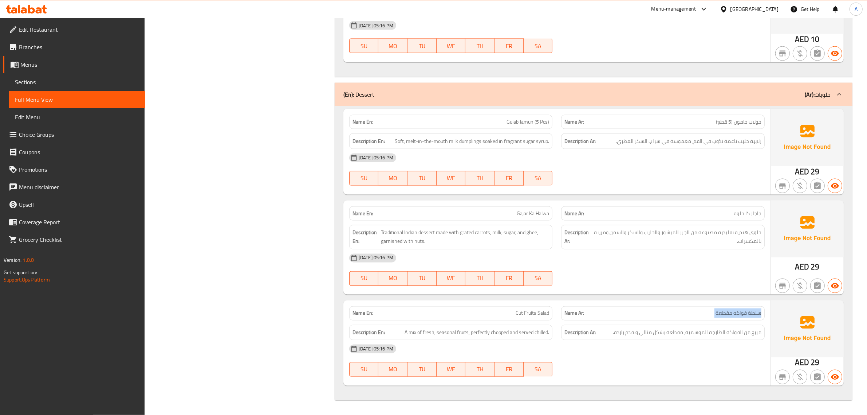
click at [717, 314] on span "سلطة فواكه مقطعة" at bounding box center [739, 313] width 46 height 8
click at [753, 337] on div "Description Ar: مزيج من الفواكه الطازجة الموسمية، مقطعة بشكل مثالي وتقدم باردة." at bounding box center [663, 333] width 204 height 16
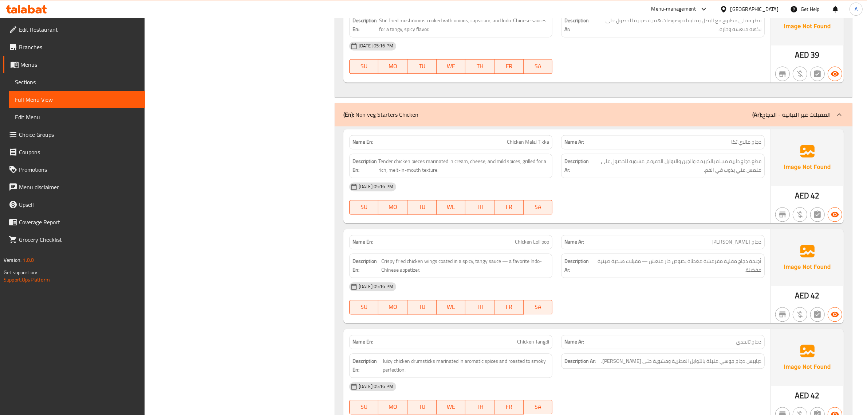
scroll to position [0, 0]
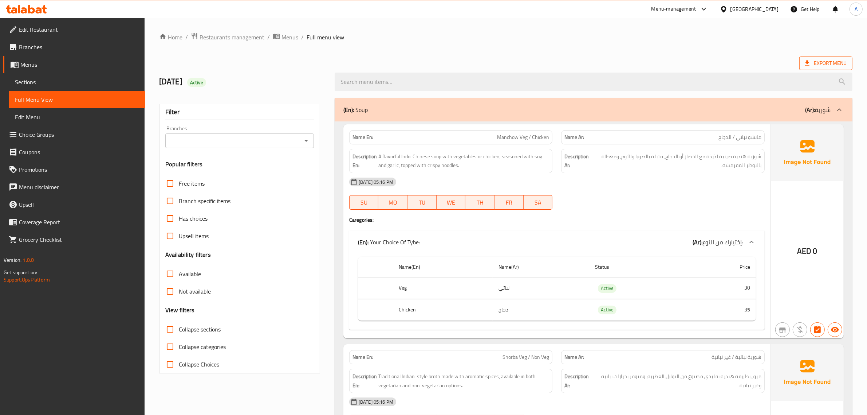
click at [832, 63] on span "Export Menu" at bounding box center [826, 63] width 42 height 9
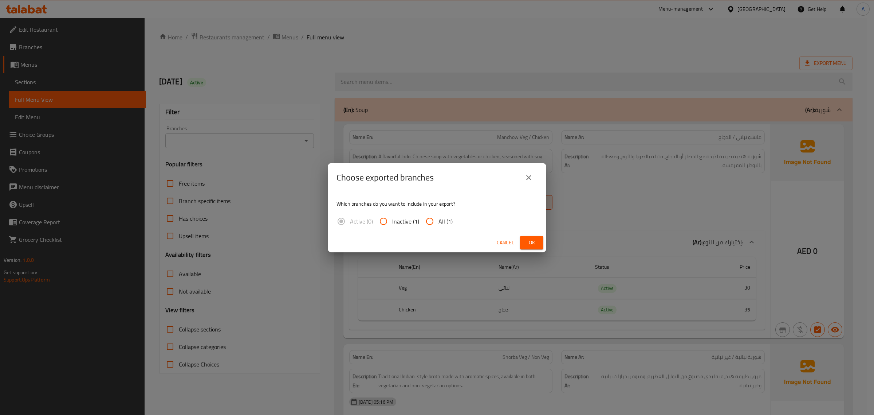
click at [446, 225] on span "All (1)" at bounding box center [446, 221] width 14 height 9
click at [439, 225] on input "All (1)" at bounding box center [429, 220] width 17 height 17
radio input "true"
click at [530, 245] on span "Ok" at bounding box center [532, 242] width 12 height 9
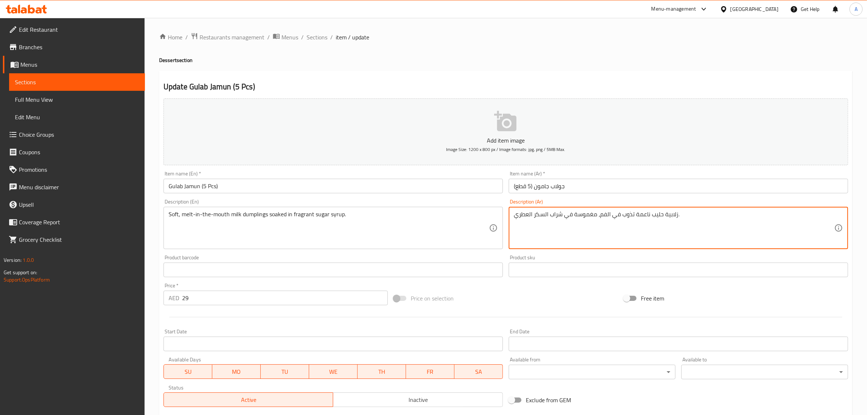
click at [669, 212] on textarea "زلابية حليب ناعمة تذوب في الفم، مغموسة في شراب السكر العطري." at bounding box center [674, 228] width 321 height 35
click at [672, 216] on textarea "دامبلينج حليب ناعمة تذوب في الفم، مغموسة في شراب السكر العطري." at bounding box center [674, 228] width 321 height 35
type textarea "دامبلينج حليب ناعمة تذوب في الفم، مغموسة في شراب السكر العطري."
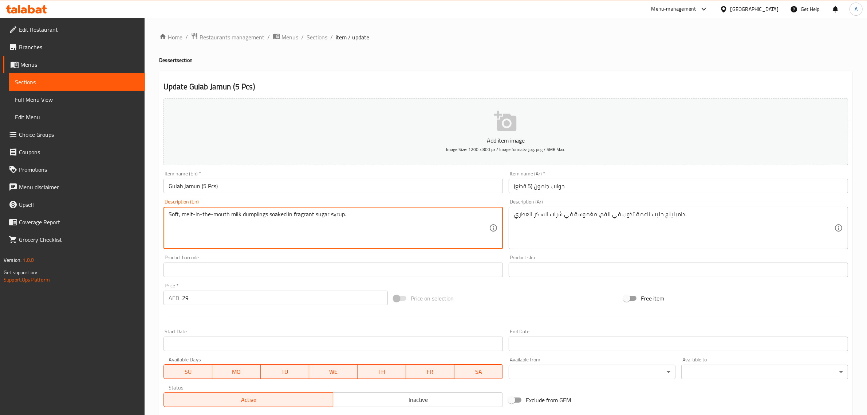
click at [248, 238] on textarea "Soft, melt-in-the-mouth milk dumplings soaked in fragrant sugar syrup." at bounding box center [329, 228] width 321 height 35
click at [392, 214] on textarea "Soft, melt-in-the-mouth milk dumplings soaked in fragrant sugar syrup." at bounding box center [329, 228] width 321 height 35
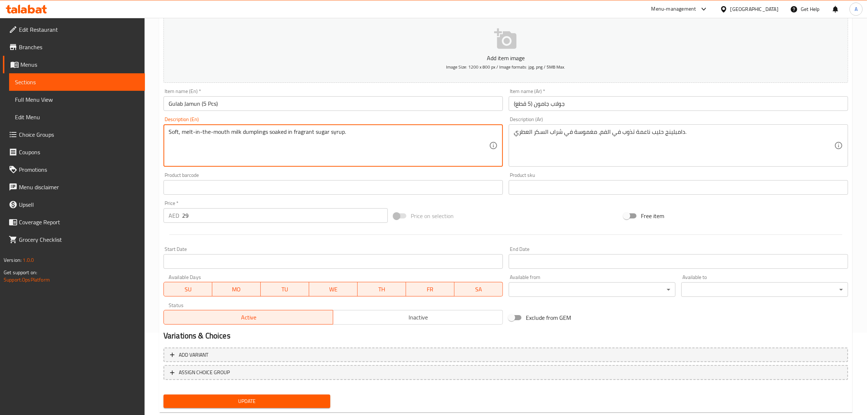
scroll to position [99, 0]
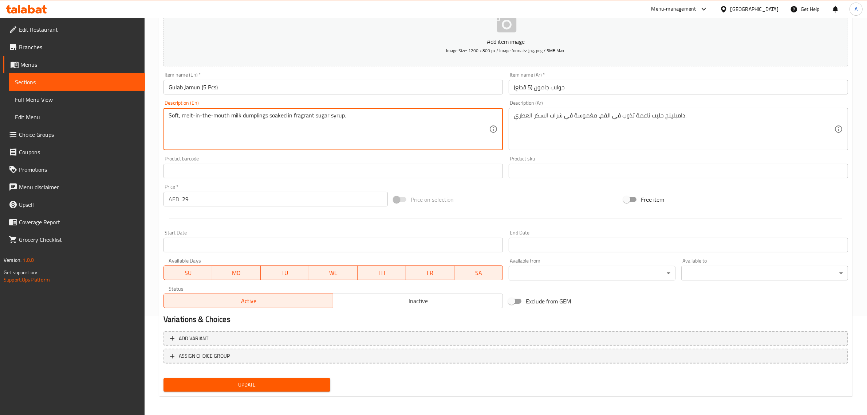
click at [261, 382] on span "Update" at bounding box center [246, 384] width 155 height 9
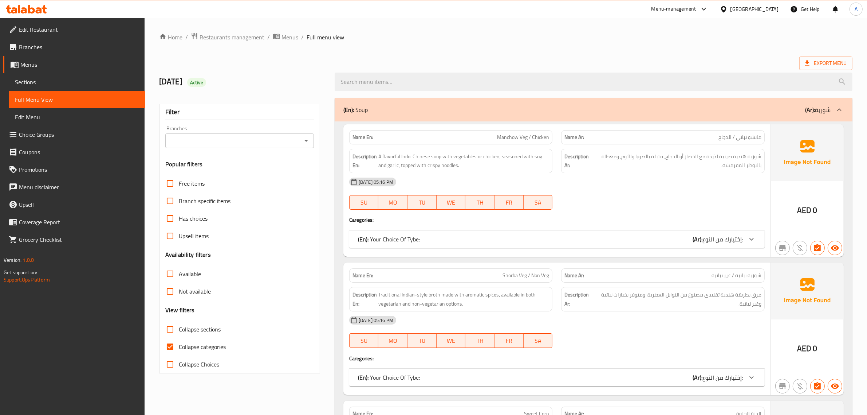
click at [196, 347] on span "Collapse categories" at bounding box center [202, 346] width 47 height 9
click at [179, 347] on input "Collapse categories" at bounding box center [169, 346] width 17 height 17
checkbox input "false"
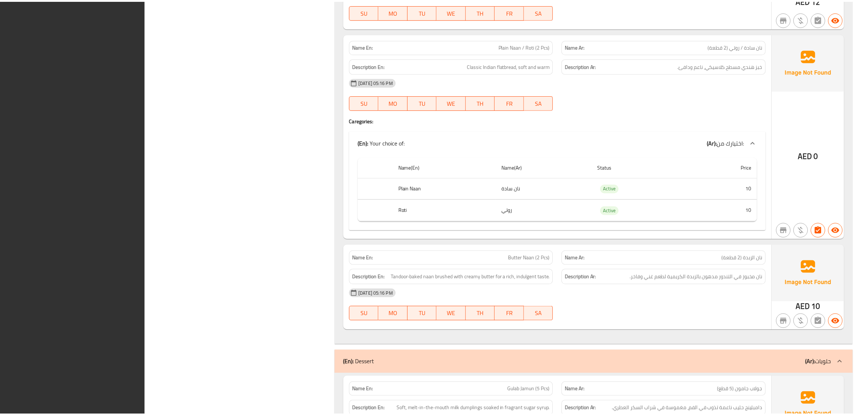
scroll to position [8477, 0]
